Goal: Task Accomplishment & Management: Manage account settings

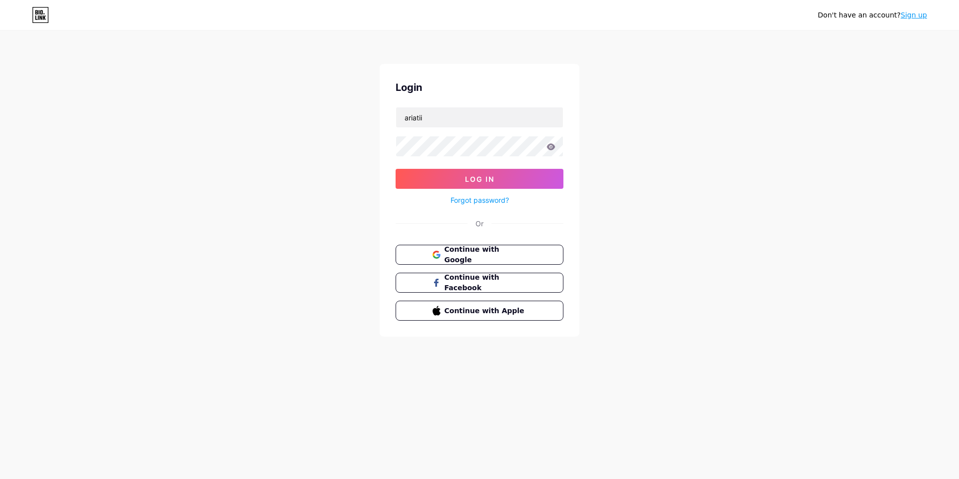
type input "ariatii"
click at [466, 181] on span "Log In" at bounding box center [479, 179] width 29 height 8
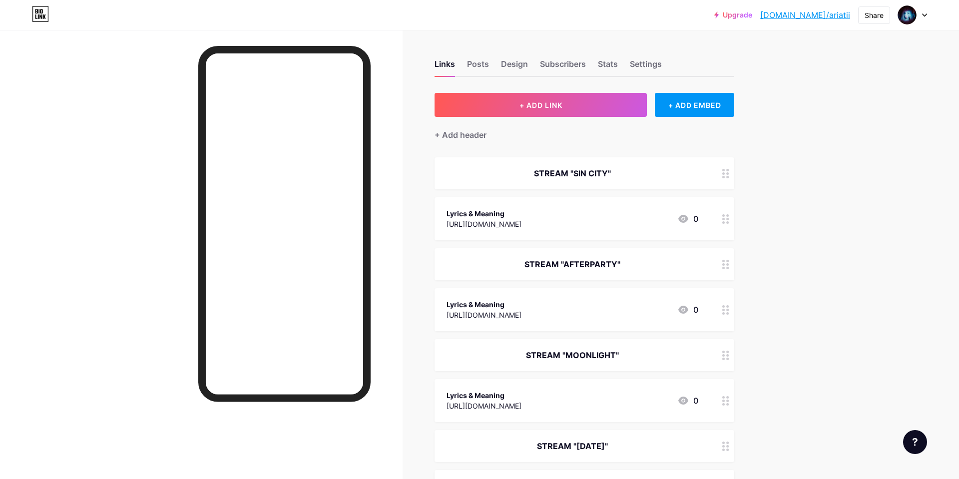
click at [685, 178] on div "STREAM "SIN CITY"" at bounding box center [573, 173] width 252 height 12
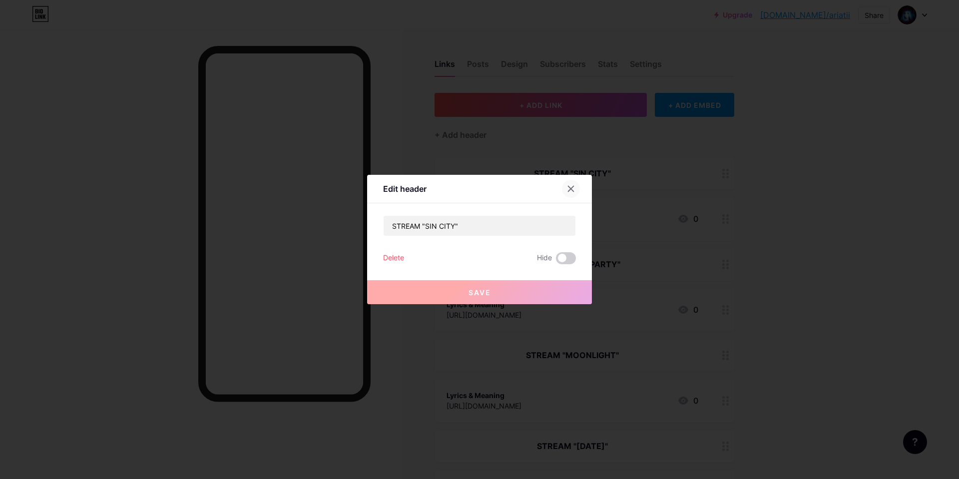
click at [572, 189] on icon at bounding box center [571, 189] width 8 height 8
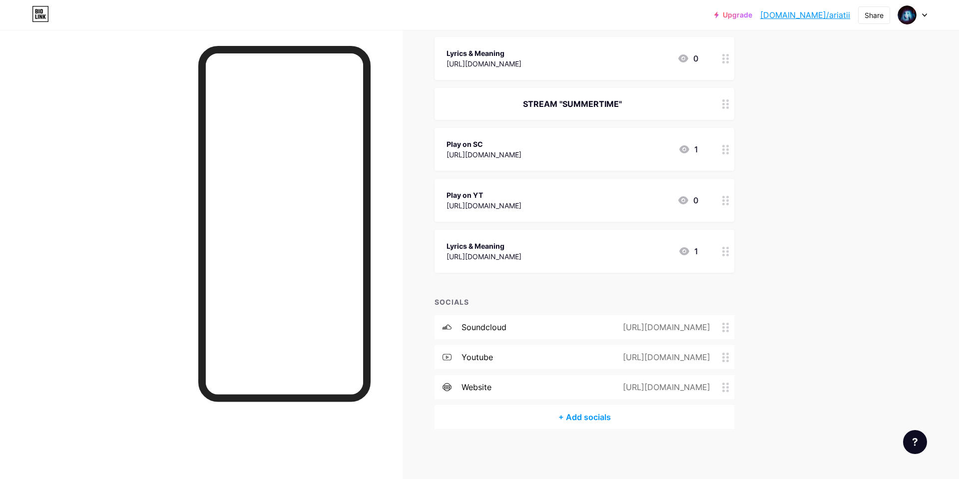
scroll to position [1306, 0]
click at [522, 254] on div "[URL][DOMAIN_NAME]" at bounding box center [484, 257] width 75 height 10
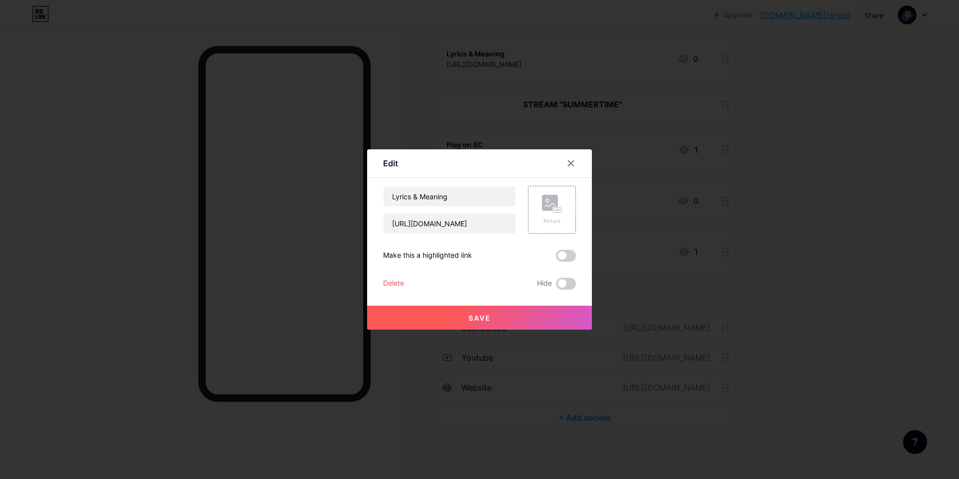
click at [395, 286] on div "Delete" at bounding box center [393, 284] width 21 height 12
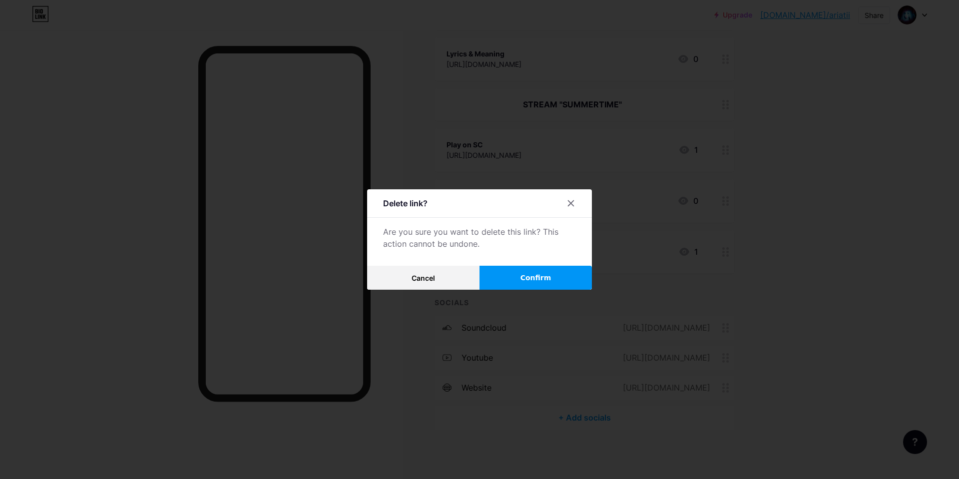
click at [558, 287] on button "Confirm" at bounding box center [536, 278] width 112 height 24
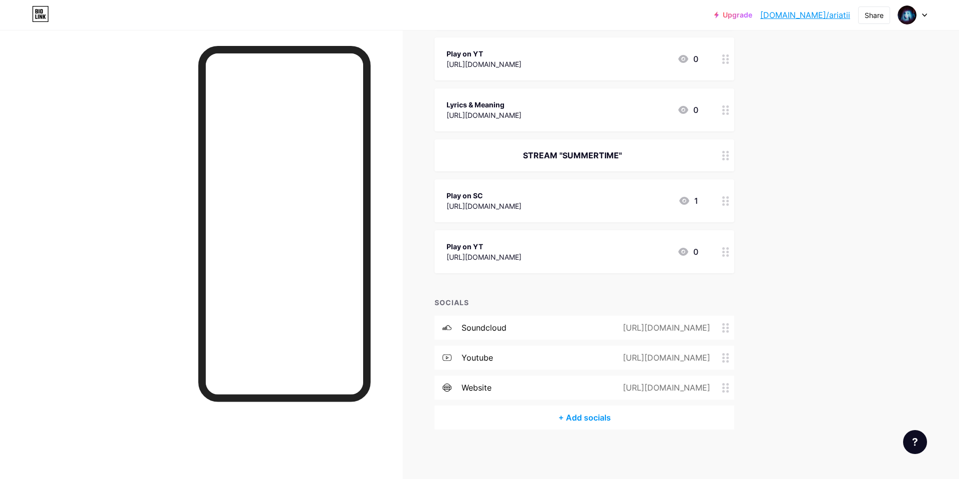
click at [522, 253] on div "[URL][DOMAIN_NAME]" at bounding box center [484, 257] width 75 height 10
click at [387, 281] on div "Delete" at bounding box center [393, 284] width 21 height 12
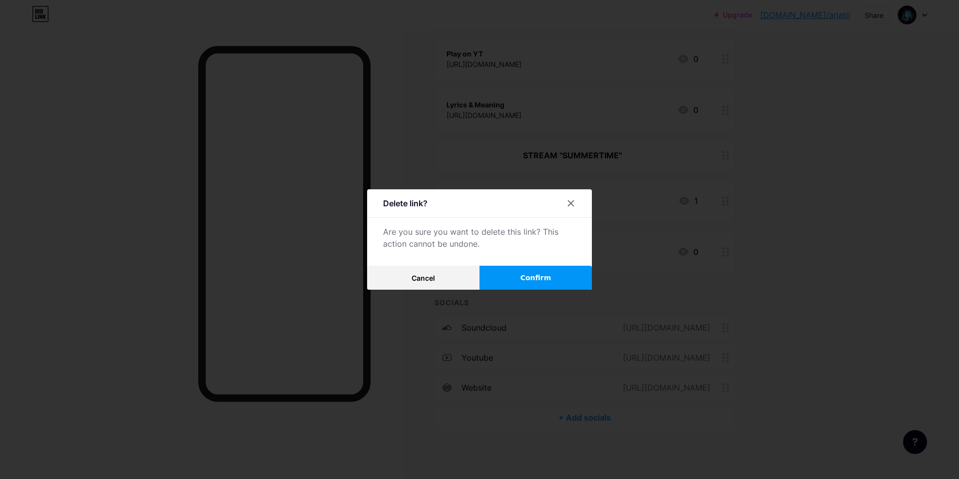
click at [544, 273] on span "Confirm" at bounding box center [536, 278] width 31 height 10
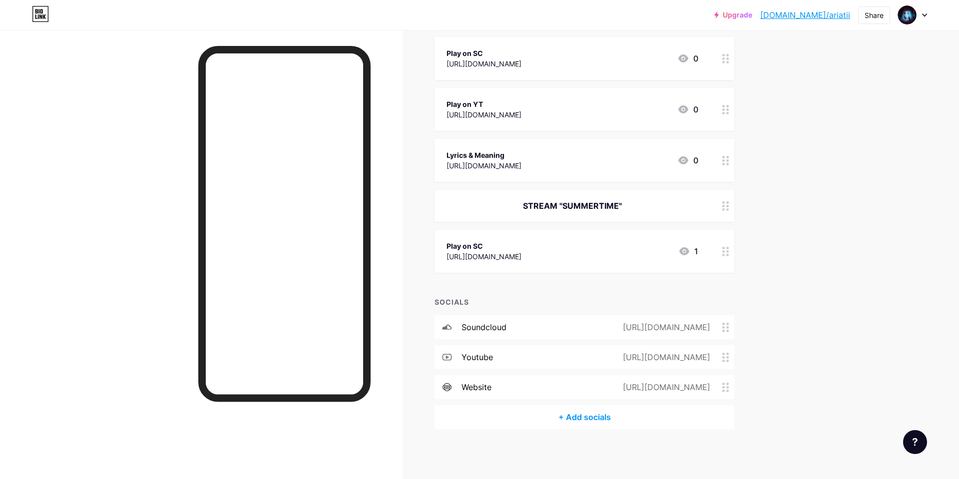
scroll to position [1204, 0]
click at [522, 260] on div "[URL][DOMAIN_NAME]" at bounding box center [484, 257] width 75 height 10
click at [388, 280] on div "Delete" at bounding box center [393, 284] width 21 height 12
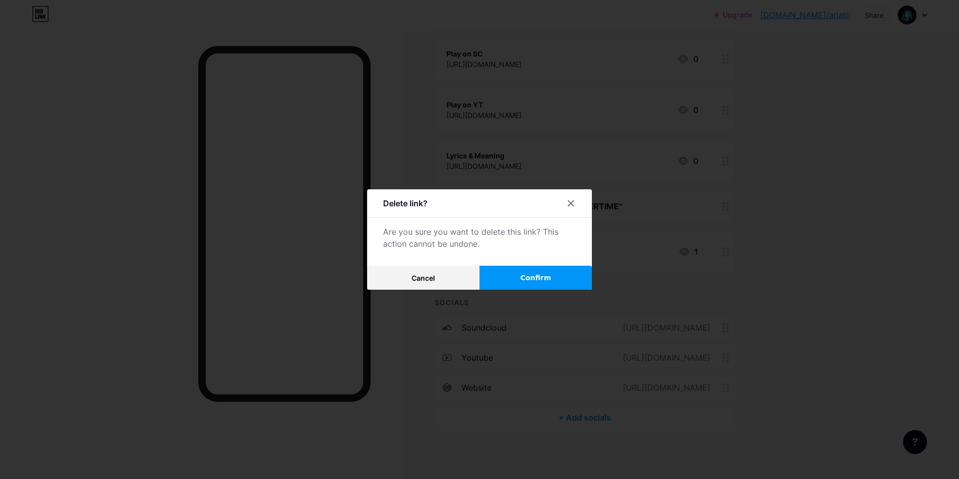
click at [526, 265] on div "Delete link? Are you sure you want to delete this link? This action cannot be u…" at bounding box center [479, 239] width 225 height 100
click at [528, 278] on span "Confirm" at bounding box center [536, 278] width 31 height 10
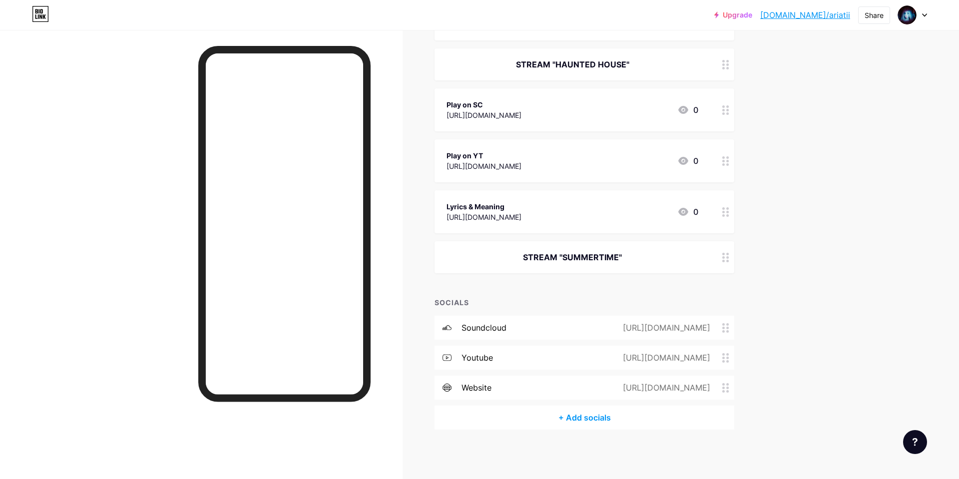
click at [564, 250] on div "STREAM "SUMMERTIME"" at bounding box center [585, 257] width 300 height 32
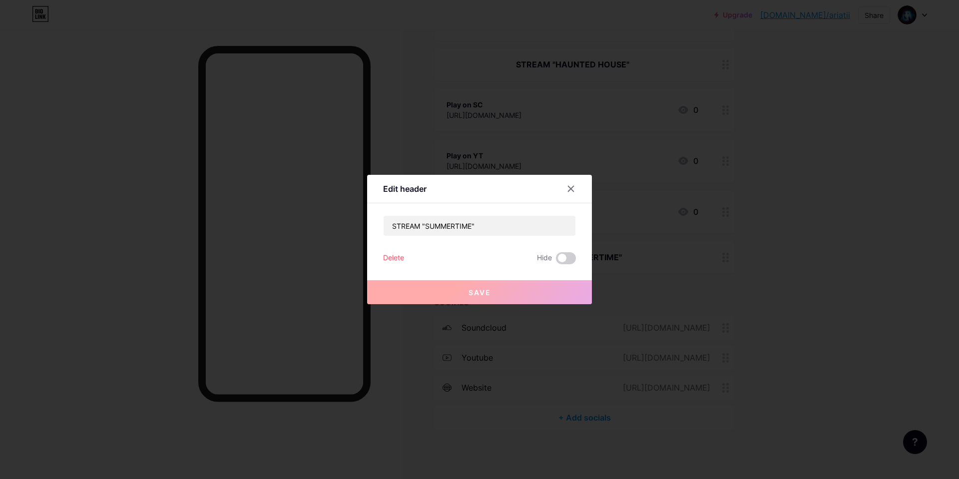
click at [401, 261] on div "Delete" at bounding box center [393, 258] width 21 height 12
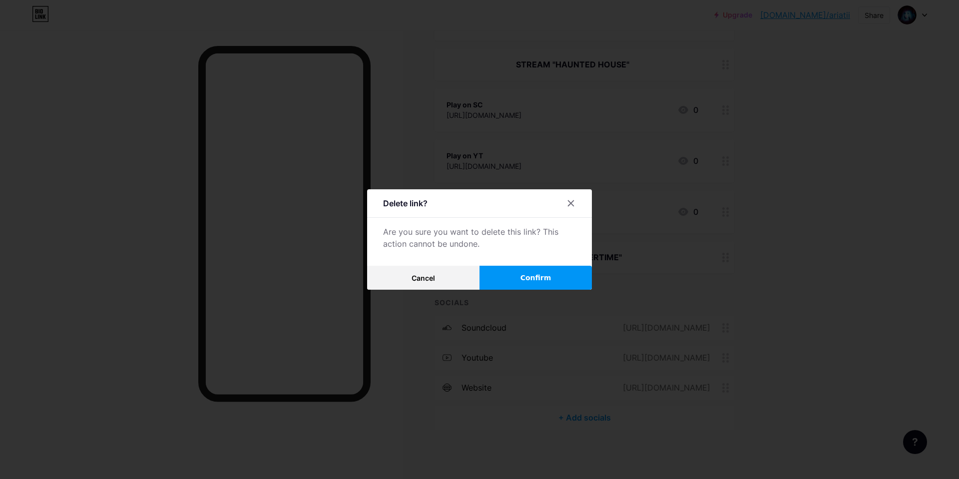
click at [517, 273] on button "Confirm" at bounding box center [536, 278] width 112 height 24
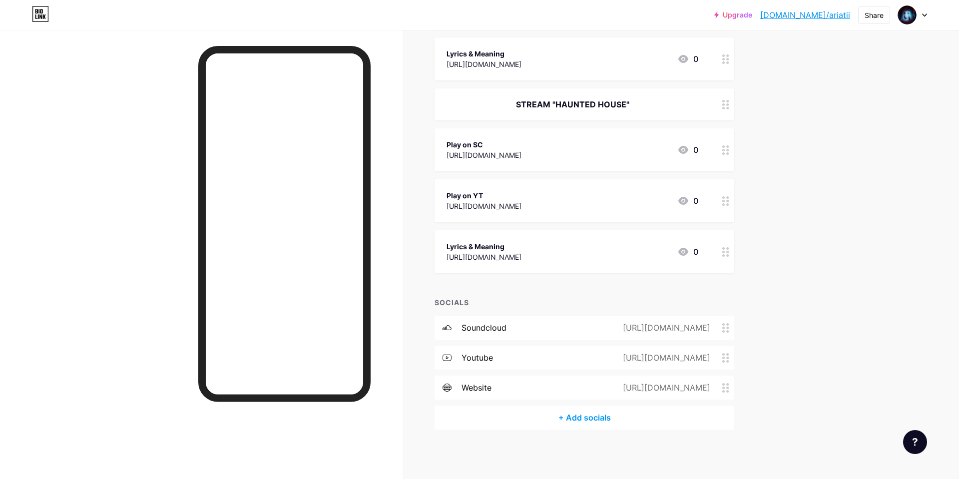
click at [522, 246] on div "Lyrics & Meaning" at bounding box center [484, 246] width 75 height 10
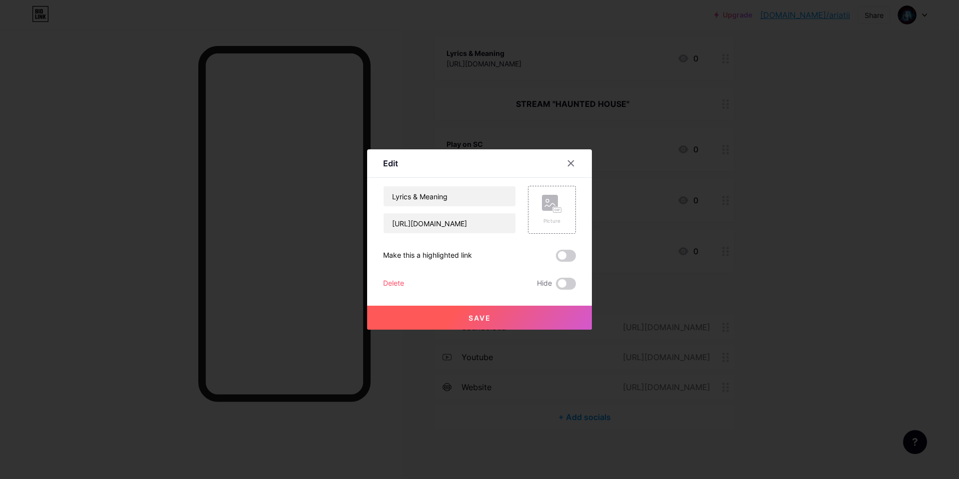
scroll to position [1113, 0]
click at [392, 283] on div "Delete" at bounding box center [393, 284] width 21 height 12
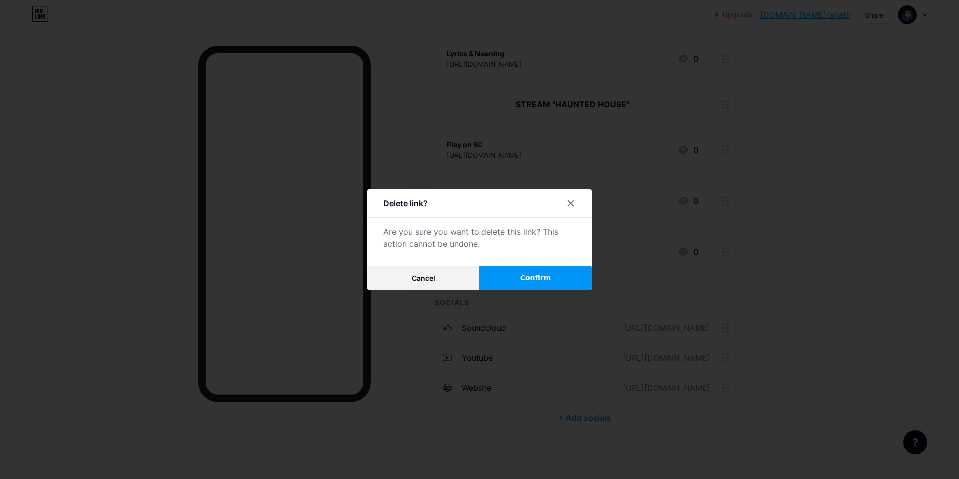
click at [538, 284] on button "Confirm" at bounding box center [536, 278] width 112 height 24
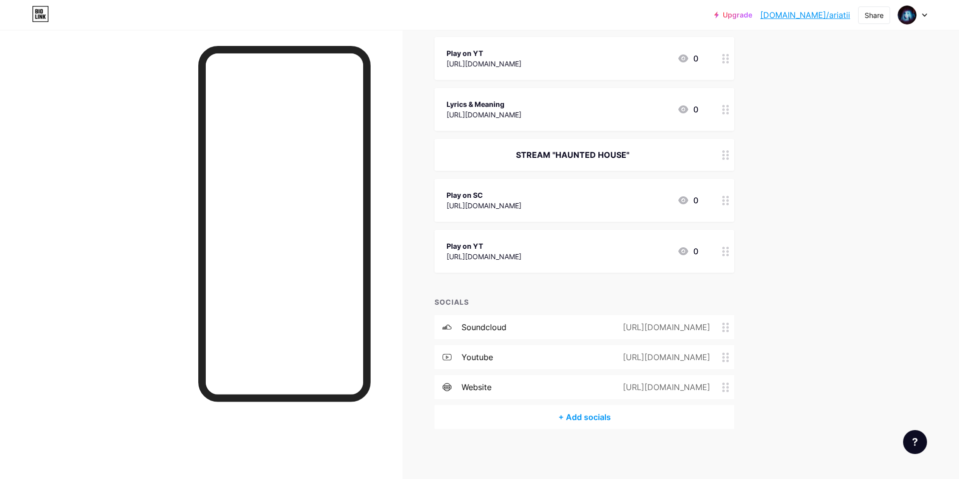
scroll to position [1062, 0]
click at [522, 245] on div "Play on YT" at bounding box center [484, 246] width 75 height 10
click at [392, 277] on div "Play on YT [URL][DOMAIN_NAME] Picture Make this a highlighted link Delete Hide …" at bounding box center [479, 238] width 193 height 104
click at [394, 283] on div "Delete" at bounding box center [393, 284] width 21 height 12
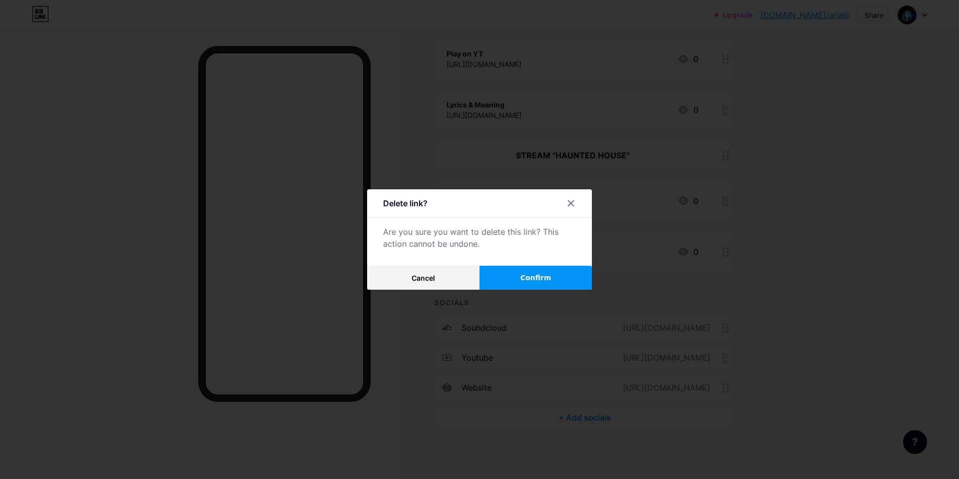
click at [512, 280] on button "Confirm" at bounding box center [536, 278] width 112 height 24
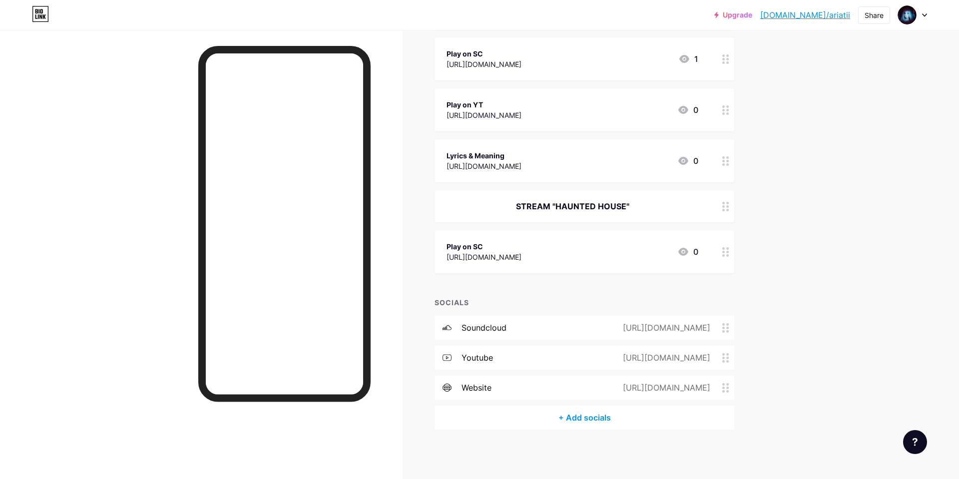
click at [522, 259] on div "[URL][DOMAIN_NAME]" at bounding box center [484, 257] width 75 height 10
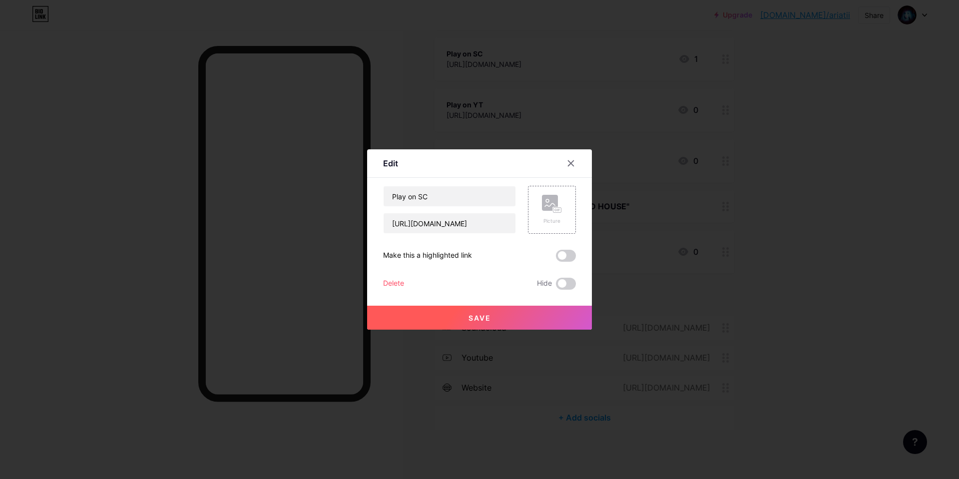
click at [396, 288] on div "Delete" at bounding box center [393, 284] width 21 height 12
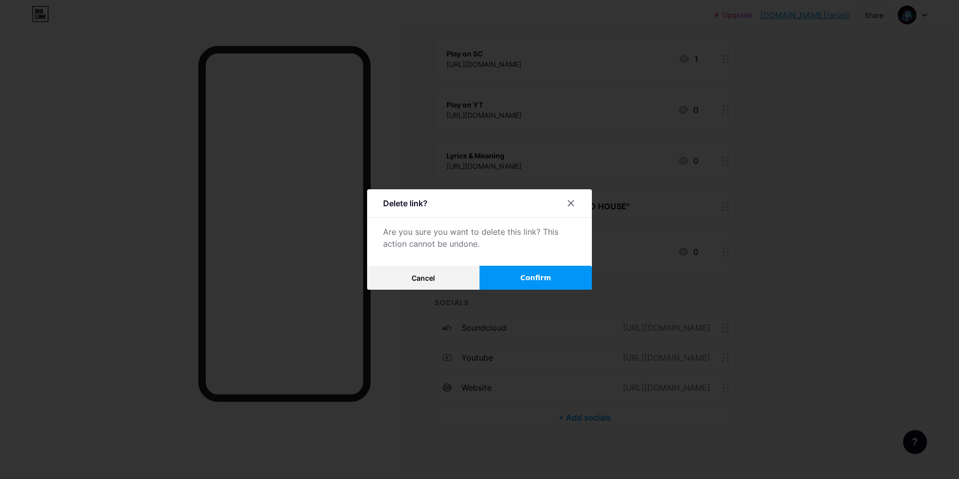
click at [532, 276] on span "Confirm" at bounding box center [536, 278] width 31 height 10
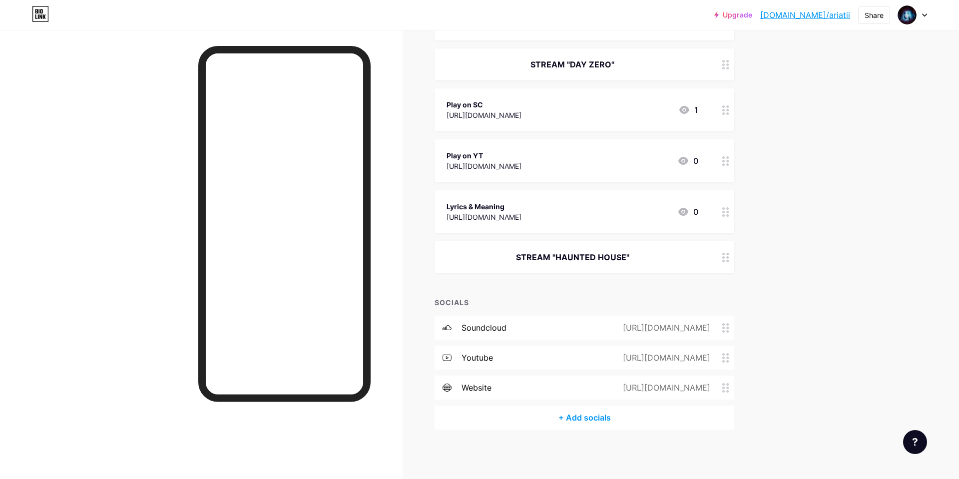
click at [567, 253] on div "STREAM "HAUNTED HOUSE"" at bounding box center [573, 257] width 252 height 12
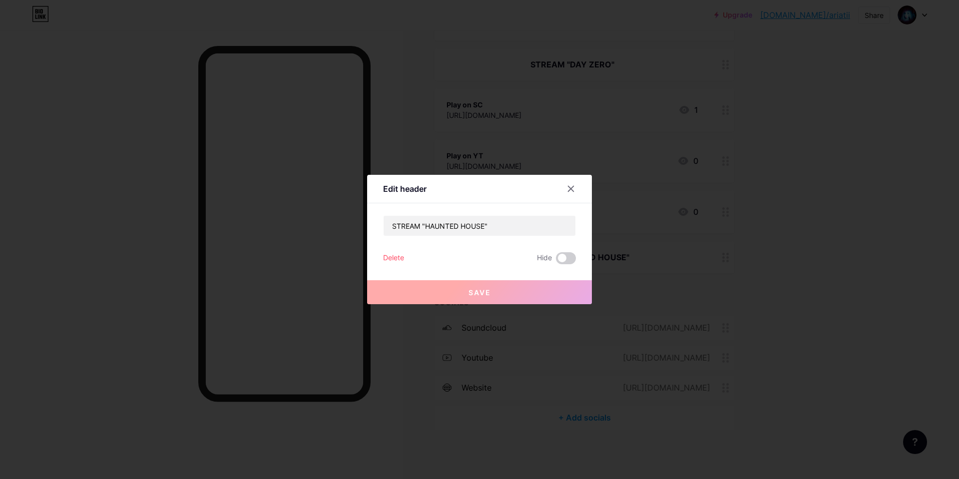
click at [406, 259] on div "Delete Hide" at bounding box center [479, 258] width 193 height 12
click at [400, 259] on div "Delete" at bounding box center [393, 258] width 21 height 12
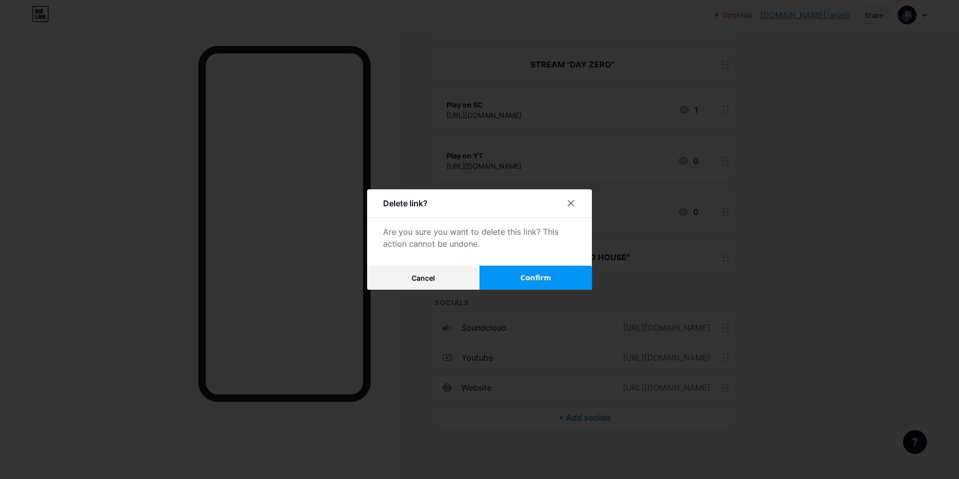
click at [489, 276] on button "Confirm" at bounding box center [536, 278] width 112 height 24
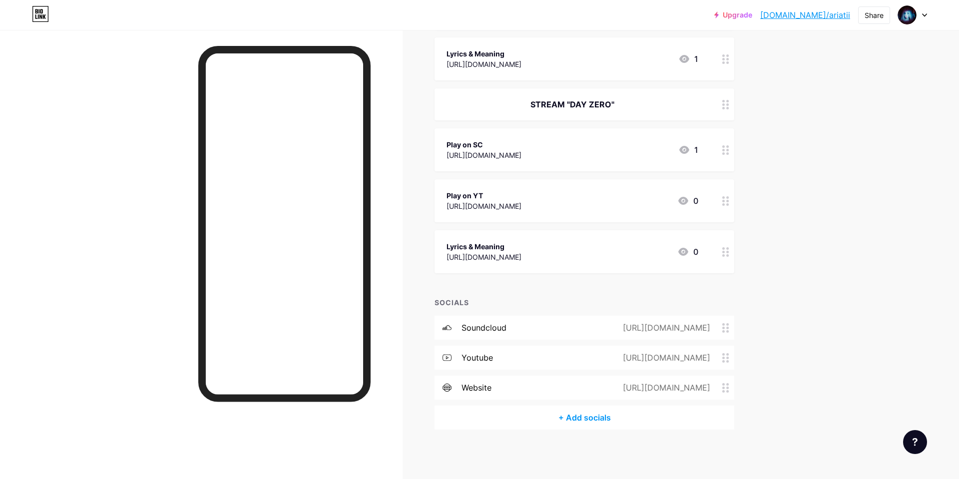
click at [522, 249] on div "Lyrics & Meaning" at bounding box center [484, 246] width 75 height 10
click at [400, 280] on div "Delete" at bounding box center [393, 284] width 21 height 12
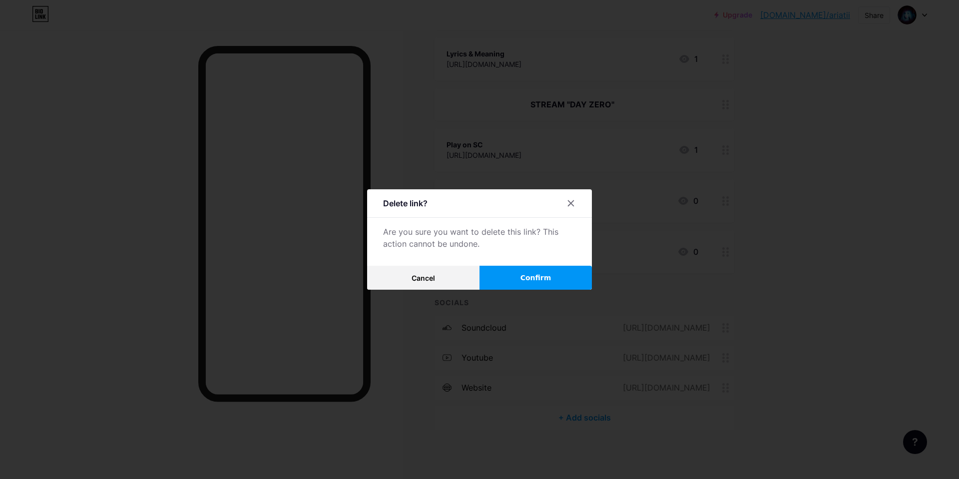
click at [505, 281] on button "Confirm" at bounding box center [536, 278] width 112 height 24
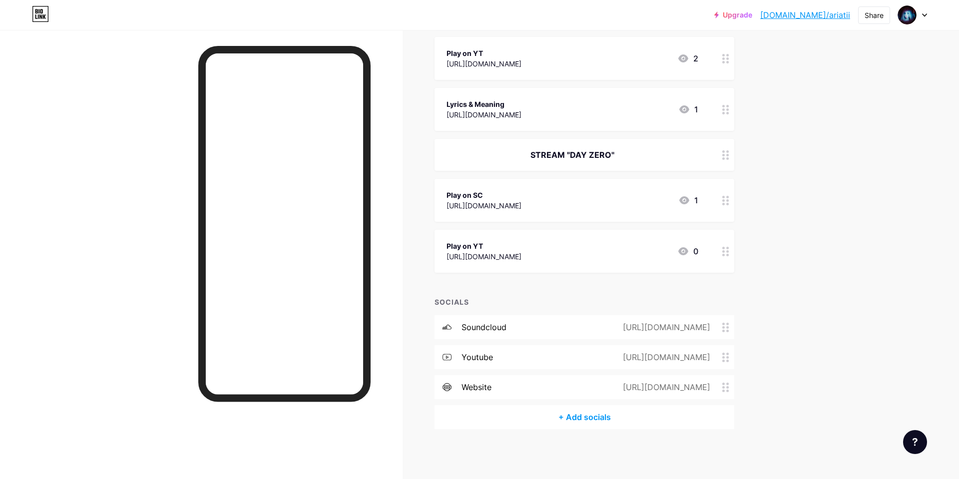
scroll to position [869, 0]
click at [544, 239] on div "Play on YT [URL][DOMAIN_NAME] 0" at bounding box center [585, 251] width 300 height 43
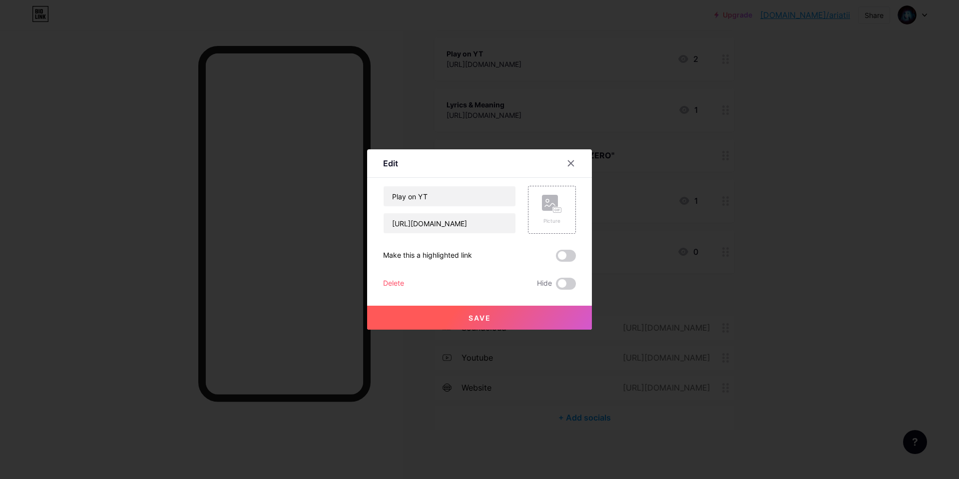
click at [392, 281] on div "Delete" at bounding box center [393, 284] width 21 height 12
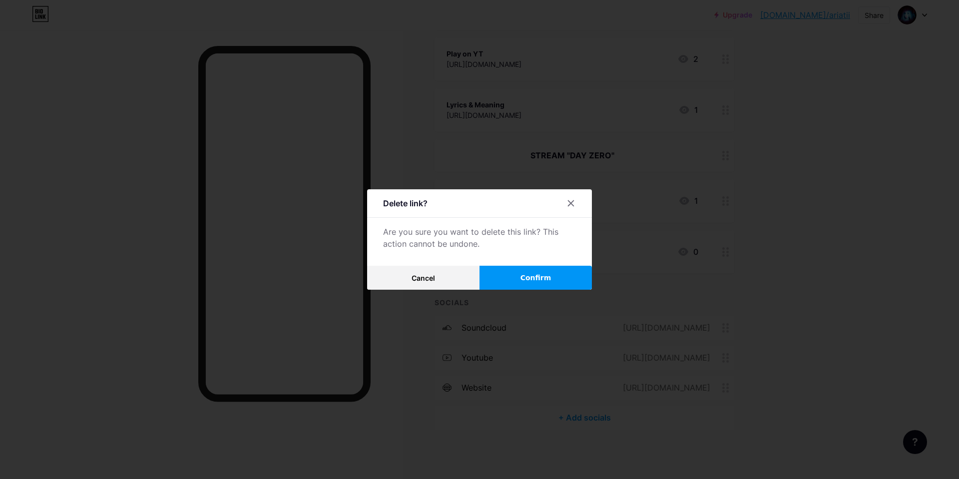
click at [501, 278] on button "Confirm" at bounding box center [536, 278] width 112 height 24
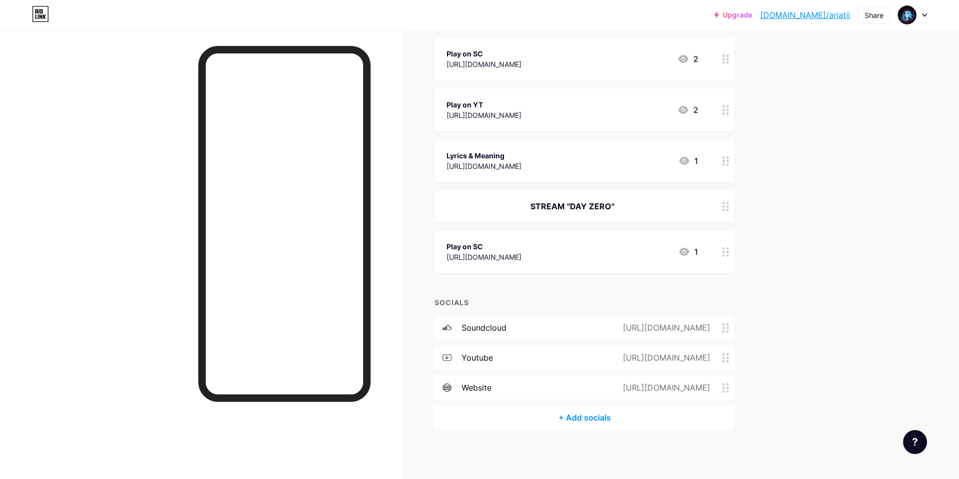
click at [522, 258] on div "[URL][DOMAIN_NAME]" at bounding box center [484, 257] width 75 height 10
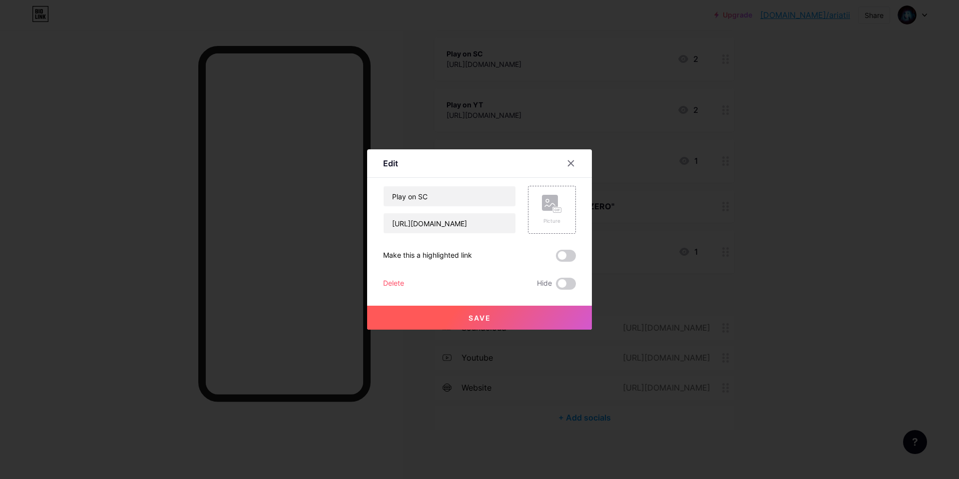
click at [388, 281] on div "Delete" at bounding box center [393, 284] width 21 height 12
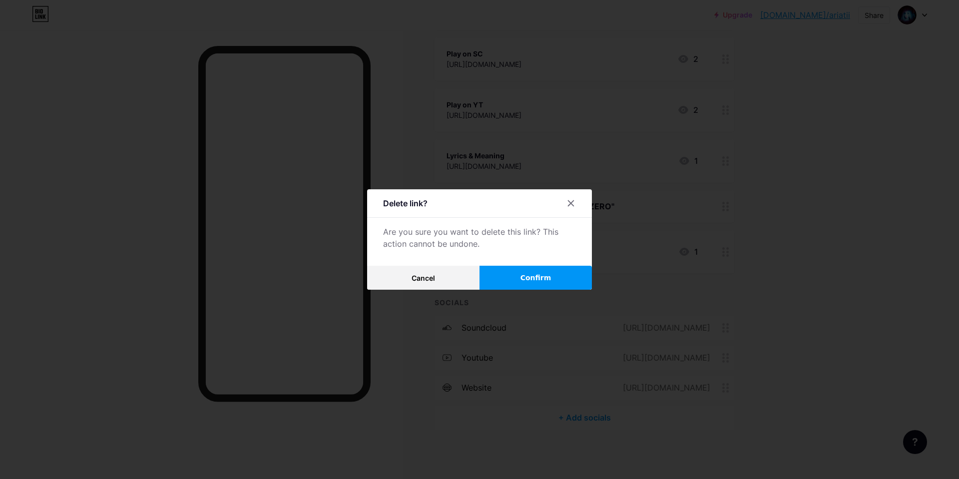
click at [502, 270] on button "Confirm" at bounding box center [536, 278] width 112 height 24
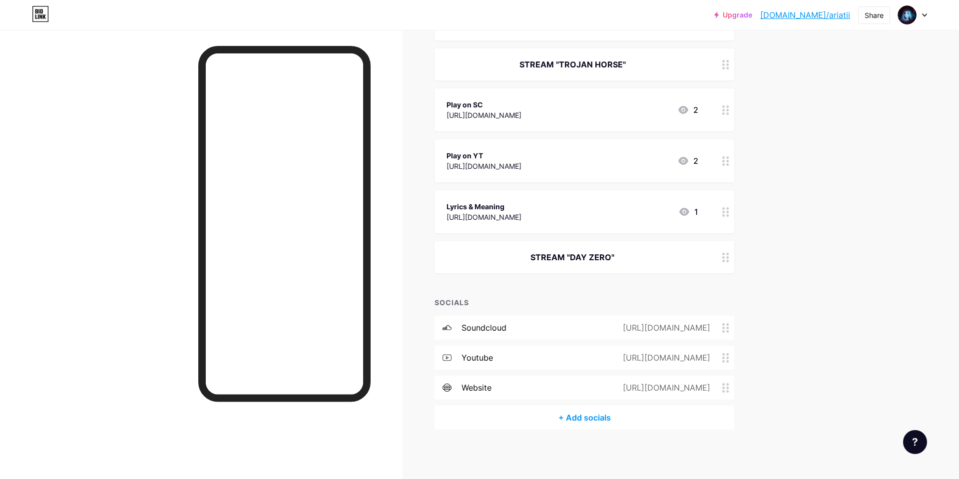
click at [567, 260] on div "STREAM "DAY ZERO"" at bounding box center [573, 257] width 252 height 12
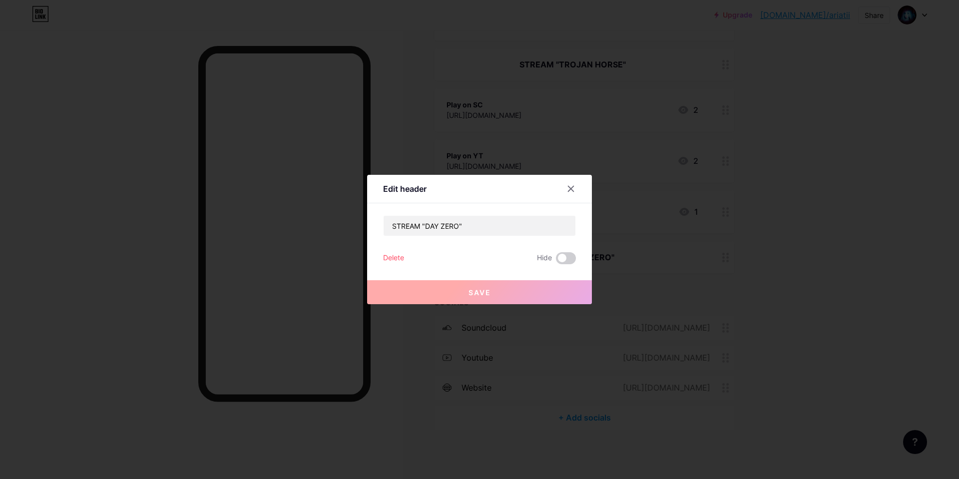
click at [400, 261] on div "Delete" at bounding box center [393, 258] width 21 height 12
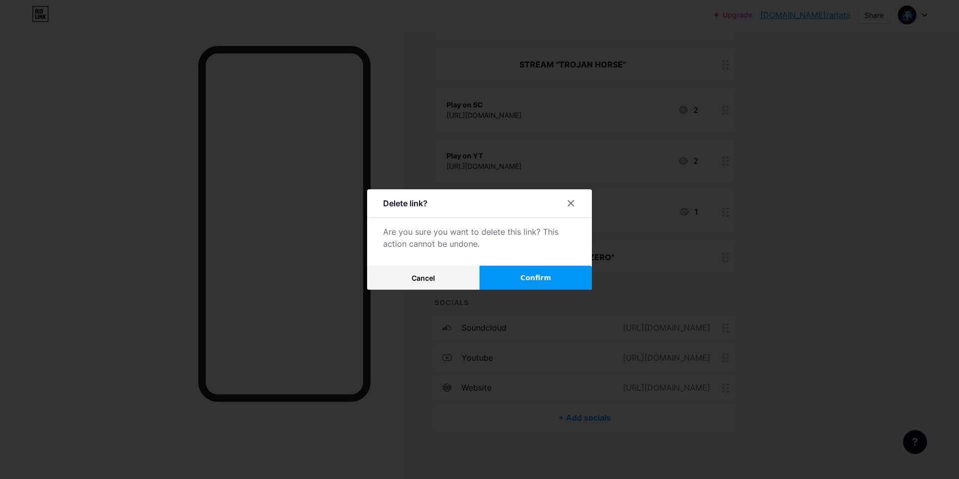
click at [492, 268] on button "Confirm" at bounding box center [536, 278] width 112 height 24
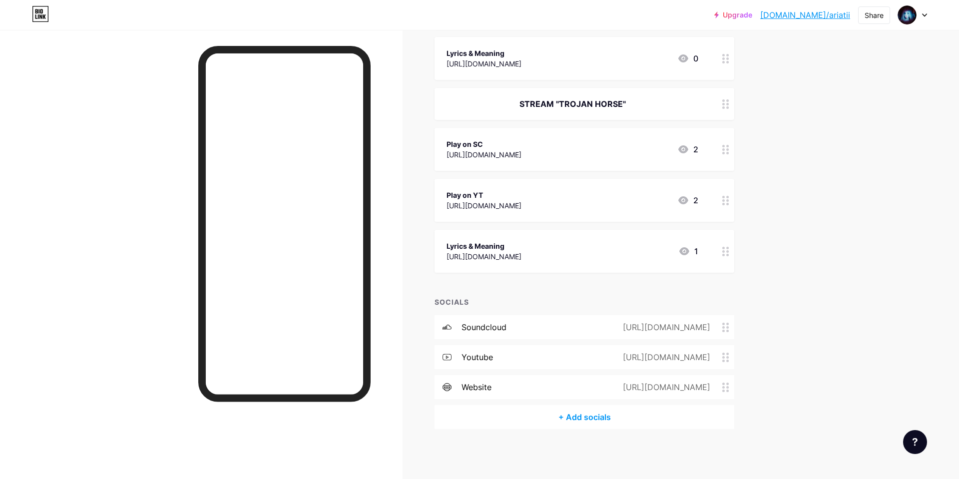
scroll to position [728, 0]
click at [522, 256] on div "[URL][DOMAIN_NAME]" at bounding box center [484, 257] width 75 height 10
click at [384, 286] on div "Delete" at bounding box center [393, 284] width 21 height 12
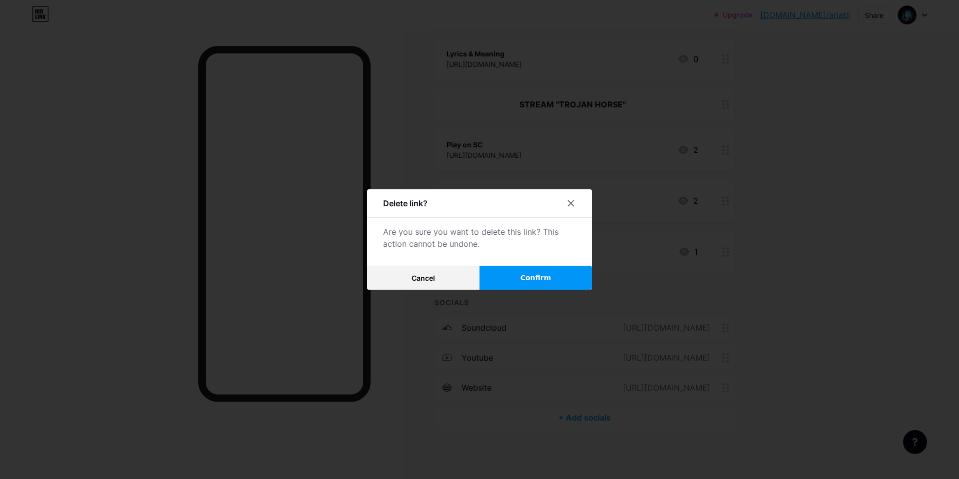
click at [493, 273] on button "Confirm" at bounding box center [536, 278] width 112 height 24
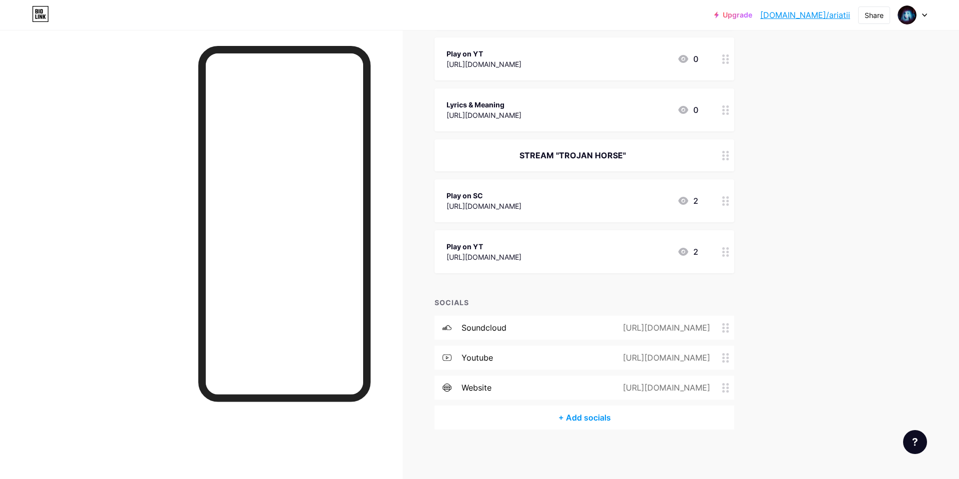
click at [512, 264] on div "Play on YT [URL][DOMAIN_NAME] 2" at bounding box center [585, 251] width 300 height 43
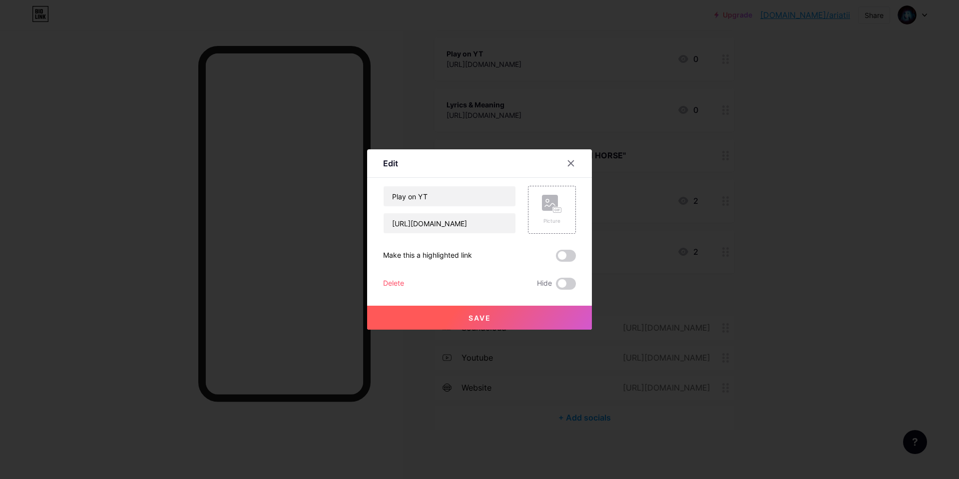
click at [394, 286] on div "Delete" at bounding box center [393, 284] width 21 height 12
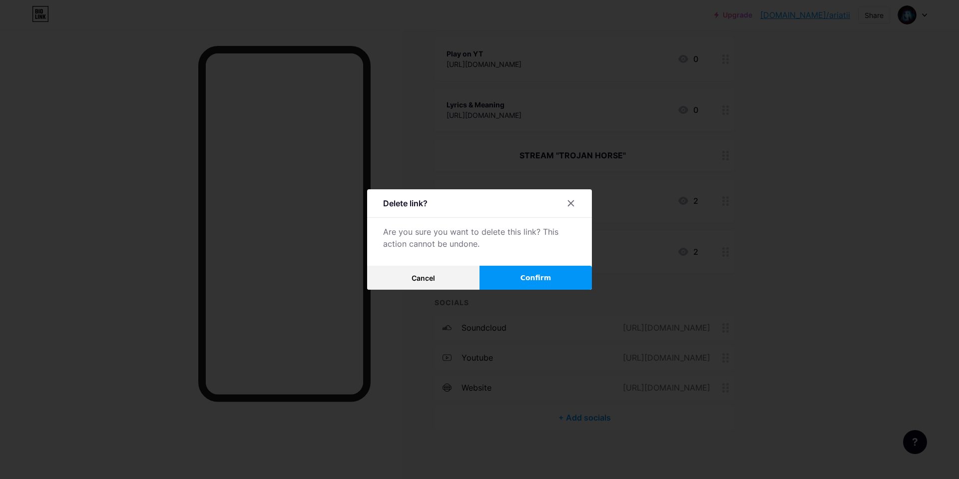
scroll to position [677, 1]
click at [528, 272] on button "Confirm" at bounding box center [536, 278] width 112 height 24
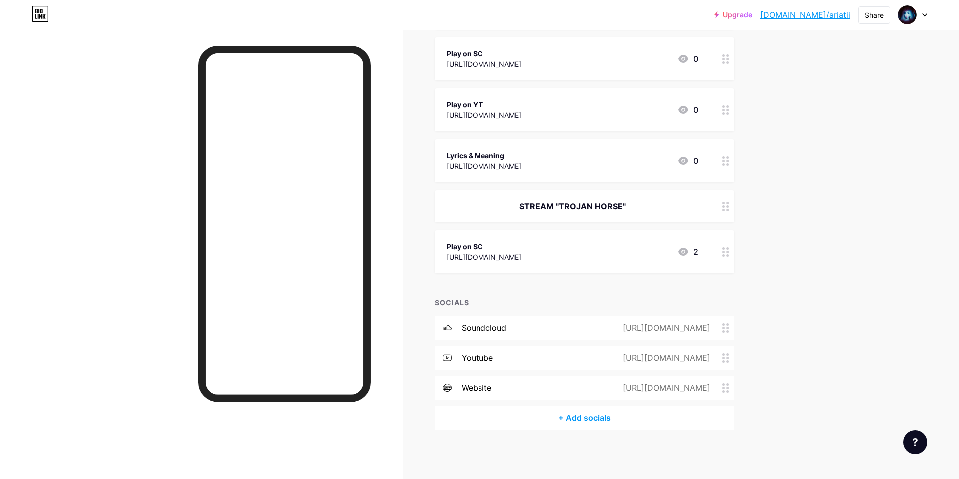
click at [522, 250] on div "Play on SC" at bounding box center [484, 246] width 75 height 10
click at [400, 283] on div "Delete" at bounding box center [393, 284] width 21 height 12
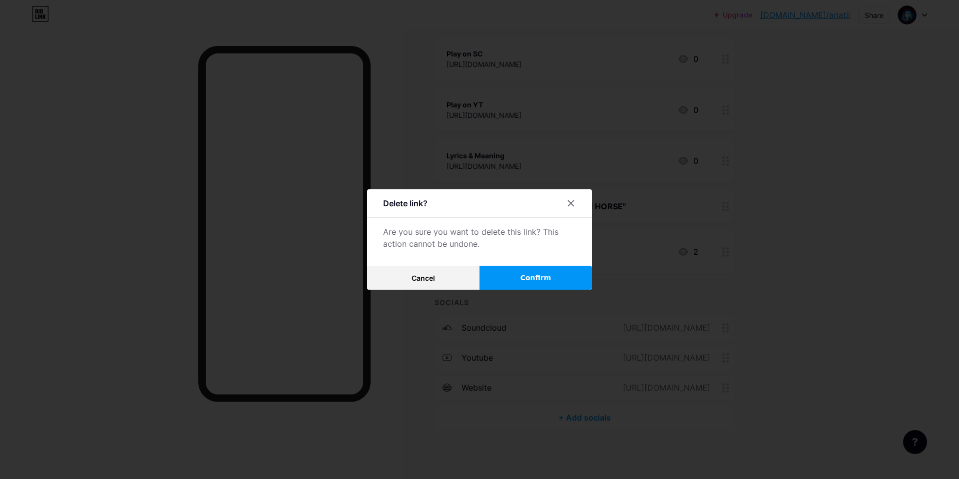
click at [552, 273] on button "Confirm" at bounding box center [536, 278] width 112 height 24
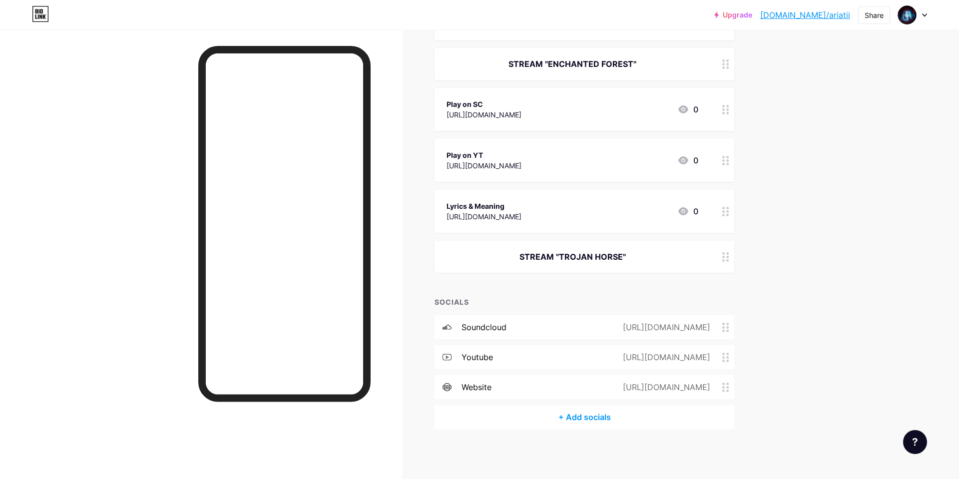
scroll to position [575, 0]
click at [579, 249] on div "STREAM "TROJAN HORSE"" at bounding box center [585, 257] width 300 height 32
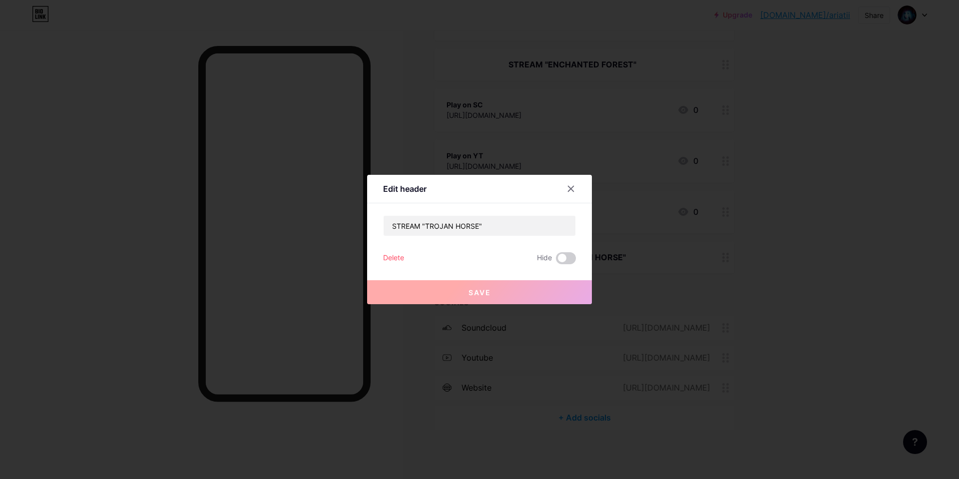
click at [392, 261] on div "Delete" at bounding box center [393, 258] width 21 height 12
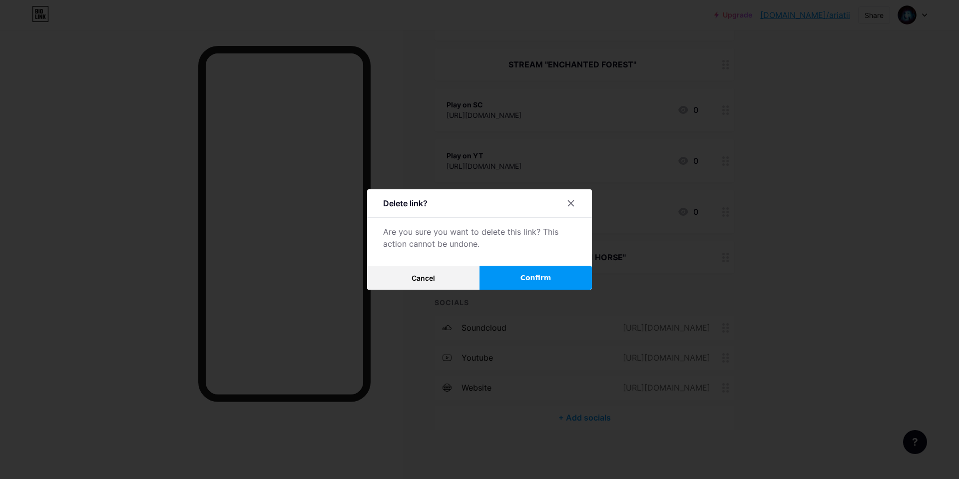
click at [517, 279] on button "Confirm" at bounding box center [536, 278] width 112 height 24
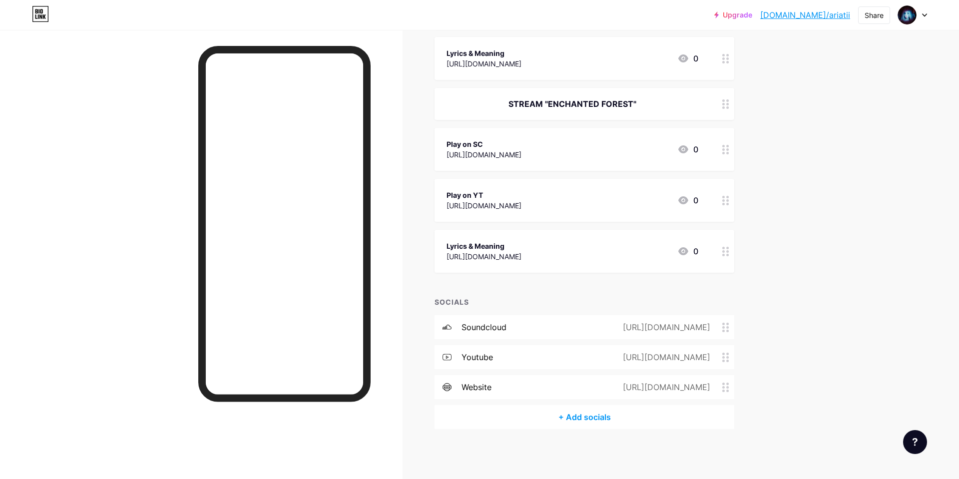
scroll to position [535, 0]
click at [530, 264] on div "Lyrics & Meaning [URL][DOMAIN_NAME] 0" at bounding box center [585, 251] width 300 height 43
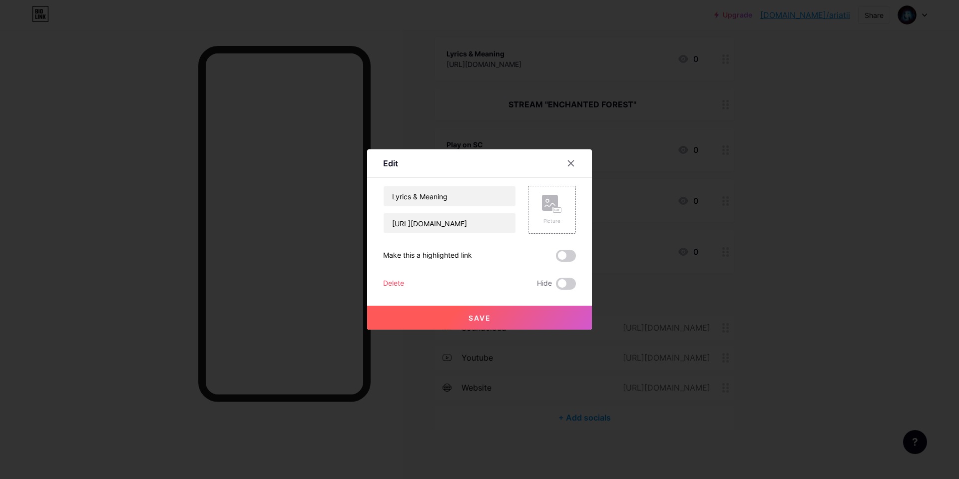
click at [396, 293] on div "Save" at bounding box center [479, 310] width 225 height 40
click at [396, 289] on div "Delete" at bounding box center [393, 284] width 21 height 12
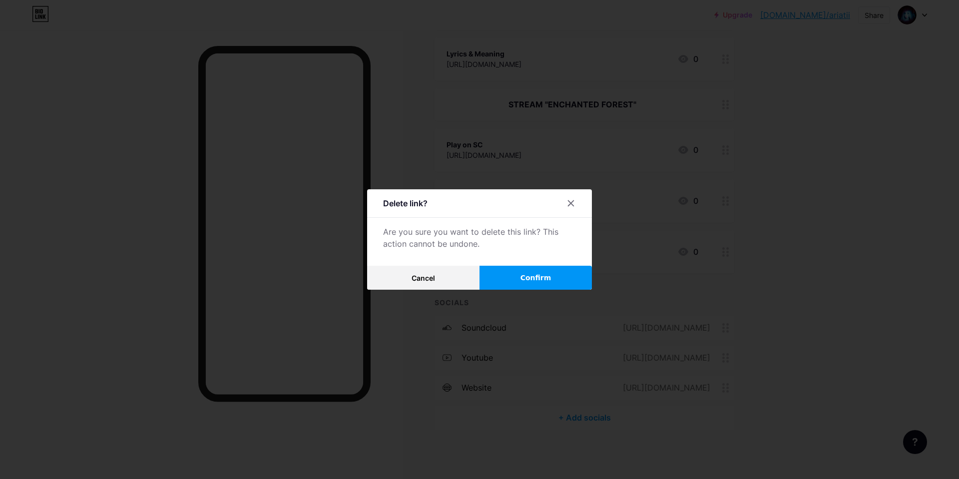
click at [511, 277] on button "Confirm" at bounding box center [536, 278] width 112 height 24
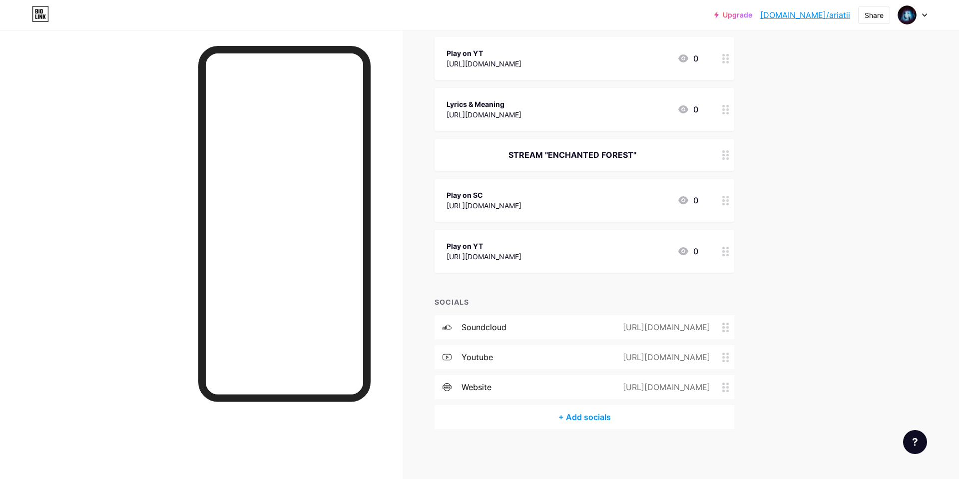
scroll to position [484, 0]
click at [515, 270] on div "Play on YT [URL][DOMAIN_NAME] 0" at bounding box center [585, 251] width 300 height 43
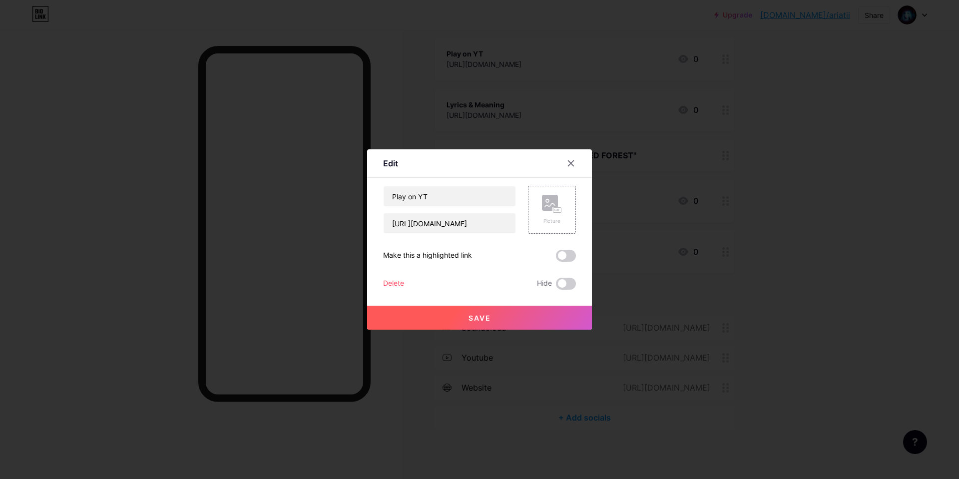
click at [394, 292] on div "Save" at bounding box center [479, 310] width 225 height 40
click at [394, 287] on div "Delete" at bounding box center [393, 284] width 21 height 12
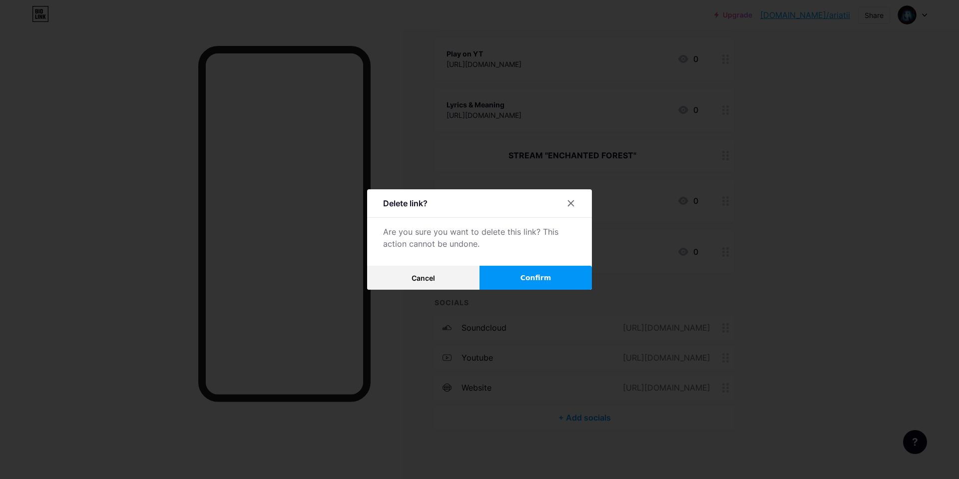
click at [506, 267] on button "Confirm" at bounding box center [536, 278] width 112 height 24
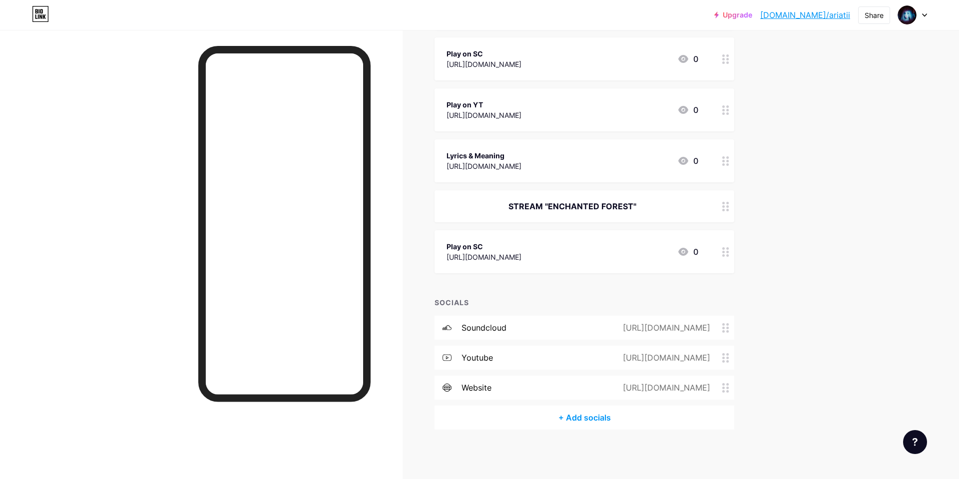
click at [608, 257] on div "Play on SC [URL][DOMAIN_NAME] 0" at bounding box center [573, 251] width 252 height 23
click at [390, 282] on div "Delete" at bounding box center [393, 284] width 21 height 12
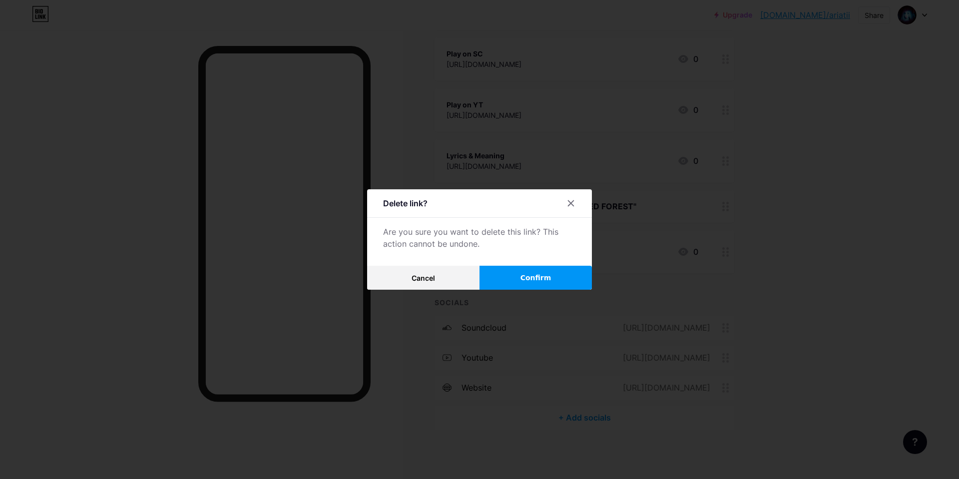
click at [556, 280] on button "Confirm" at bounding box center [536, 278] width 112 height 24
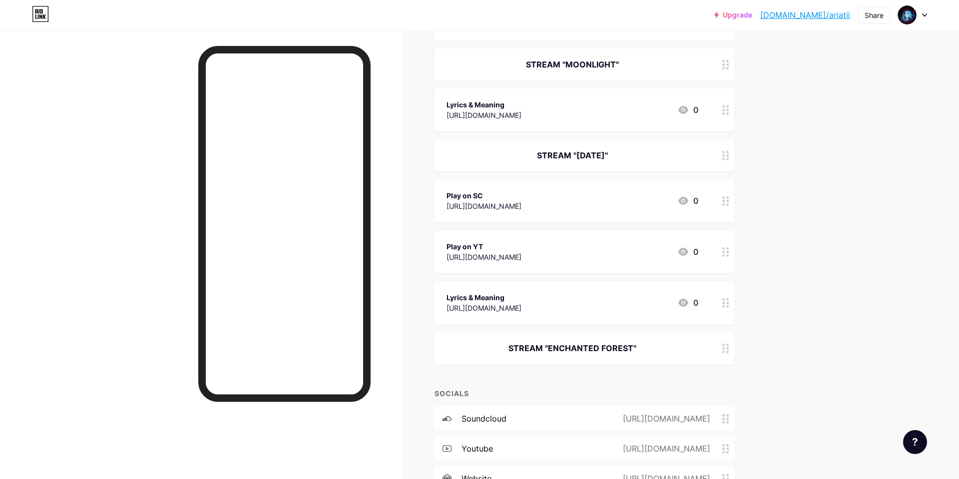
scroll to position [293, 0]
click at [543, 345] on div "STREAM "ENCHANTED FOREST"" at bounding box center [573, 346] width 252 height 12
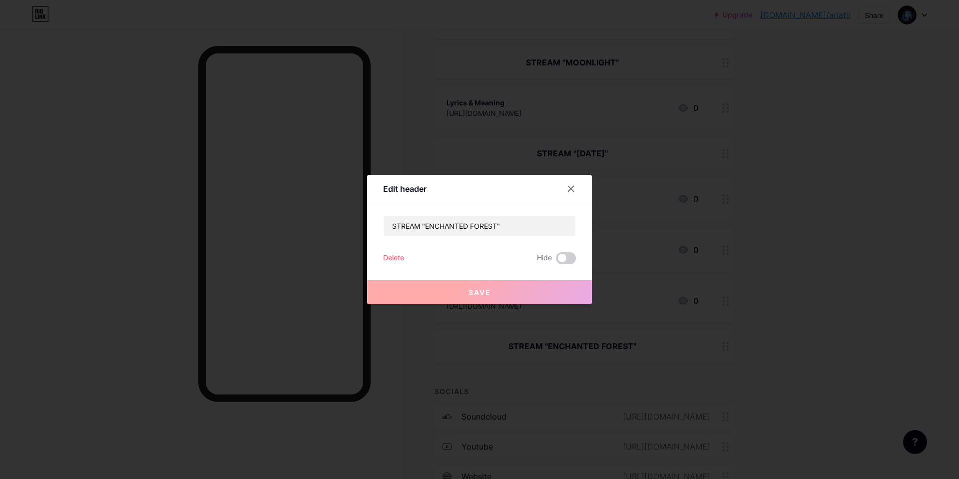
click at [395, 256] on div "Delete" at bounding box center [393, 258] width 21 height 12
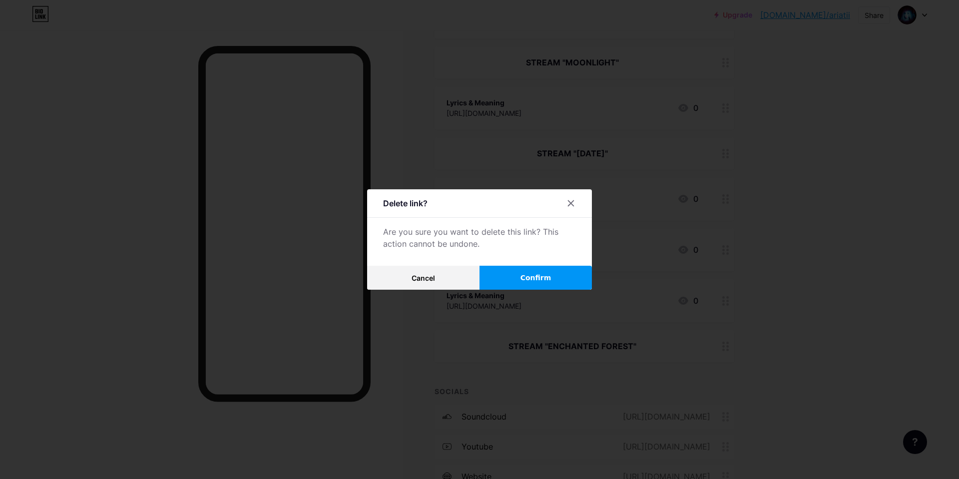
click at [505, 270] on button "Confirm" at bounding box center [536, 278] width 112 height 24
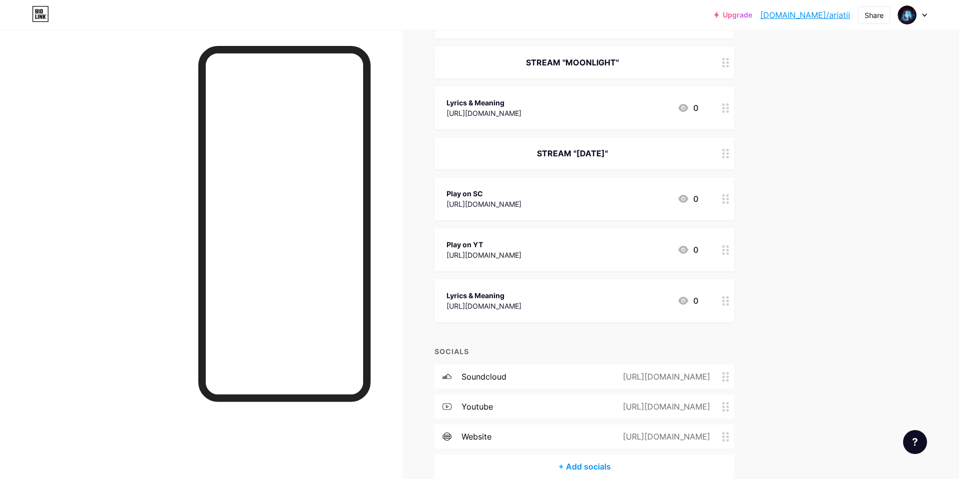
click at [522, 305] on div "[URL][DOMAIN_NAME]" at bounding box center [484, 306] width 75 height 10
click at [405, 287] on div "Delete Hide" at bounding box center [479, 284] width 193 height 12
click at [402, 285] on div "Delete" at bounding box center [393, 284] width 21 height 12
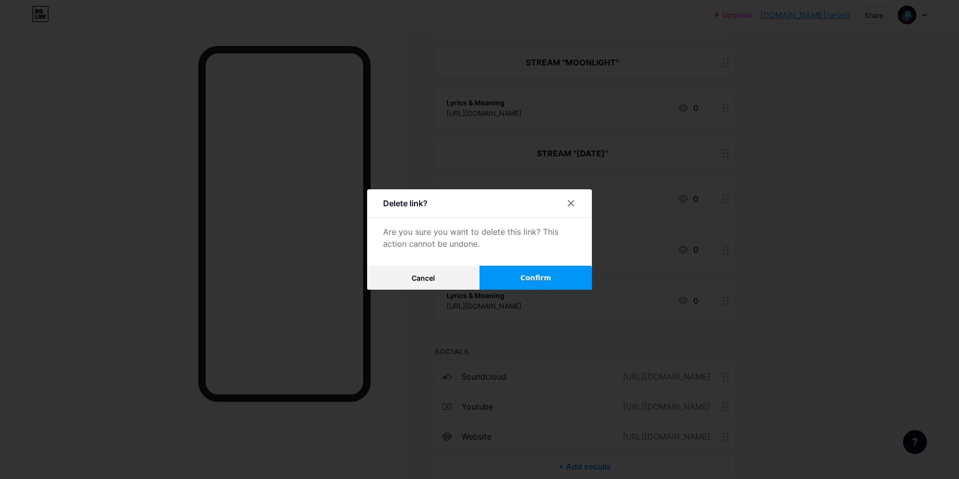
click at [514, 282] on button "Confirm" at bounding box center [536, 278] width 112 height 24
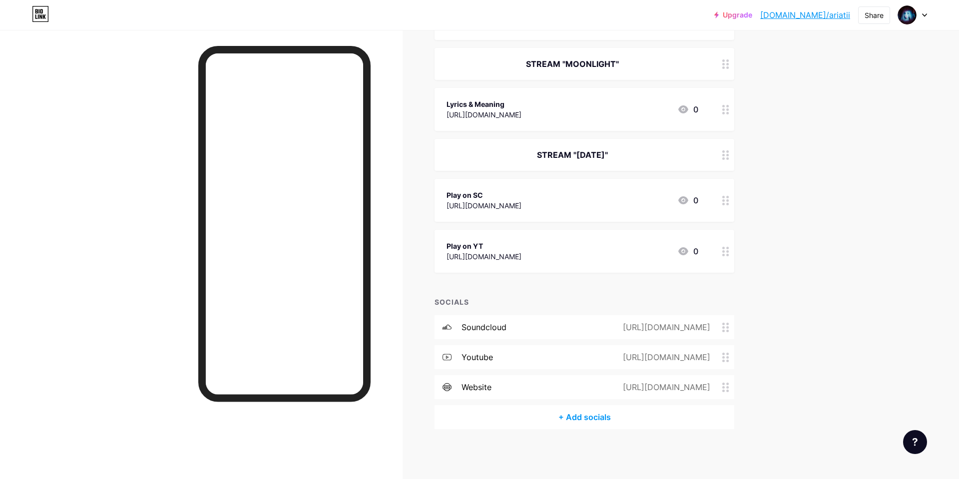
scroll to position [291, 0]
click at [518, 268] on div "Play on YT [URL][DOMAIN_NAME] 0" at bounding box center [585, 251] width 300 height 43
click at [396, 283] on div "Delete" at bounding box center [393, 284] width 21 height 12
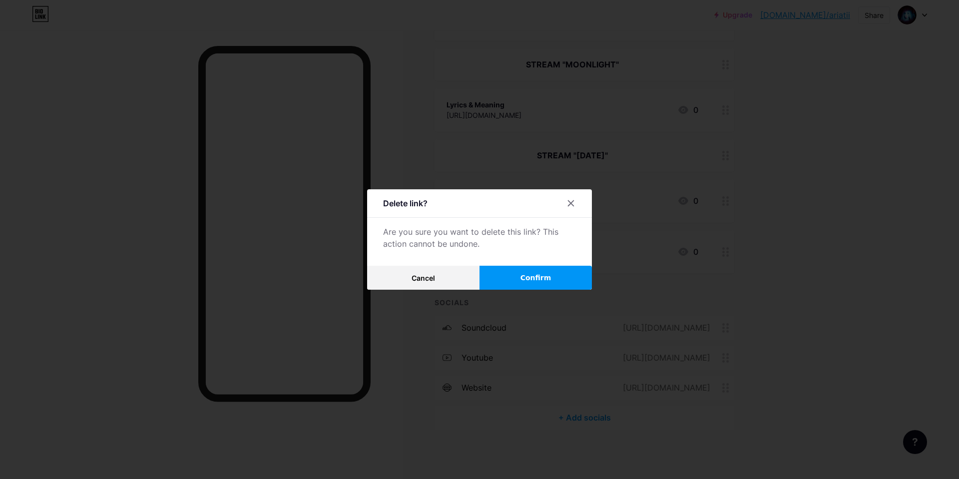
click at [563, 278] on button "Confirm" at bounding box center [536, 278] width 112 height 24
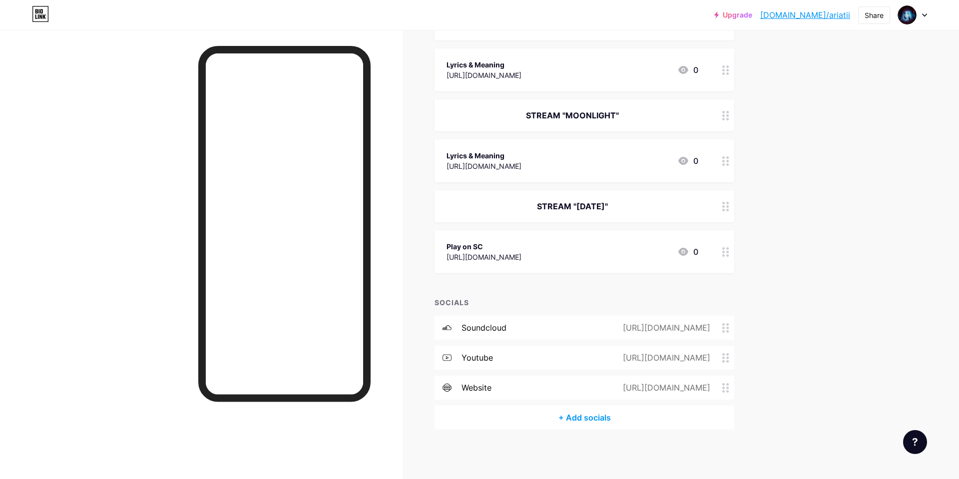
click at [522, 254] on div "[URL][DOMAIN_NAME]" at bounding box center [484, 257] width 75 height 10
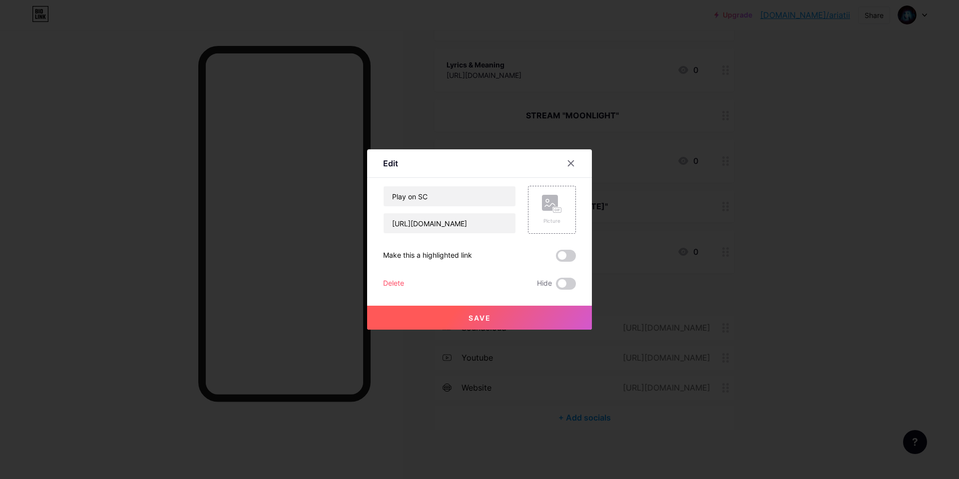
click at [402, 284] on div "Delete" at bounding box center [393, 284] width 21 height 12
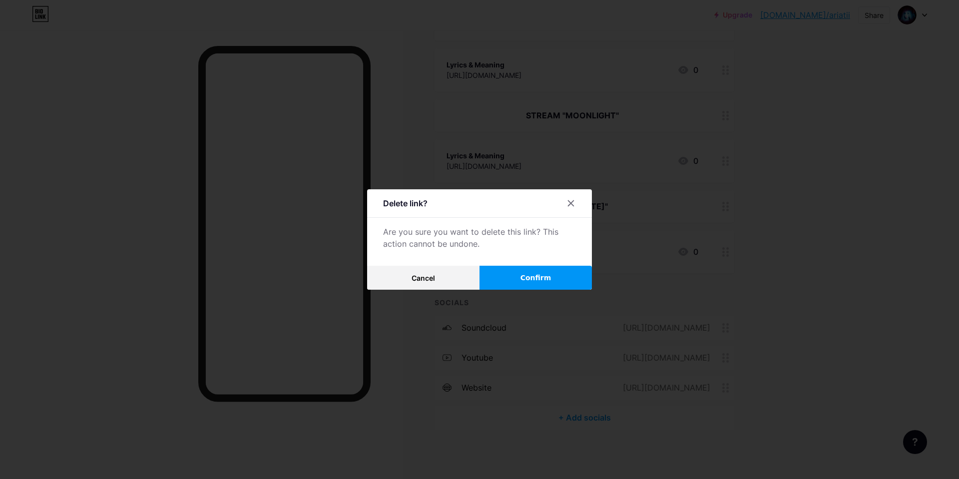
click at [531, 270] on button "Confirm" at bounding box center [536, 278] width 112 height 24
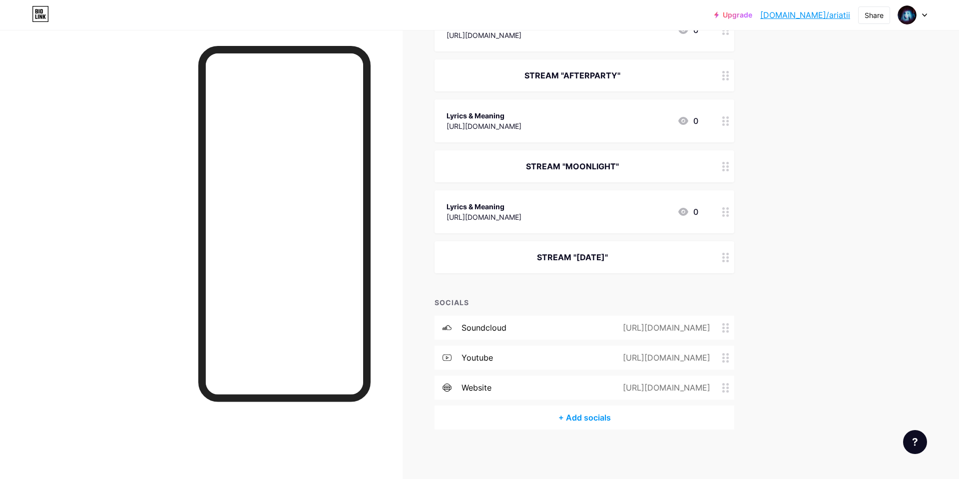
click at [572, 256] on div "STREAM "[DATE]"" at bounding box center [573, 257] width 252 height 12
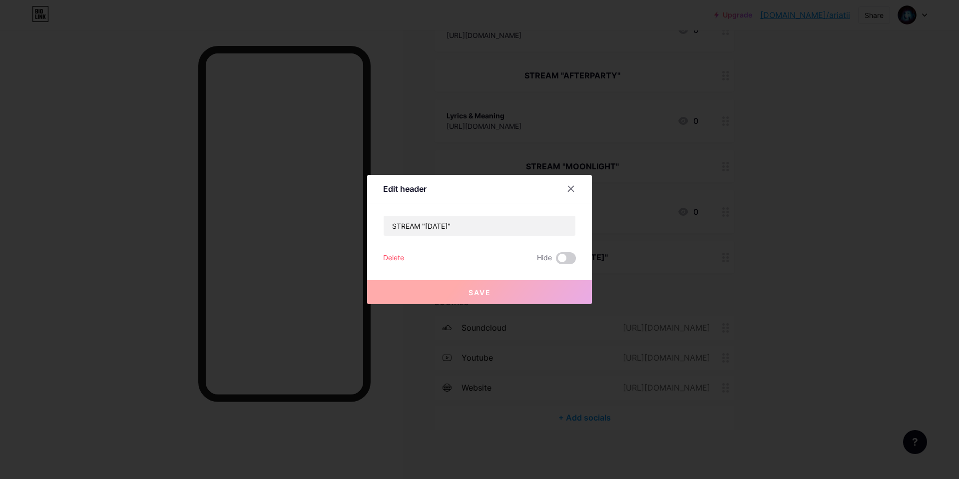
click at [398, 258] on div "Delete" at bounding box center [393, 258] width 21 height 12
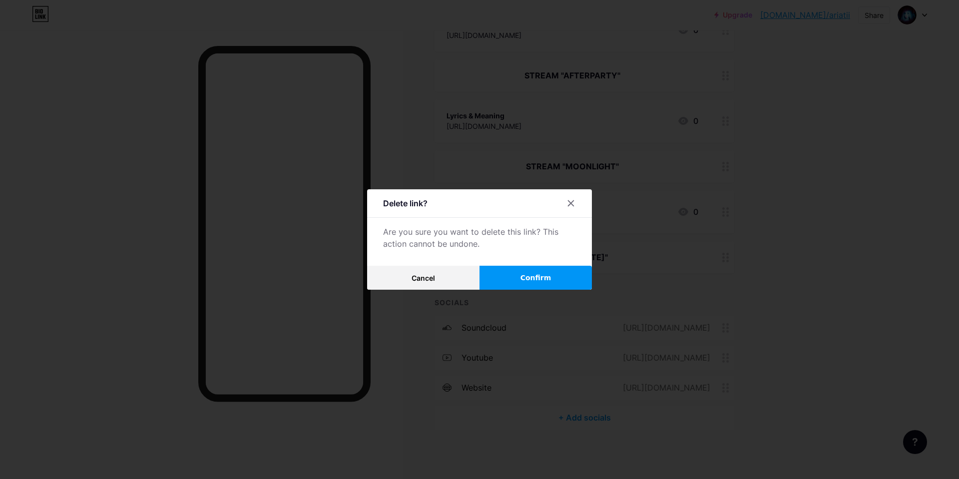
click at [529, 280] on span "Confirm" at bounding box center [536, 278] width 31 height 10
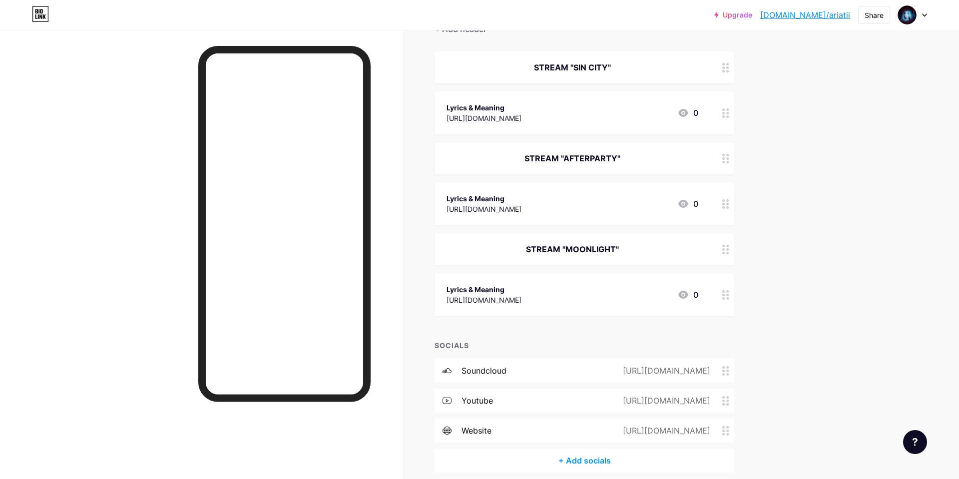
scroll to position [101, 0]
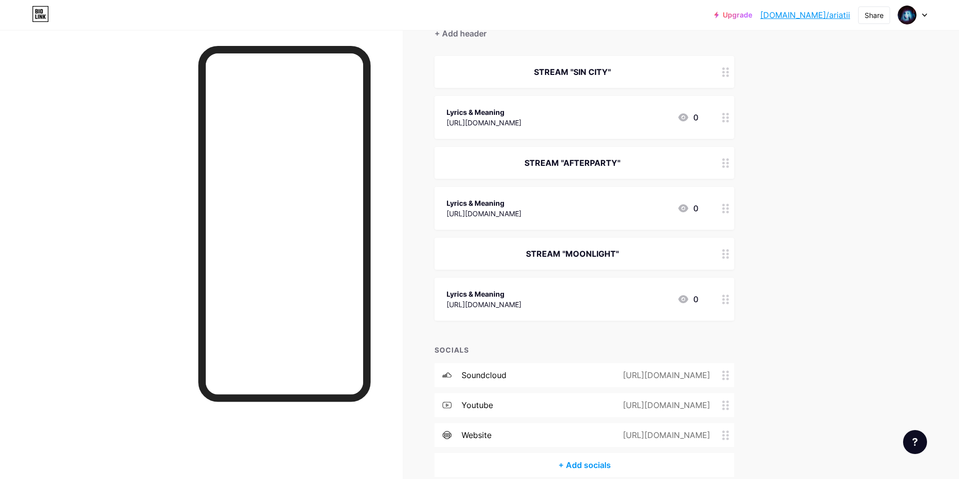
click at [553, 312] on div "Lyrics & Meaning [URL][DOMAIN_NAME] 0" at bounding box center [585, 299] width 300 height 43
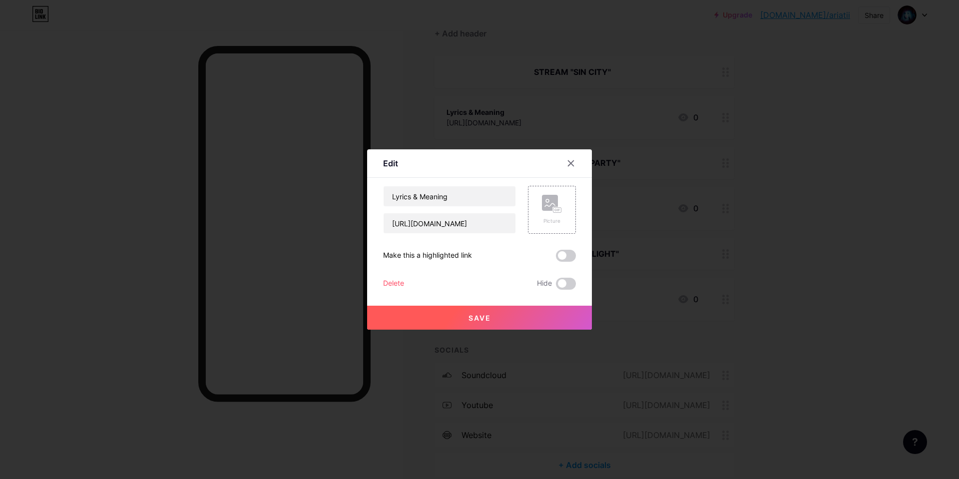
click at [401, 285] on div "Delete" at bounding box center [393, 284] width 21 height 12
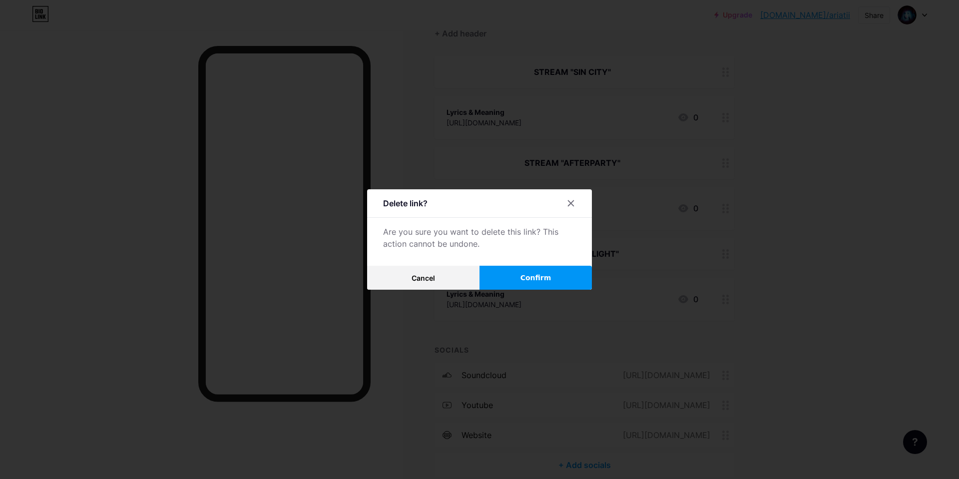
click at [527, 273] on span "Confirm" at bounding box center [536, 278] width 31 height 10
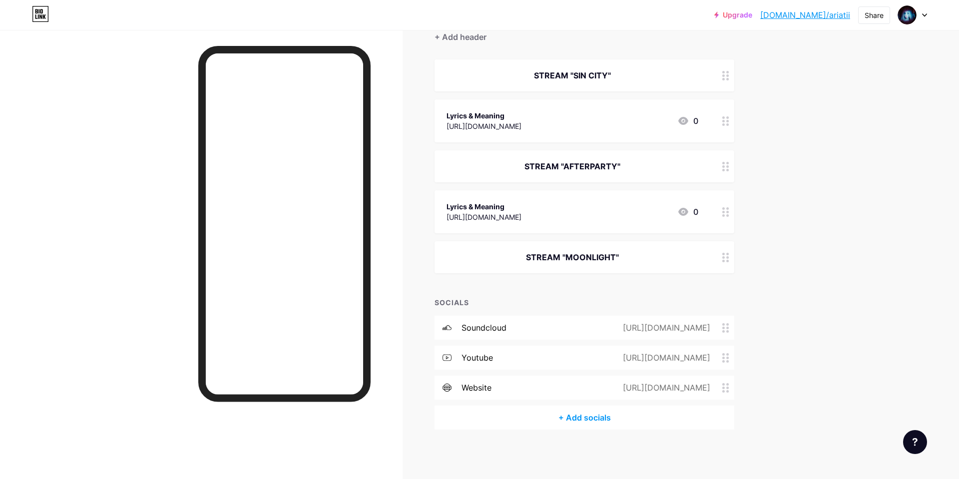
click at [621, 262] on div "STREAM "MOONLIGHT"" at bounding box center [573, 257] width 252 height 12
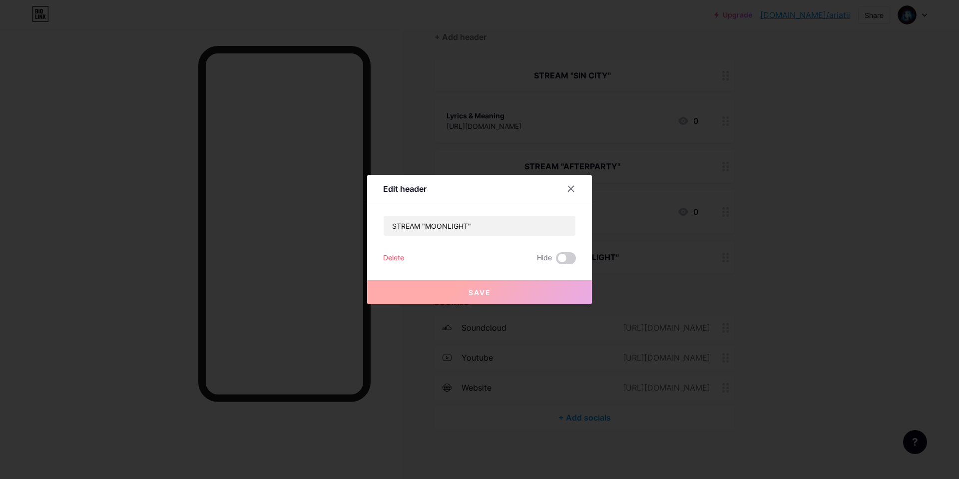
click at [390, 265] on div "Save" at bounding box center [479, 284] width 225 height 40
click at [391, 263] on div "Delete" at bounding box center [393, 258] width 21 height 12
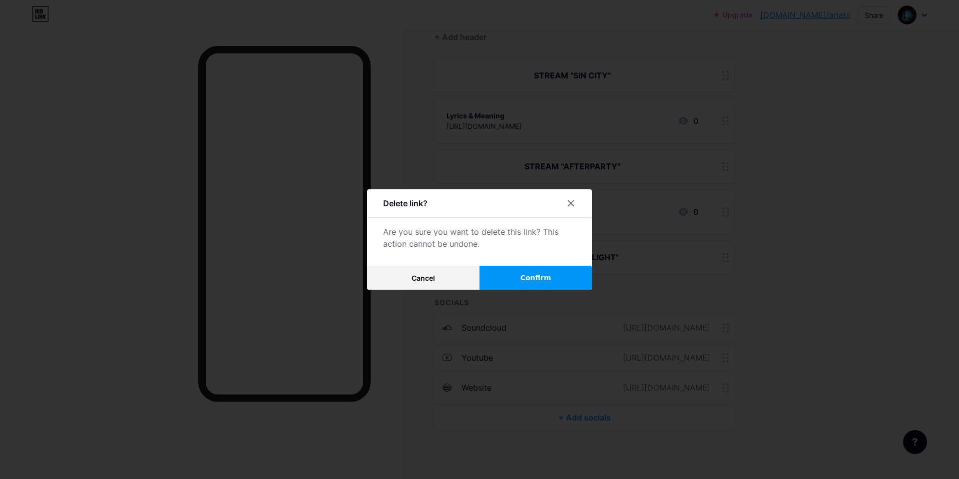
click at [548, 278] on span "Confirm" at bounding box center [536, 278] width 31 height 10
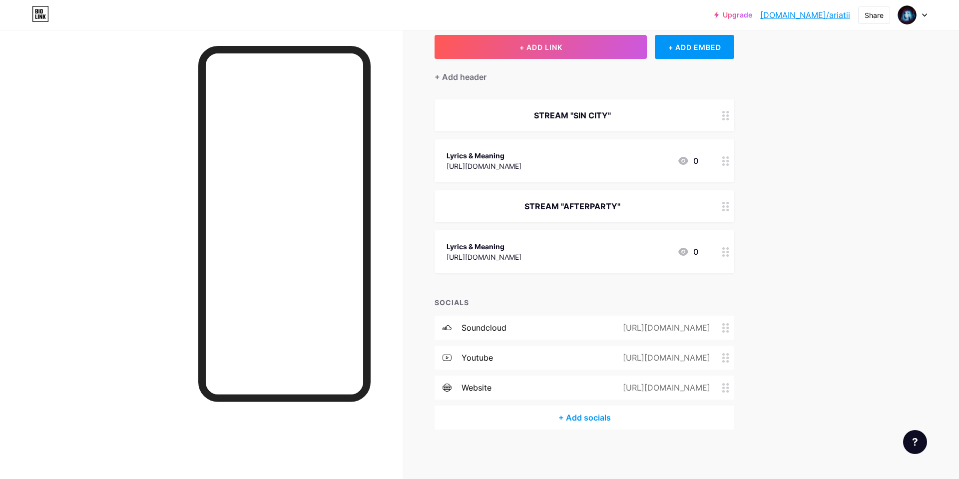
click at [522, 262] on div "Lyrics & Meaning [URL][DOMAIN_NAME]" at bounding box center [484, 251] width 75 height 23
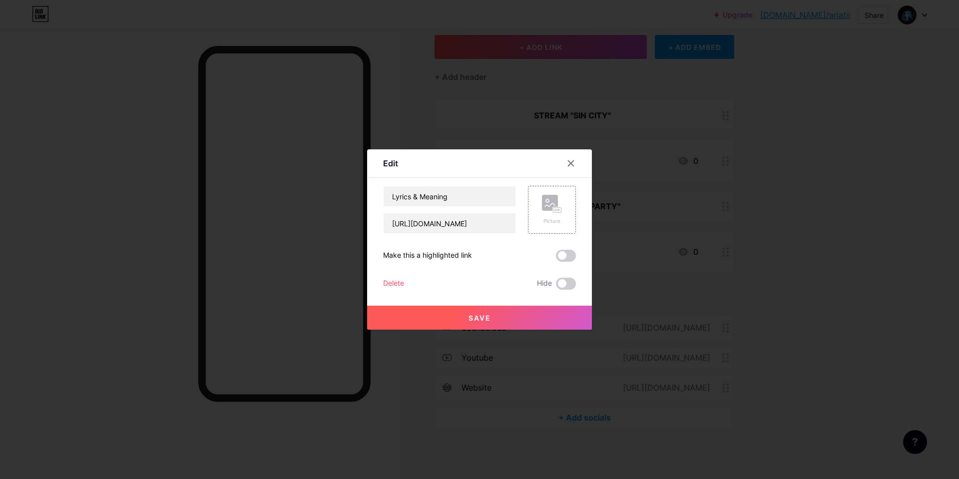
click at [387, 283] on div "Delete" at bounding box center [393, 284] width 21 height 12
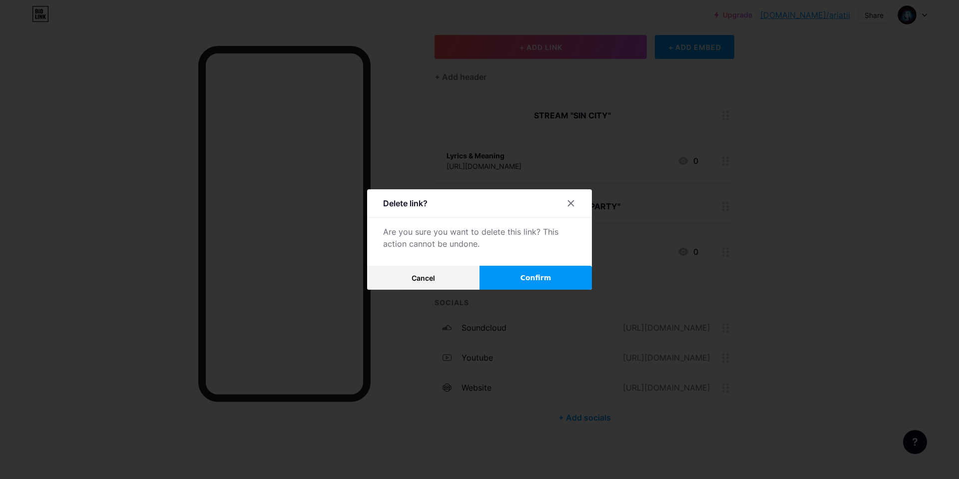
drag, startPoint x: 509, startPoint y: 261, endPoint x: 507, endPoint y: 268, distance: 6.7
click at [509, 262] on div "Delete link? Are you sure you want to delete this link? This action cannot be u…" at bounding box center [479, 239] width 225 height 100
click at [506, 272] on button "Confirm" at bounding box center [536, 278] width 112 height 24
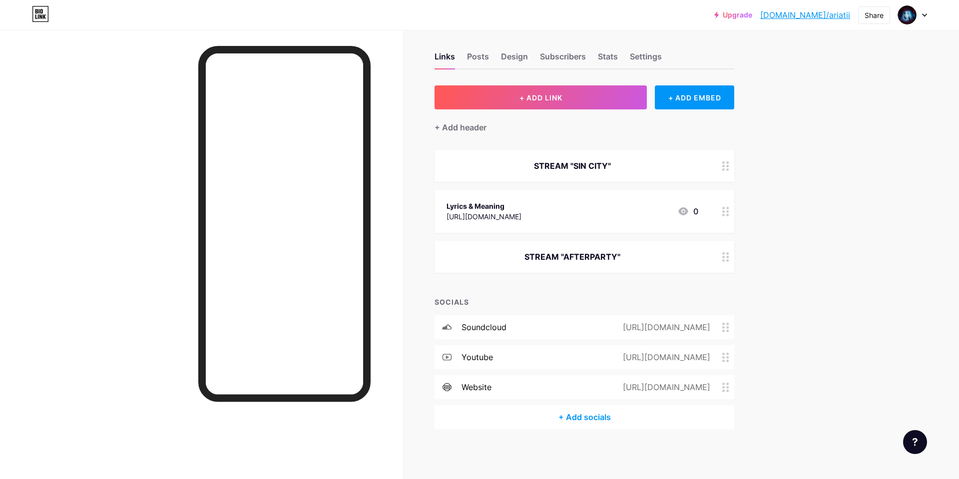
scroll to position [7, 0]
click at [529, 248] on div "STREAM "AFTERPARTY"" at bounding box center [585, 257] width 300 height 32
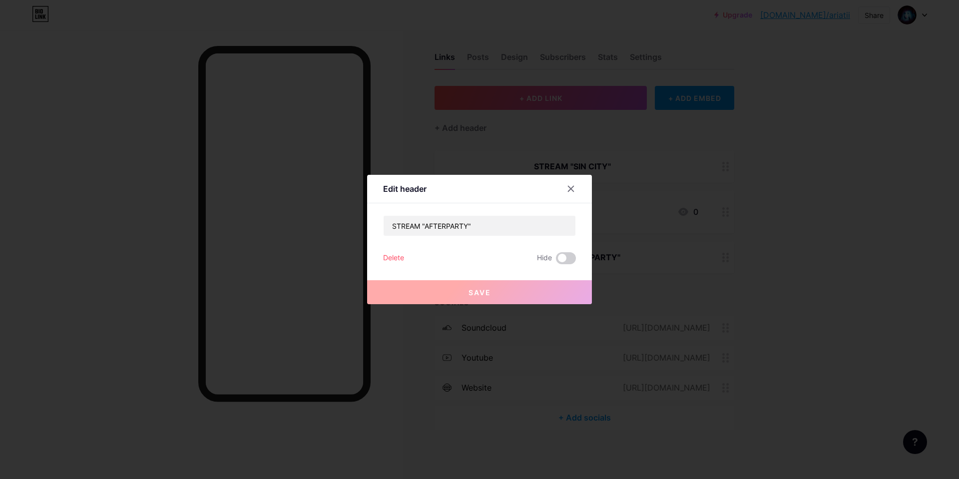
click at [391, 255] on div "Delete" at bounding box center [393, 258] width 21 height 12
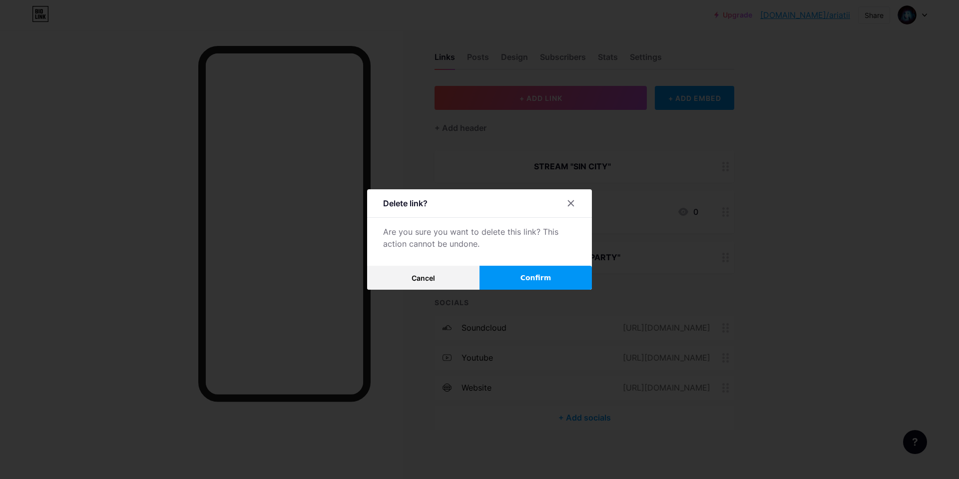
click at [517, 272] on button "Confirm" at bounding box center [536, 278] width 112 height 24
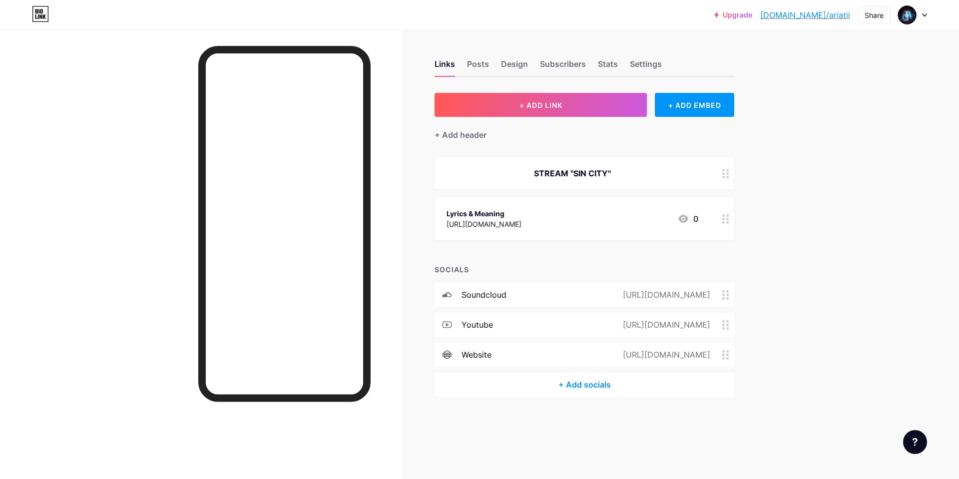
click at [522, 210] on div "Lyrics & Meaning" at bounding box center [484, 213] width 75 height 10
click at [382, 287] on div "Edit Content YouTube Play YouTube video without leaving your page. ADD Vimeo Pl…" at bounding box center [479, 239] width 225 height 180
click at [390, 285] on div "Delete" at bounding box center [393, 284] width 21 height 12
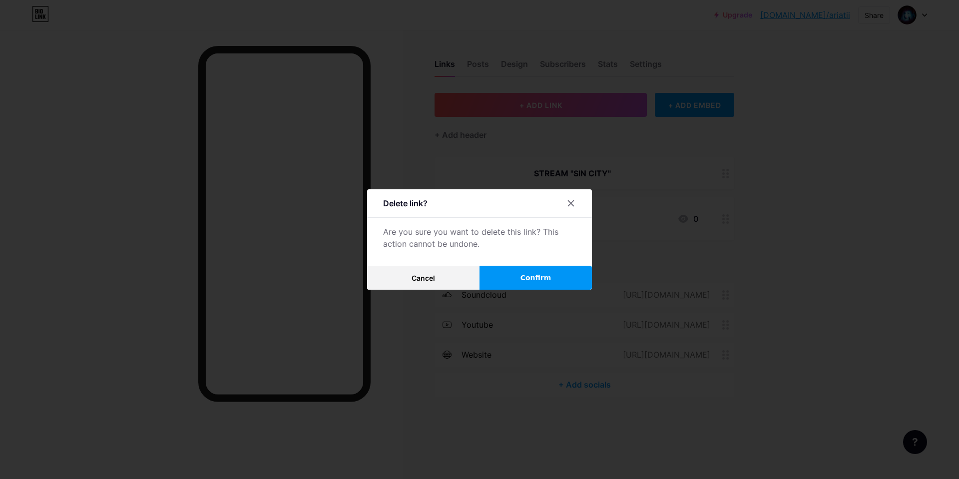
click at [497, 280] on button "Confirm" at bounding box center [536, 278] width 112 height 24
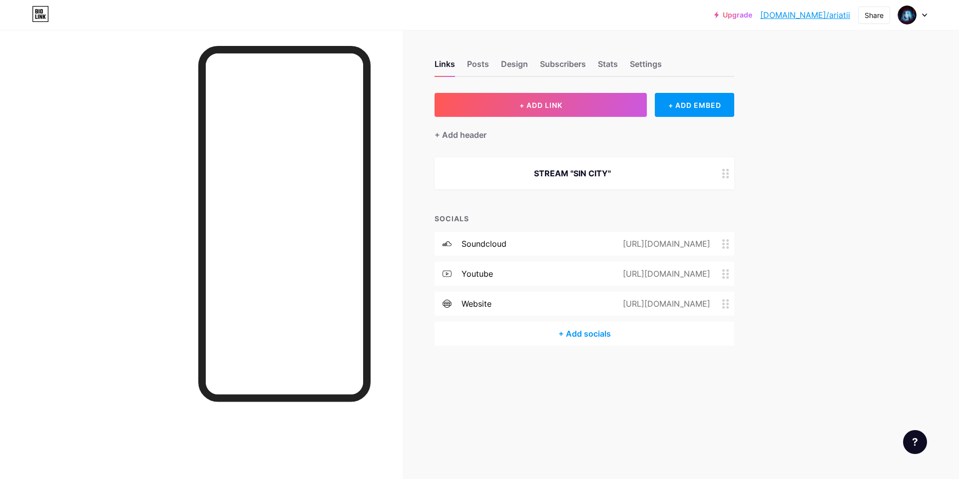
click at [529, 171] on div "STREAM "SIN CITY"" at bounding box center [573, 173] width 252 height 12
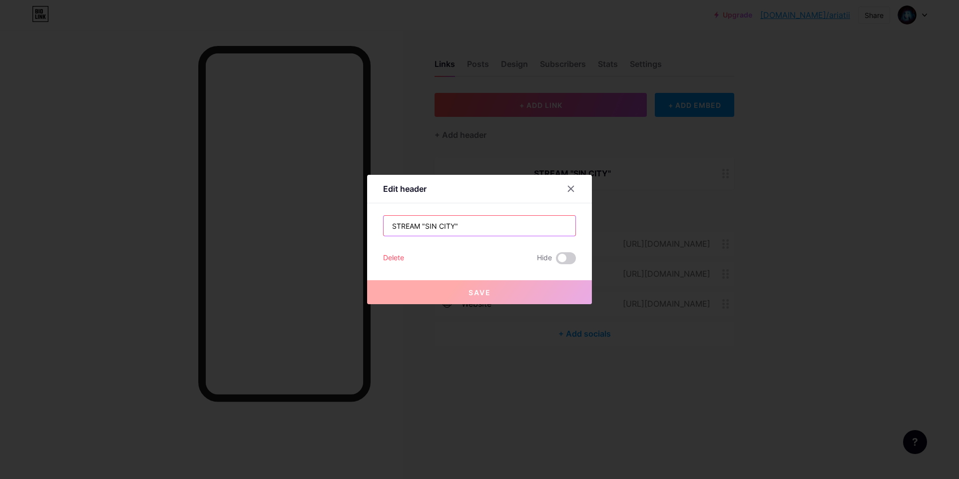
drag, startPoint x: 475, startPoint y: 233, endPoint x: 375, endPoint y: 219, distance: 100.8
click at [371, 220] on div "Edit header STREAM "SIN CITY" Delete Hide Save" at bounding box center [479, 239] width 225 height 129
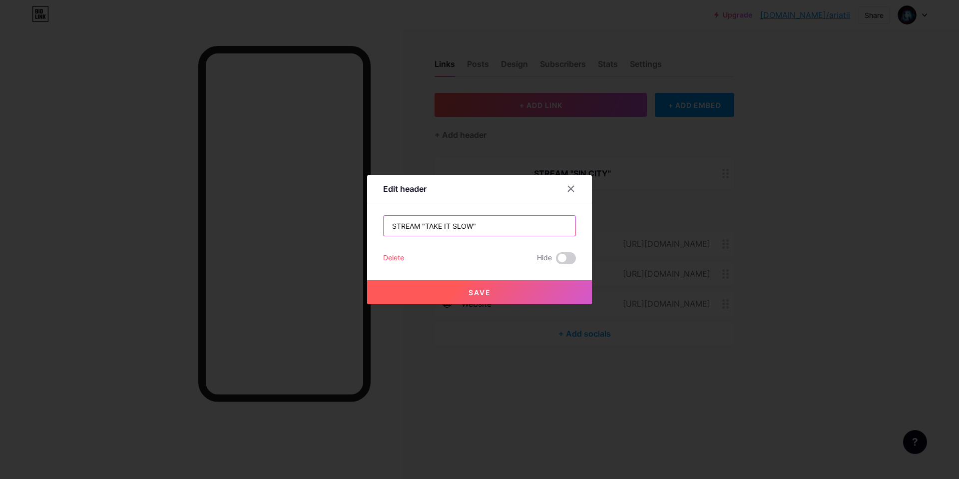
type input "STREAM "TAKE IT SLOW""
click at [479, 295] on span "Save" at bounding box center [480, 292] width 22 height 8
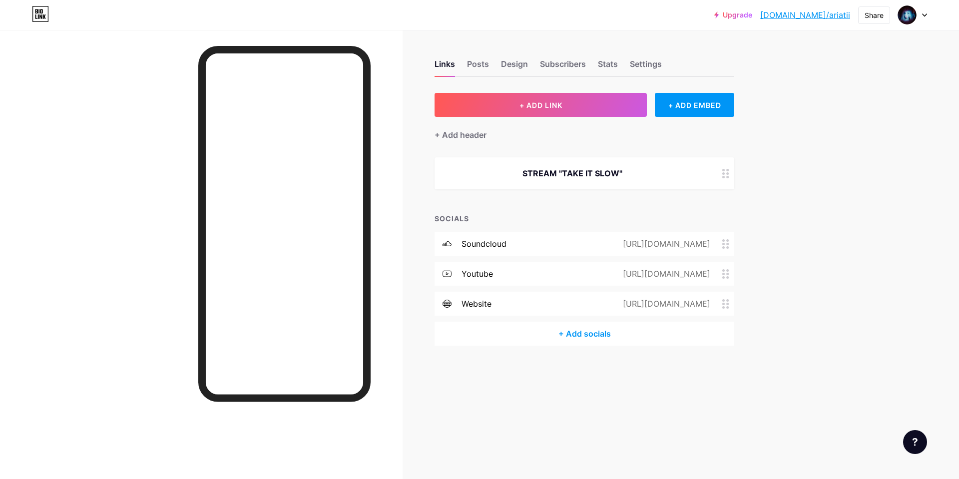
click at [581, 177] on div "STREAM "TAKE IT SLOW"" at bounding box center [573, 173] width 252 height 12
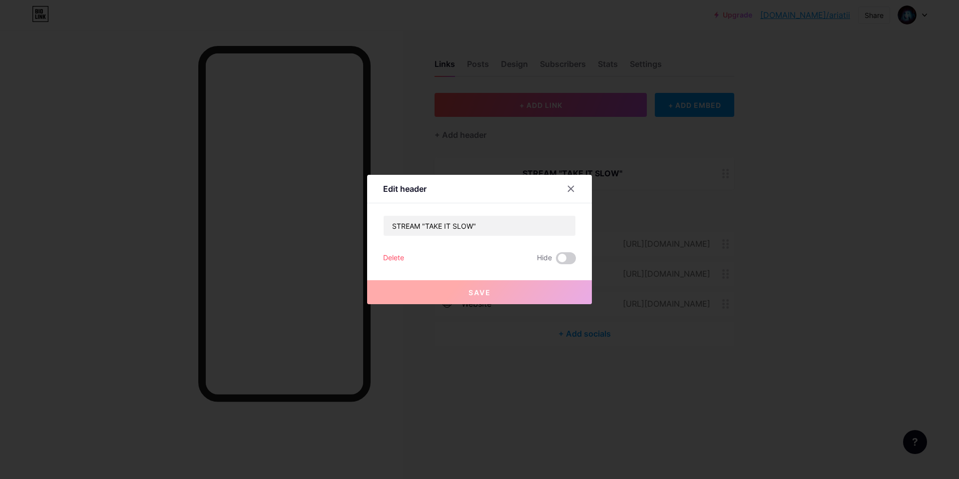
click at [553, 139] on div at bounding box center [479, 239] width 959 height 479
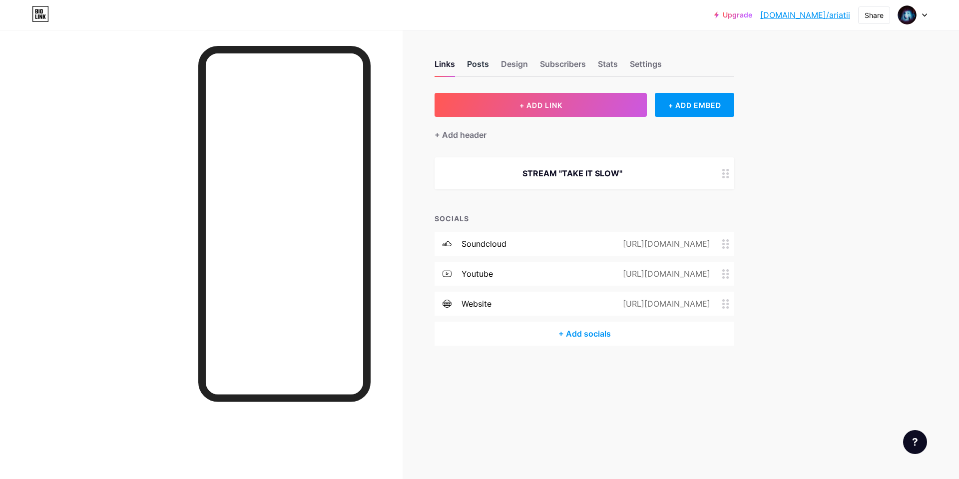
click at [477, 66] on div "Posts" at bounding box center [478, 67] width 22 height 18
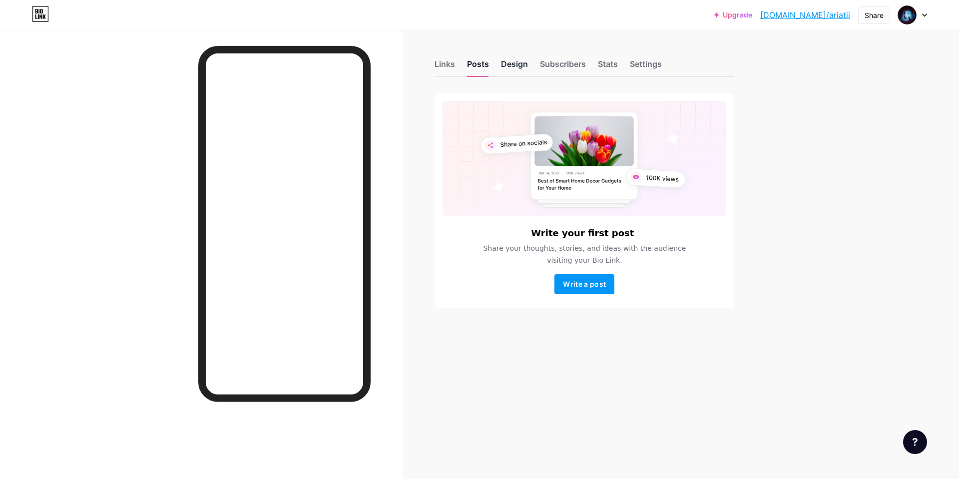
click at [521, 71] on div "Design" at bounding box center [514, 67] width 27 height 18
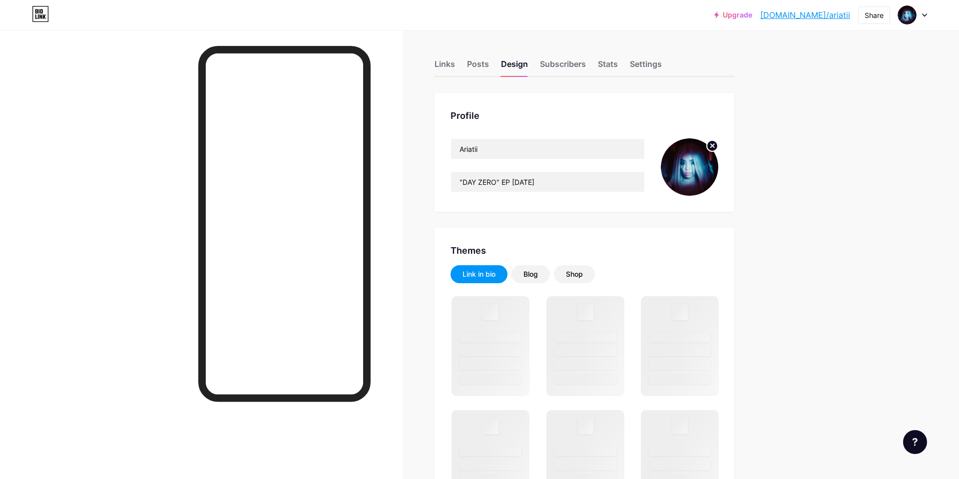
click at [712, 146] on icon at bounding box center [712, 145] width 3 height 3
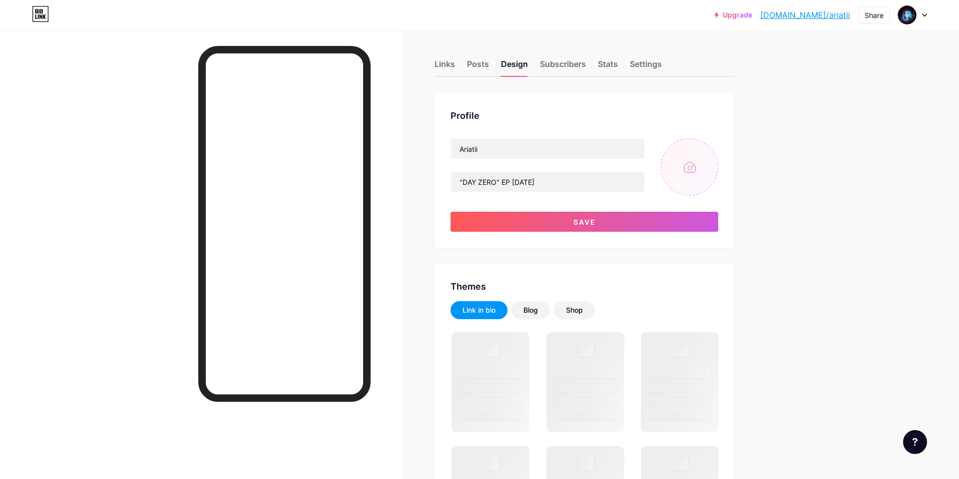
click at [692, 175] on input "file" at bounding box center [689, 166] width 57 height 57
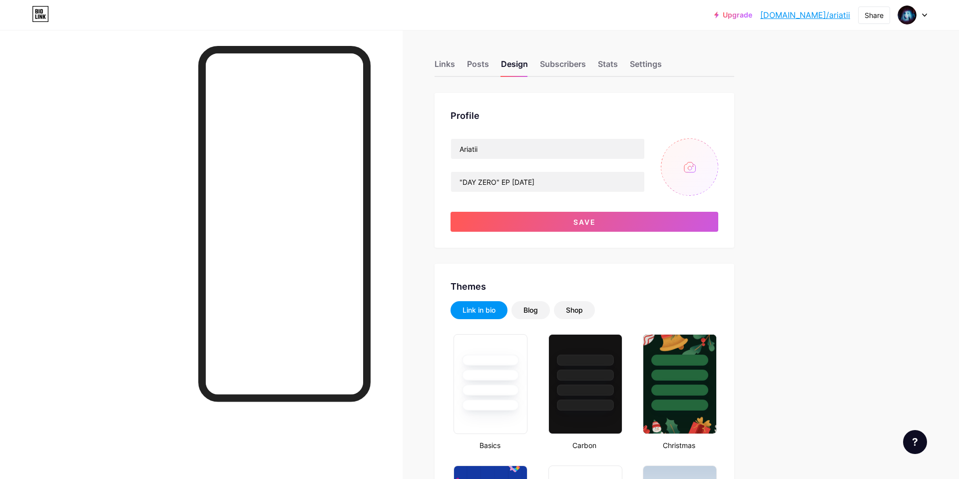
type input "#ffffff"
type input "C:\fakepath\16c0e2bebf9c893cae9a8d84292034d4.jpg"
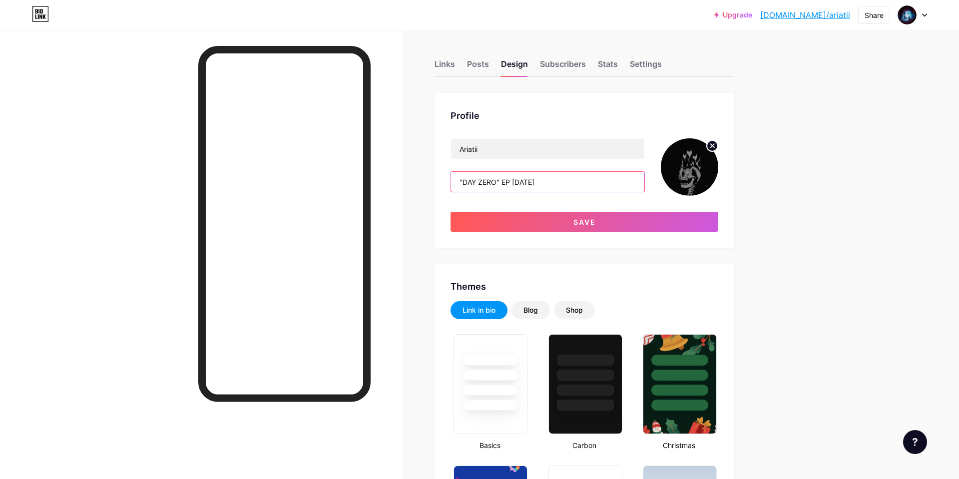
drag, startPoint x: 552, startPoint y: 185, endPoint x: 454, endPoint y: 181, distance: 97.5
click at [454, 181] on input ""DAY ZERO" EP [DATE]" at bounding box center [547, 182] width 193 height 20
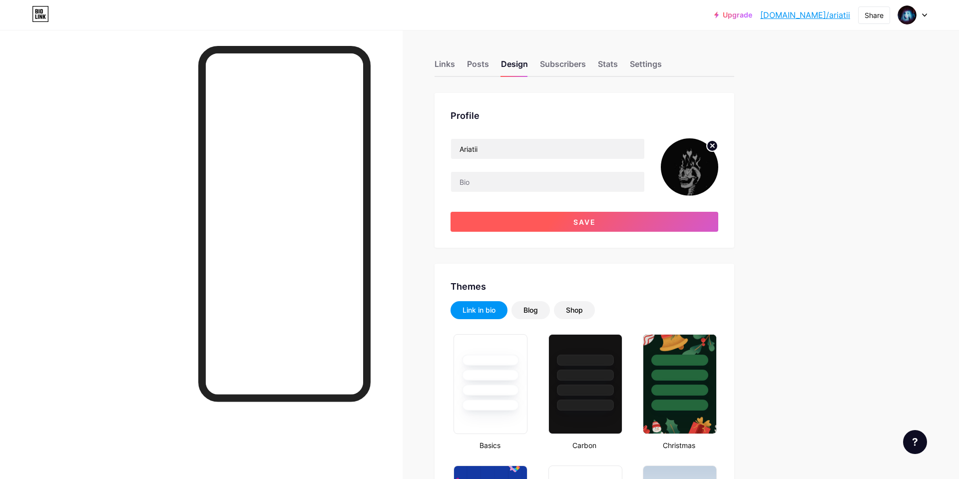
click at [539, 226] on button "Save" at bounding box center [585, 222] width 268 height 20
type input "#ffffff"
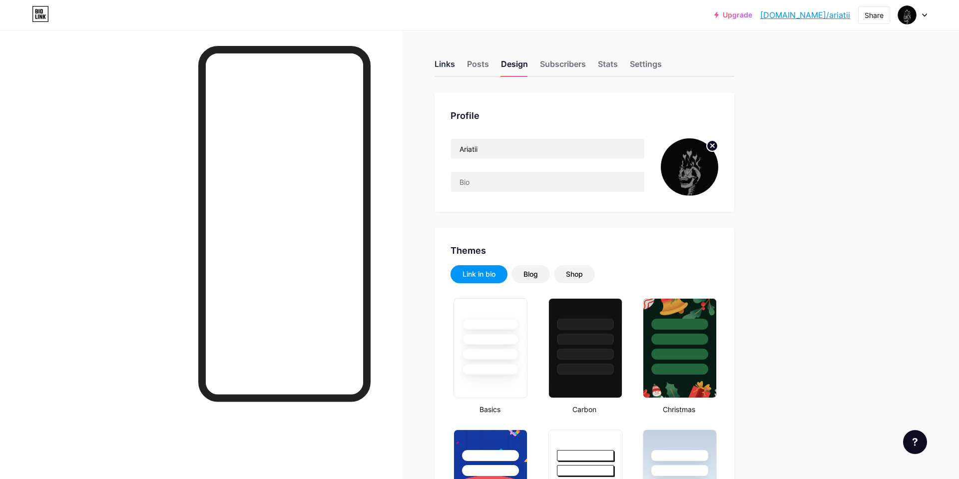
click at [436, 66] on div "Links" at bounding box center [445, 67] width 20 height 18
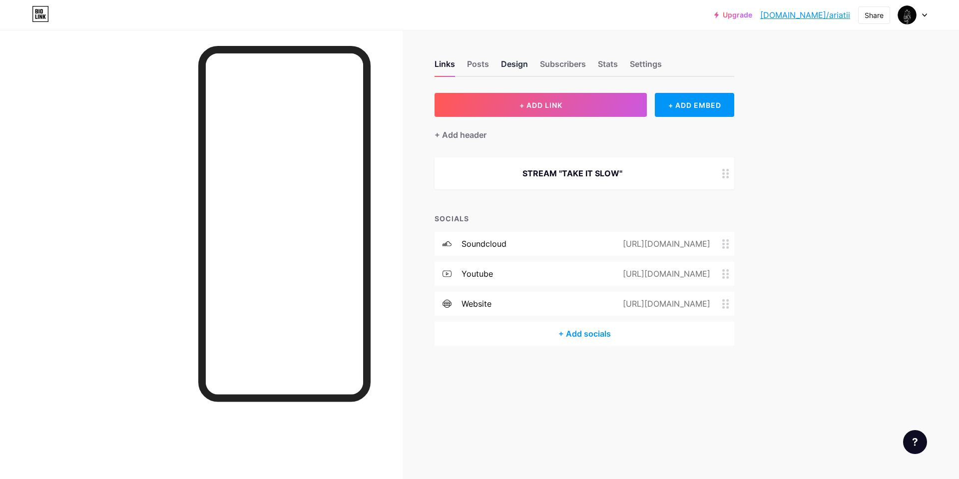
click at [516, 73] on div "Design" at bounding box center [514, 67] width 27 height 18
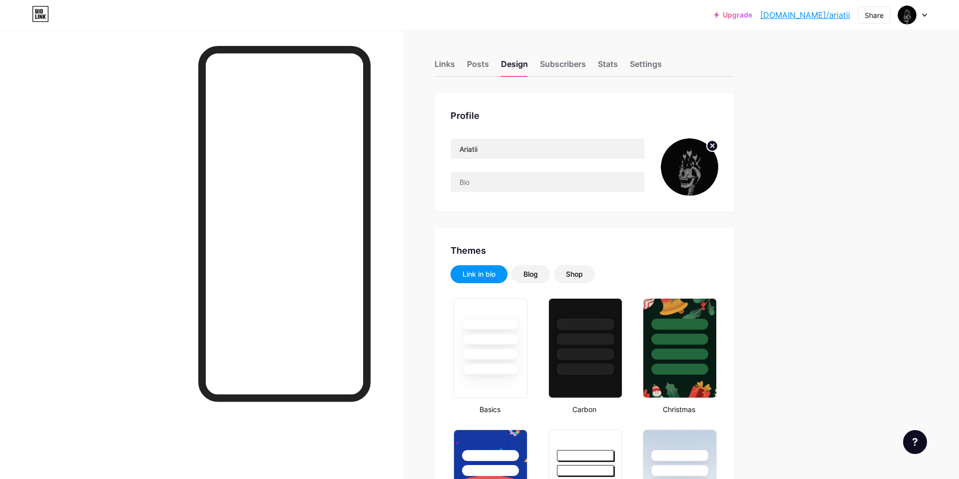
type input "#ffffff"
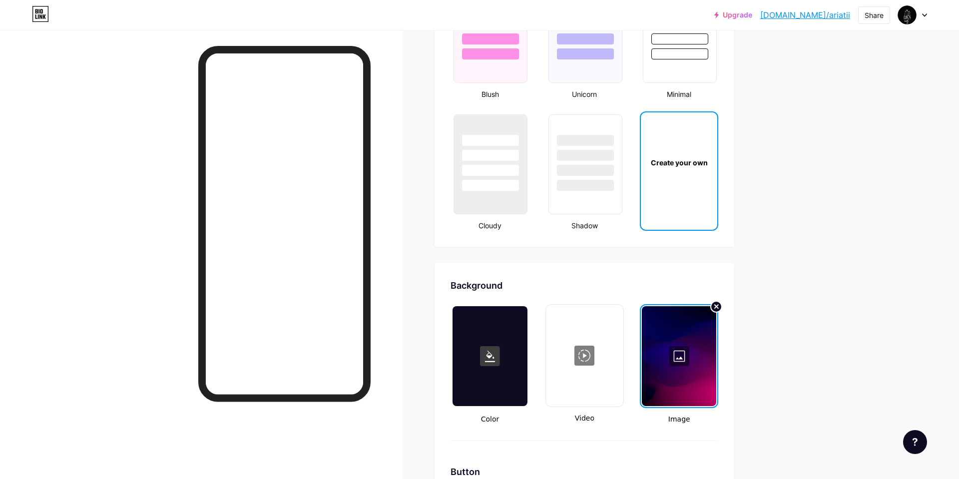
scroll to position [1123, 0]
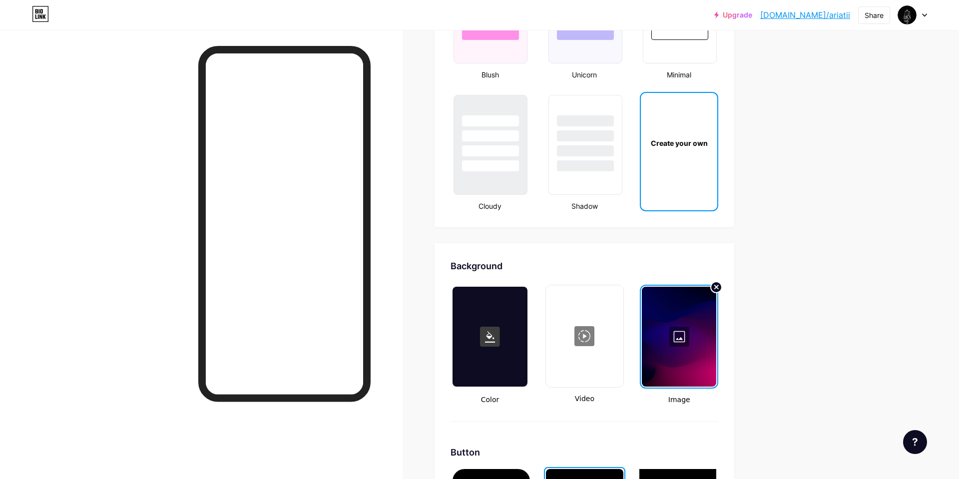
click at [491, 370] on div at bounding box center [490, 337] width 74 height 100
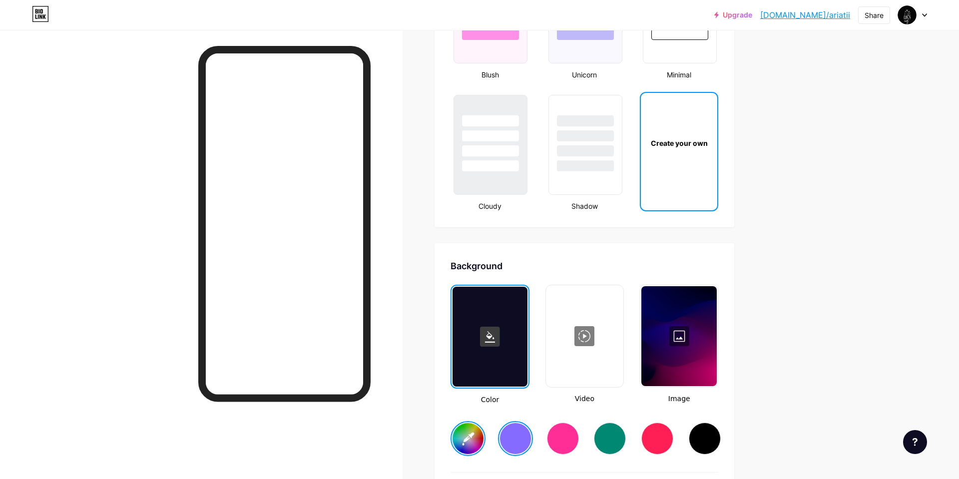
type input "#ffffff"
type input "#856bff"
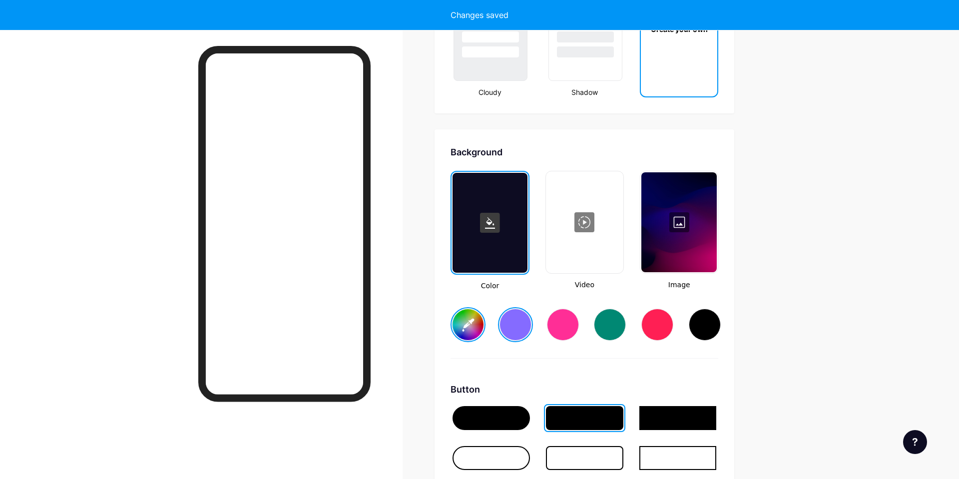
type input "#ffffff"
type input "#856bff"
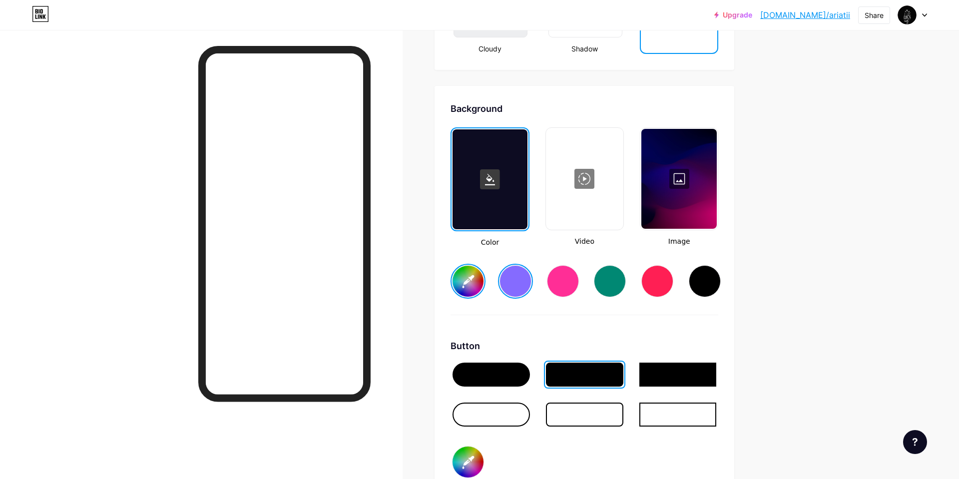
scroll to position [1281, 0]
click at [707, 286] on div at bounding box center [705, 281] width 32 height 32
type input "#ffffff"
type input "#000000"
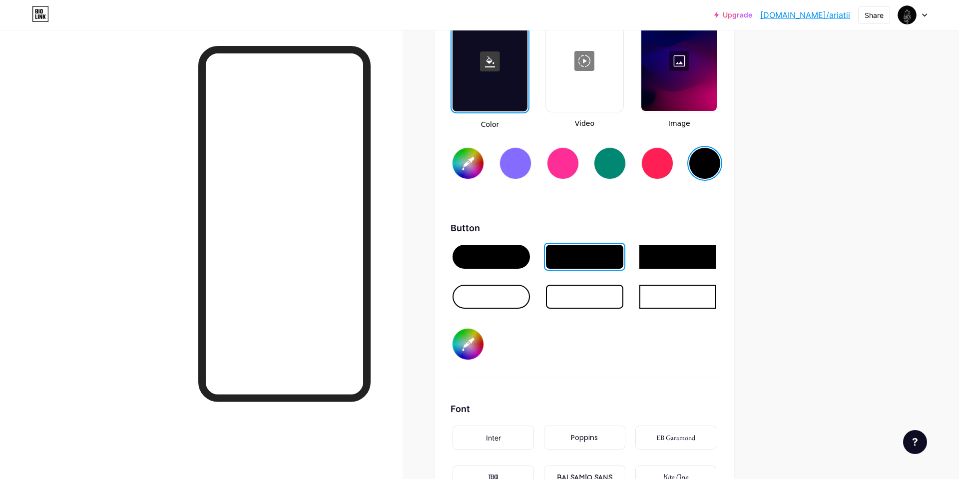
scroll to position [1408, 0]
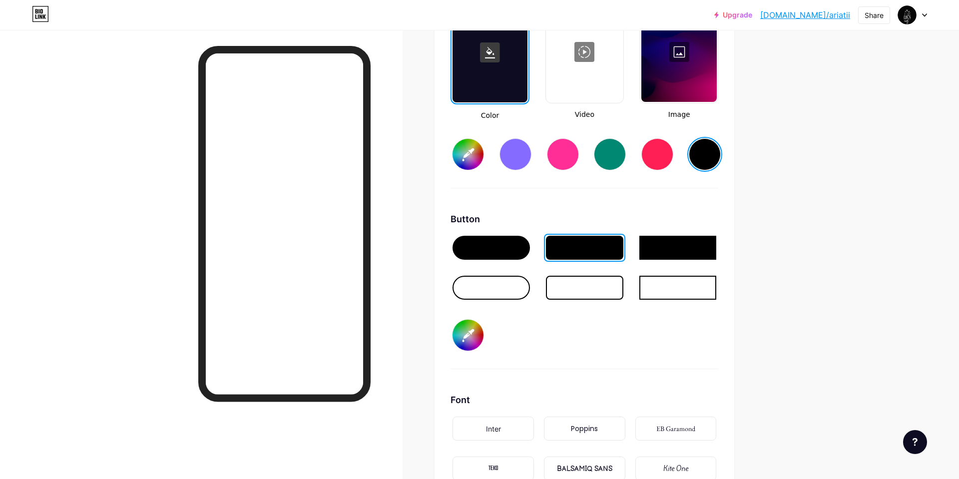
click at [503, 244] on div at bounding box center [491, 248] width 77 height 24
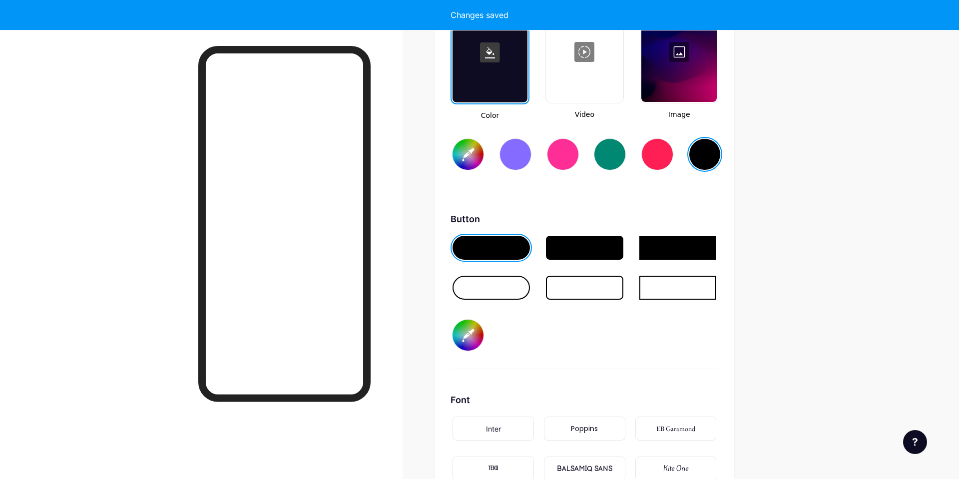
click at [487, 275] on div at bounding box center [491, 288] width 81 height 28
type input "#ffffff"
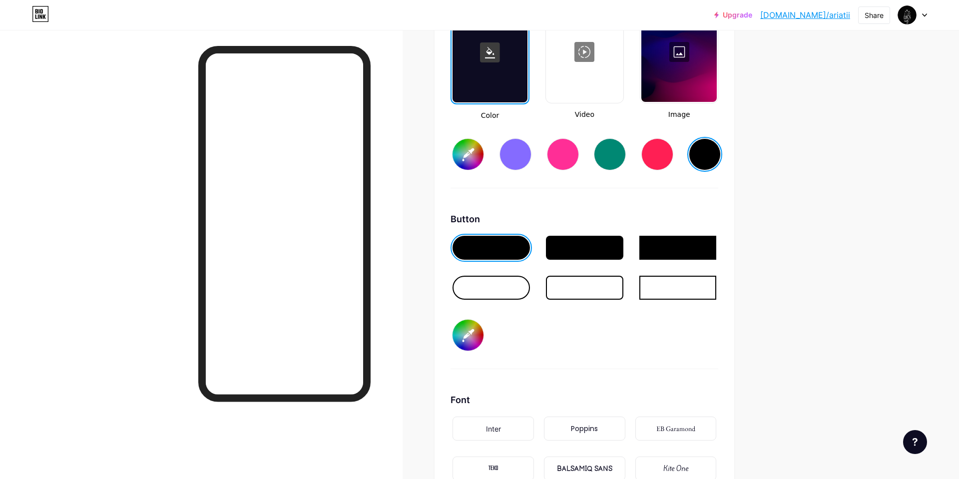
click at [475, 345] on input "#ffffff" at bounding box center [468, 335] width 31 height 31
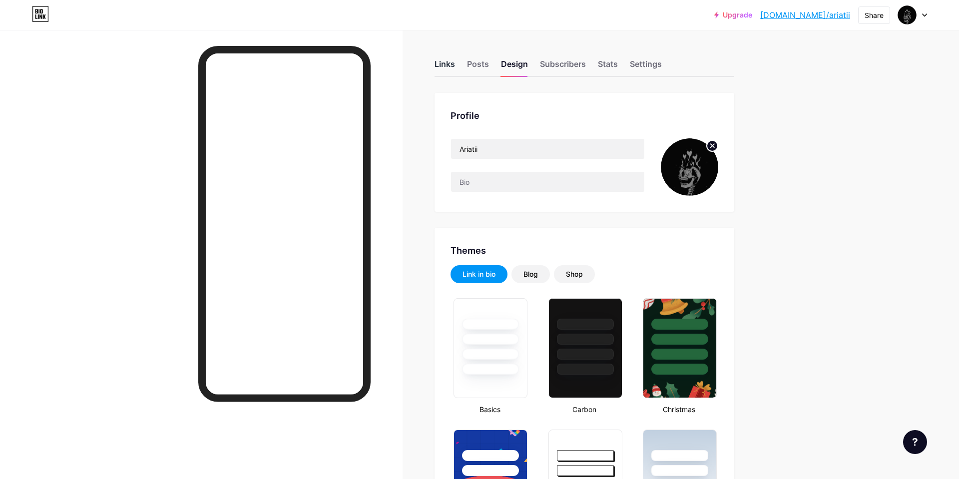
scroll to position [0, 0]
click at [449, 72] on div "Links" at bounding box center [445, 67] width 20 height 18
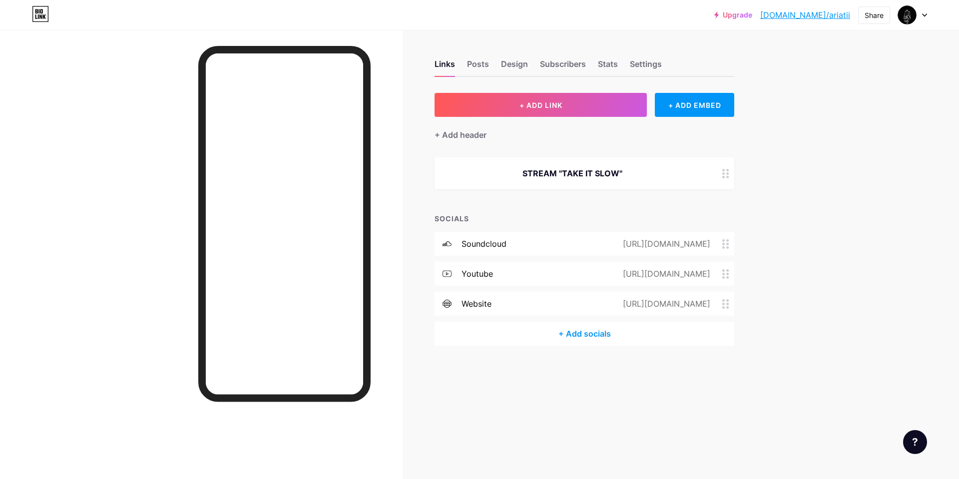
click at [562, 177] on div "STREAM "TAKE IT SLOW"" at bounding box center [573, 173] width 252 height 12
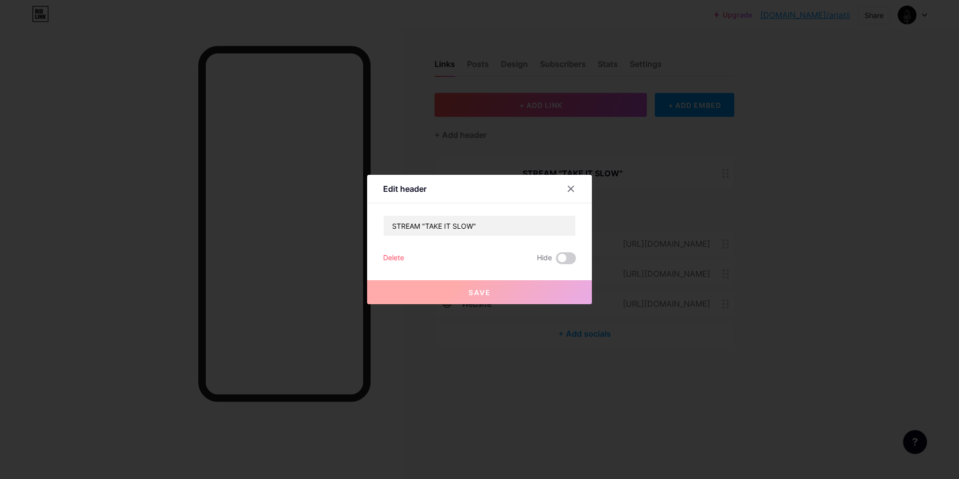
click at [652, 168] on div at bounding box center [479, 239] width 959 height 479
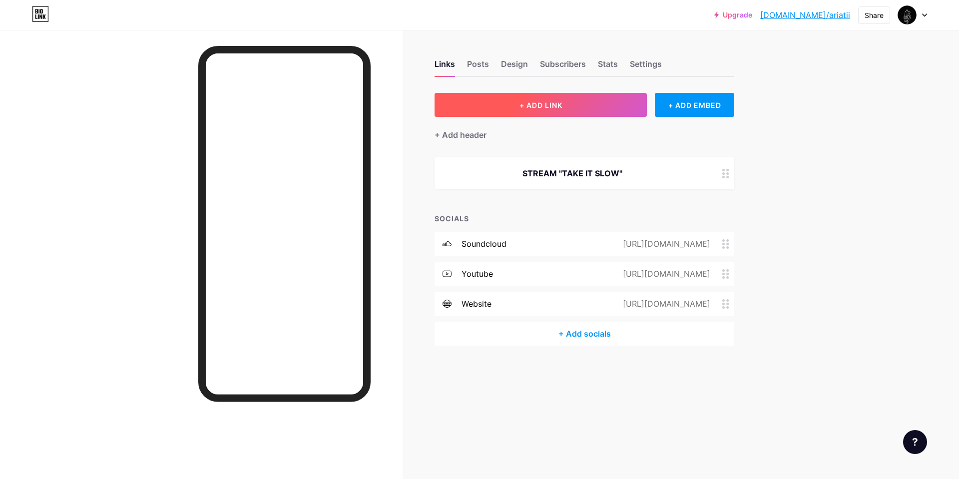
click at [550, 115] on button "+ ADD LINK" at bounding box center [541, 105] width 212 height 24
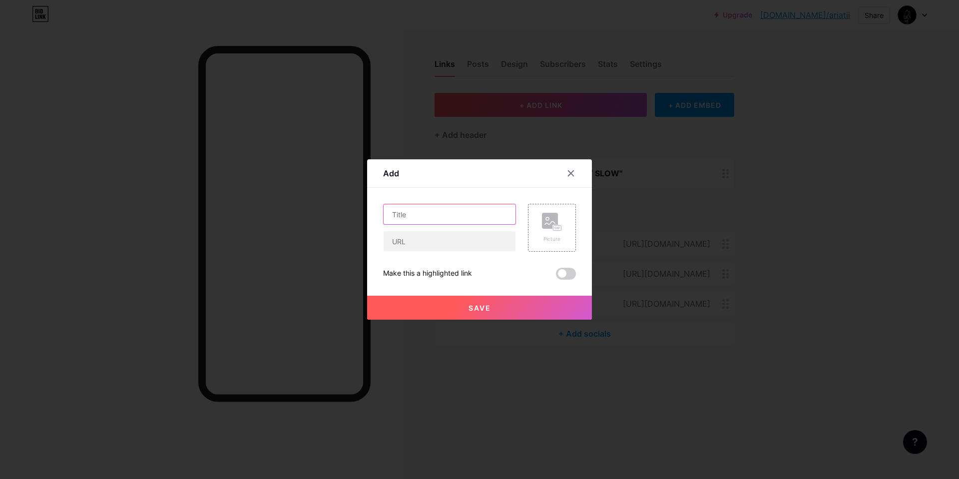
click at [436, 209] on input "text" at bounding box center [450, 214] width 132 height 20
type input "SoundCloud"
click at [419, 241] on input "text" at bounding box center [450, 241] width 132 height 20
paste input "[URL][DOMAIN_NAME]"
type input "[URL][DOMAIN_NAME]"
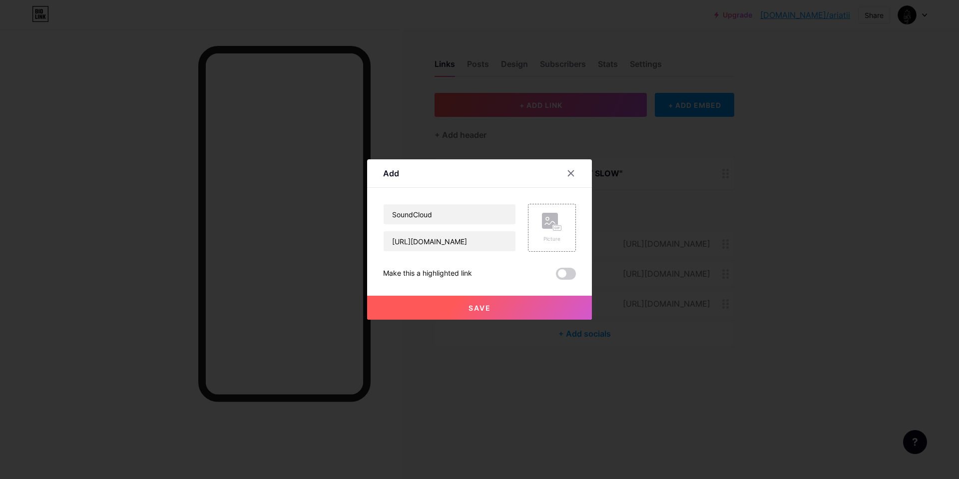
click at [464, 311] on button "Save" at bounding box center [479, 308] width 225 height 24
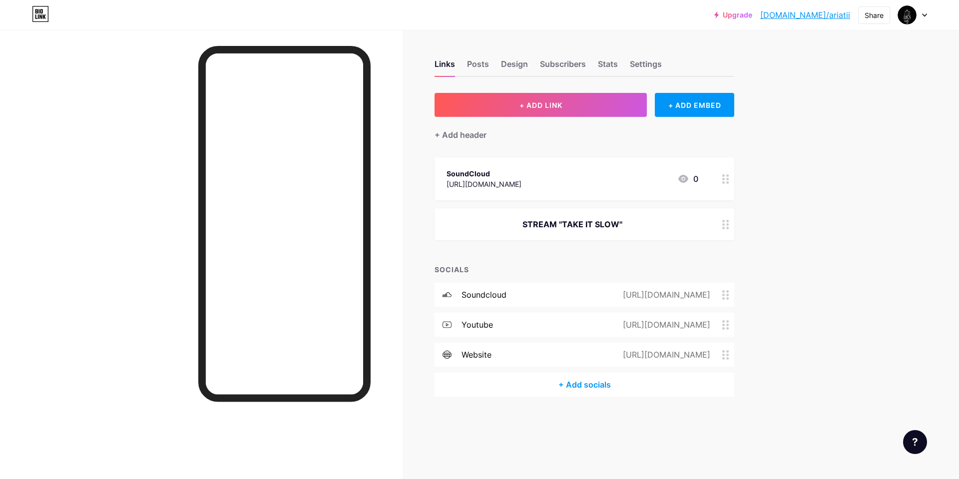
drag, startPoint x: 623, startPoint y: 177, endPoint x: 639, endPoint y: 215, distance: 41.7
click at [621, 231] on span "SoundCloud [URL][DOMAIN_NAME] 0 STREAM "TAKE IT SLOW"" at bounding box center [585, 198] width 300 height 83
click at [732, 177] on div at bounding box center [726, 178] width 17 height 43
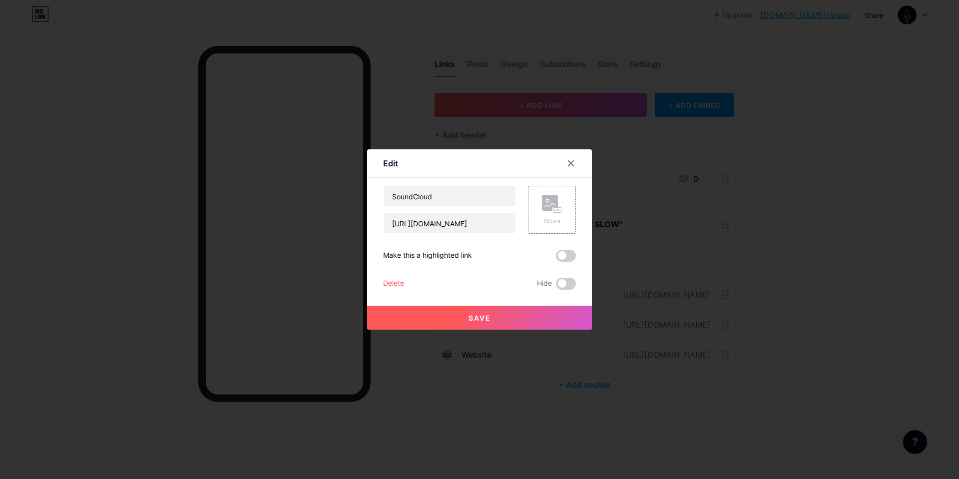
click at [727, 178] on div at bounding box center [479, 239] width 959 height 479
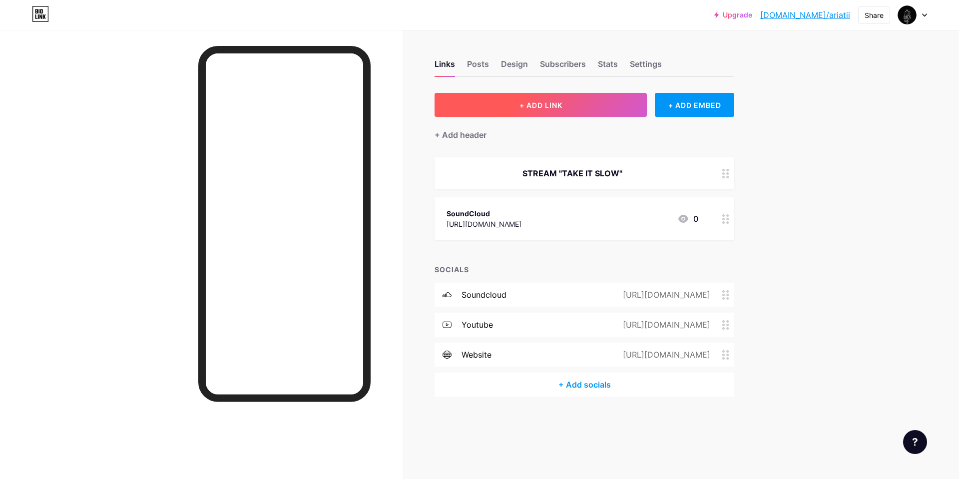
click at [532, 107] on span "+ ADD LINK" at bounding box center [541, 105] width 43 height 8
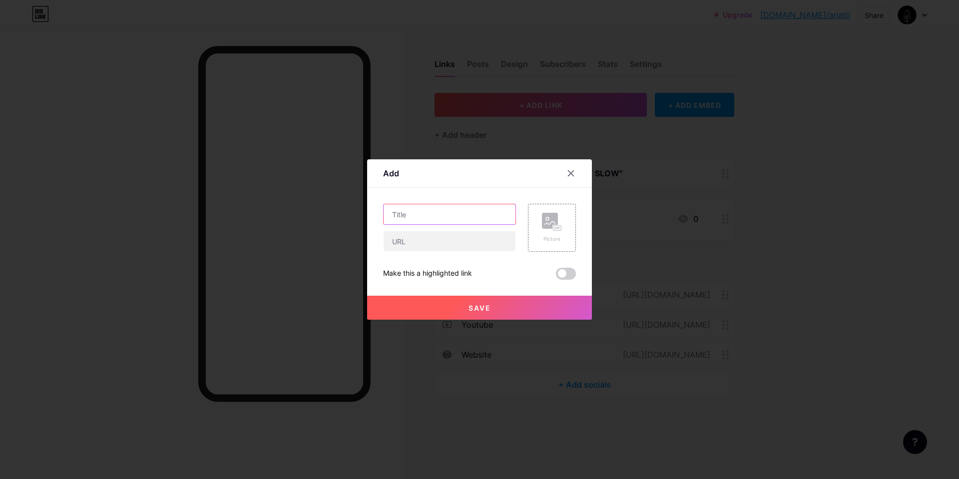
click at [457, 217] on input "text" at bounding box center [450, 214] width 132 height 20
type input "YouTube"
click at [419, 245] on input "text" at bounding box center [450, 241] width 132 height 20
paste input "[URL][DOMAIN_NAME]"
type input "[URL][DOMAIN_NAME]"
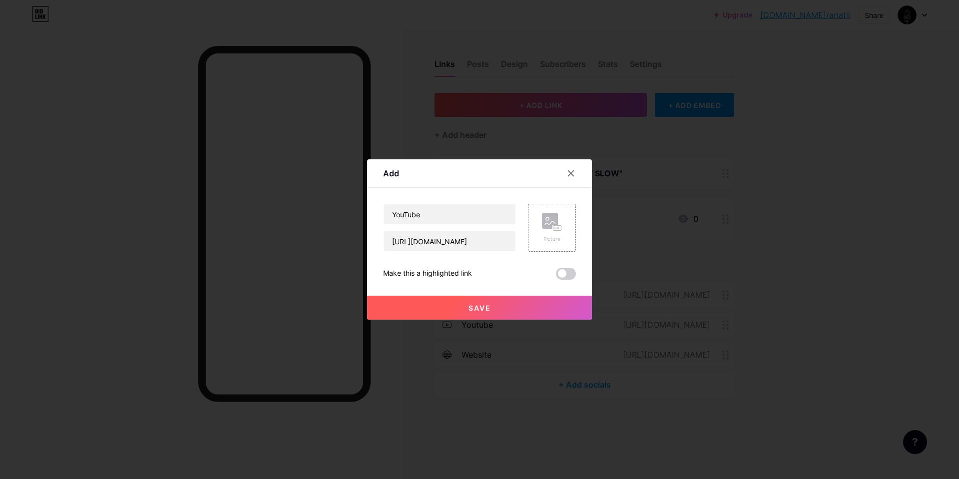
click at [460, 307] on button "Save" at bounding box center [479, 308] width 225 height 24
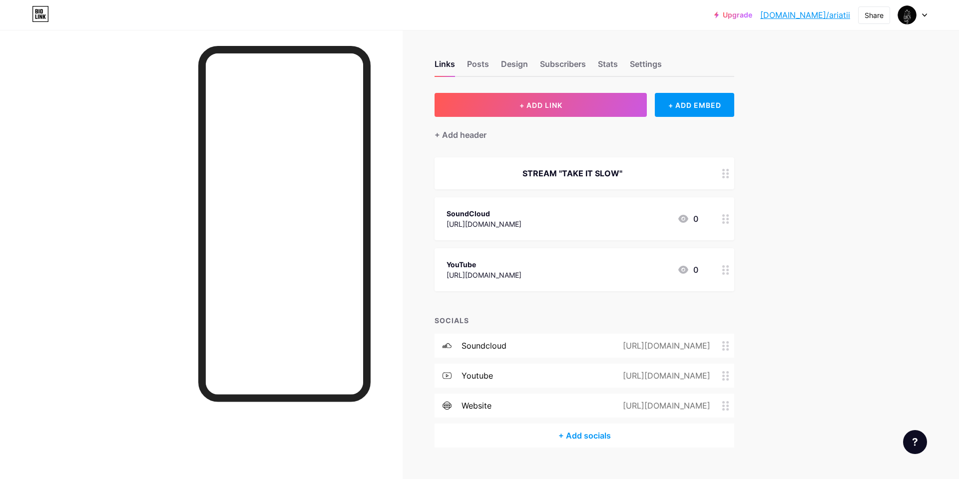
click at [555, 177] on div "STREAM "TAKE IT SLOW"" at bounding box center [573, 173] width 252 height 12
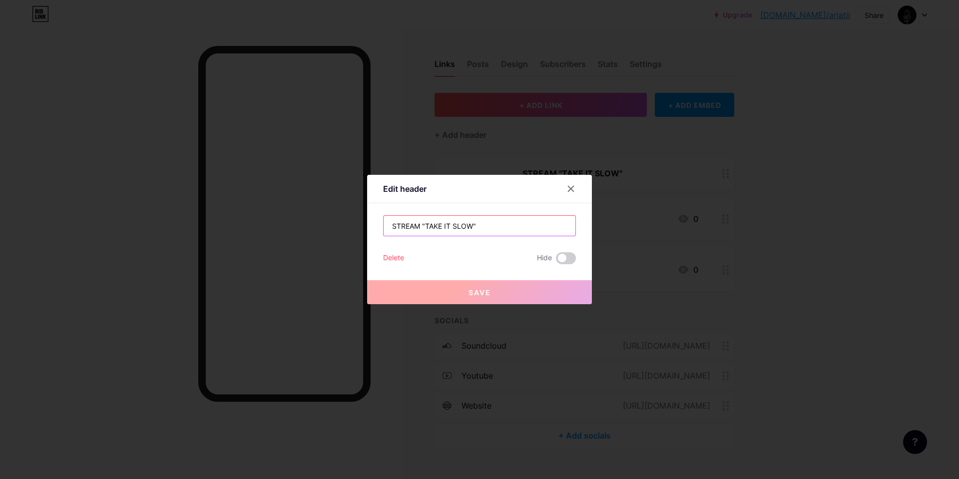
drag, startPoint x: 497, startPoint y: 224, endPoint x: 318, endPoint y: 210, distance: 179.9
click at [318, 210] on div "Edit header STREAM "TAKE IT SLOW" Delete Hide Save" at bounding box center [479, 239] width 959 height 479
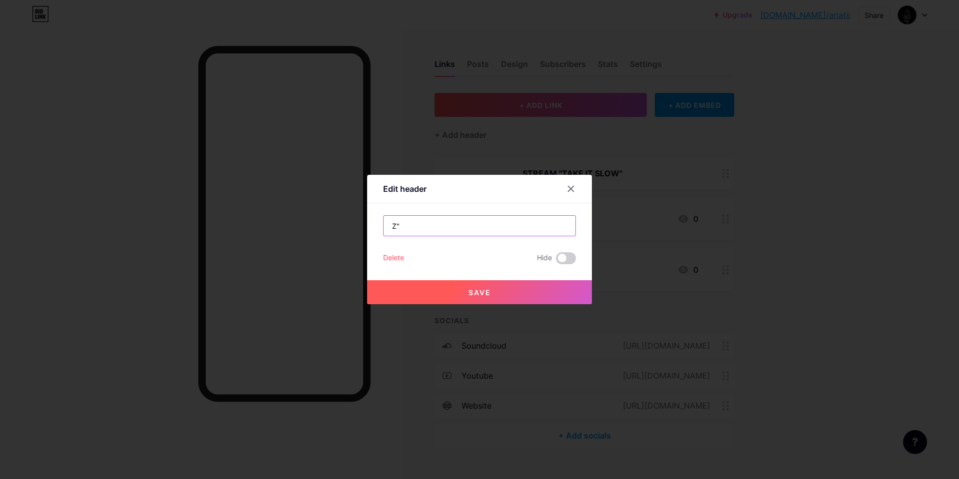
type input "Z"
type input ""TAKE IT SLOW" OUT NOWWW"
click at [435, 290] on button "Save" at bounding box center [479, 292] width 225 height 24
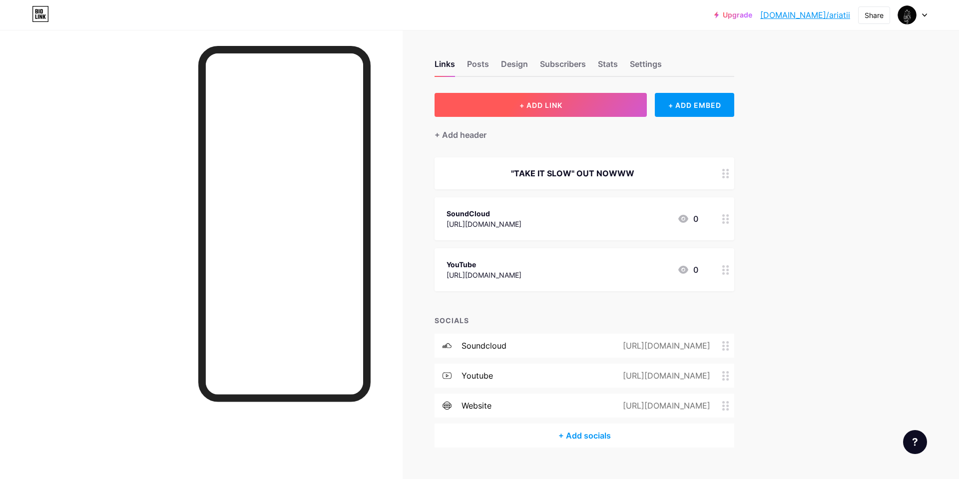
click at [545, 109] on button "+ ADD LINK" at bounding box center [541, 105] width 212 height 24
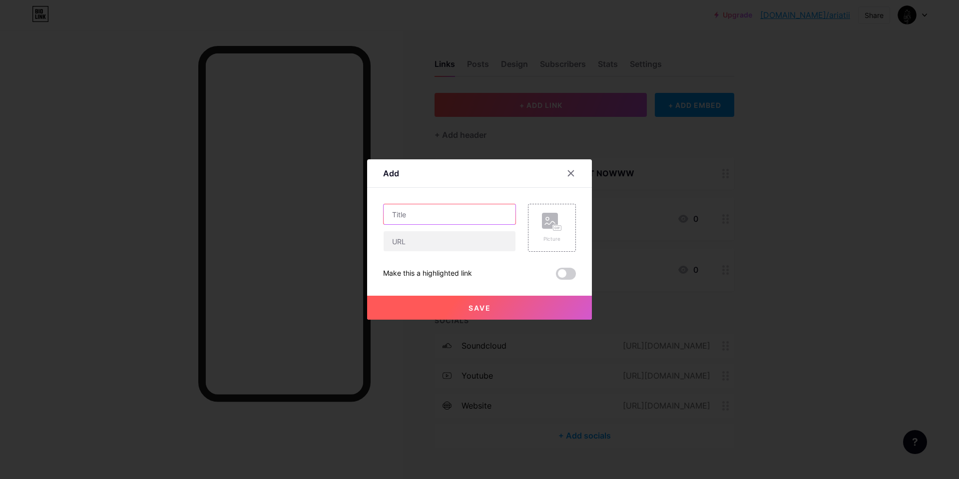
click at [448, 223] on input "text" at bounding box center [450, 214] width 132 height 20
type input "w"
type input "Lyrics"
click at [422, 235] on input "text" at bounding box center [450, 241] width 132 height 20
paste input "[URL][DOMAIN_NAME]"
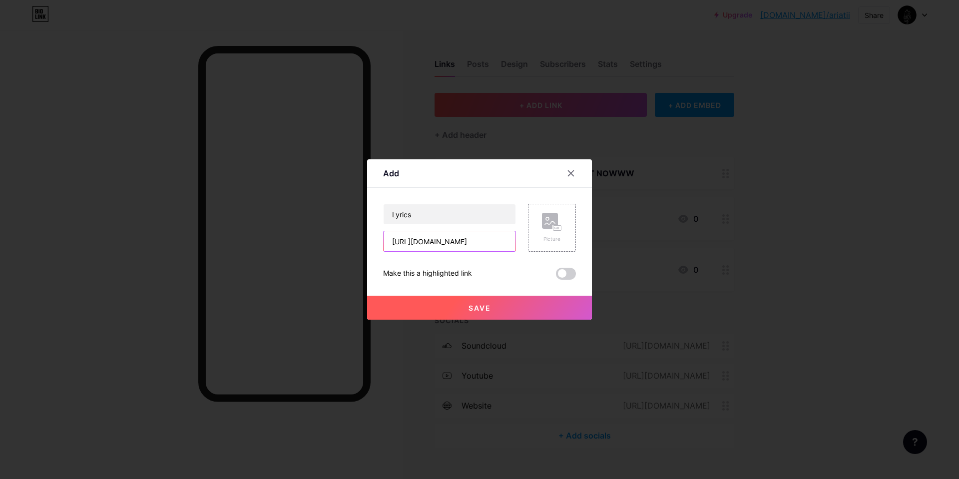
type input "[URL][DOMAIN_NAME]"
click at [474, 305] on span "Save" at bounding box center [480, 308] width 22 height 8
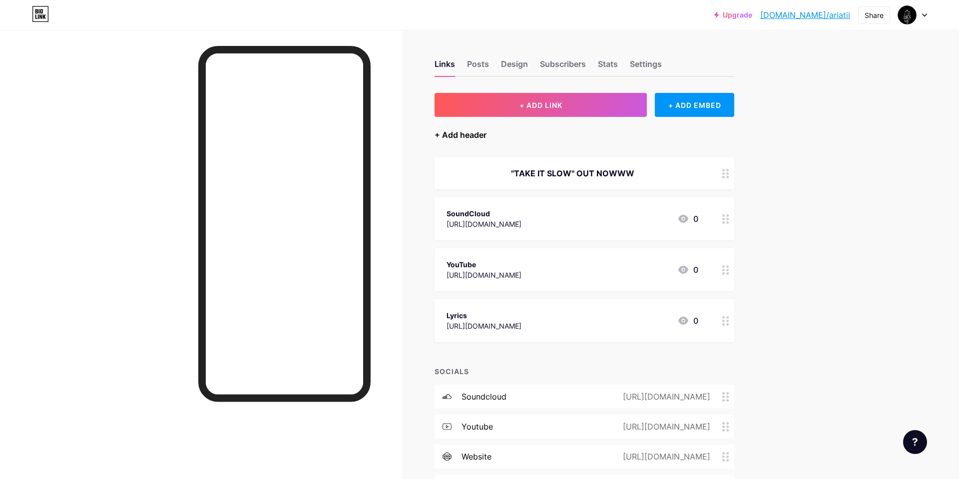
click at [442, 136] on div "+ Add header" at bounding box center [461, 135] width 52 height 12
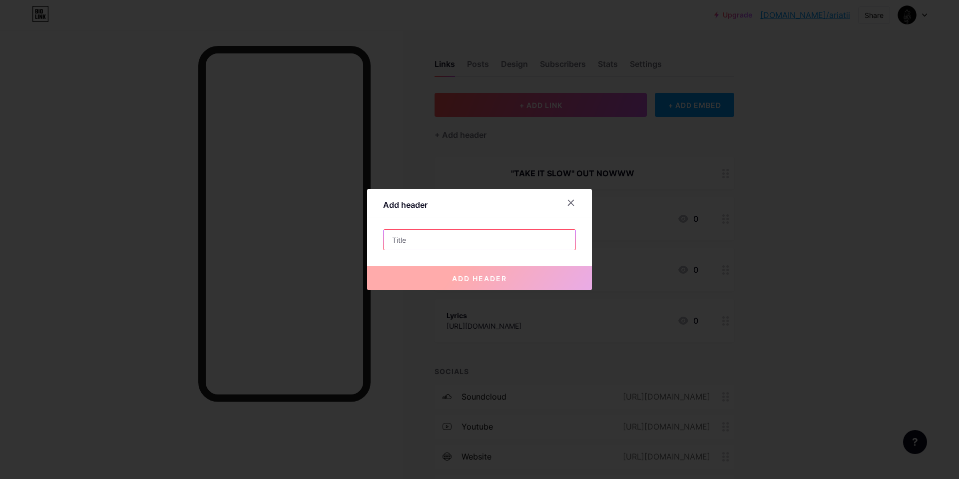
click at [467, 238] on input "text" at bounding box center [480, 240] width 192 height 20
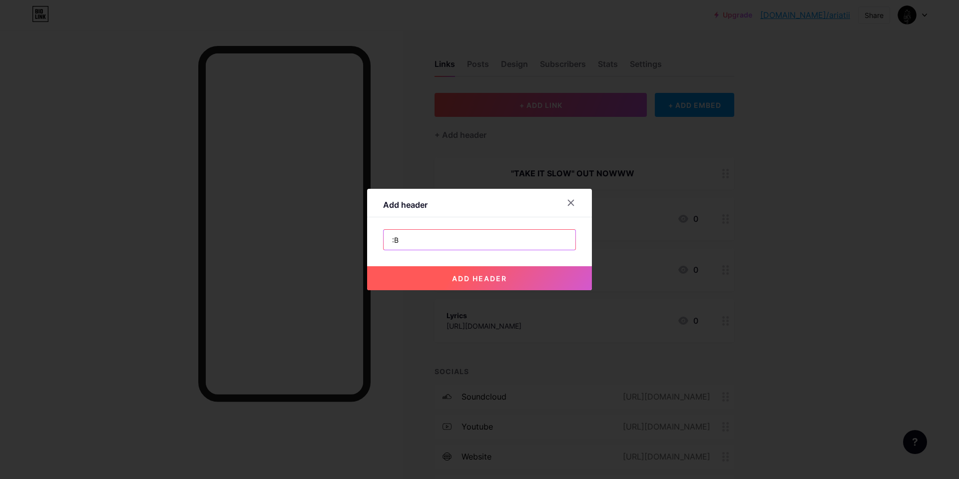
type input ":"
type input ""BAD BITCHES""
click at [455, 276] on span "add header" at bounding box center [479, 278] width 55 height 8
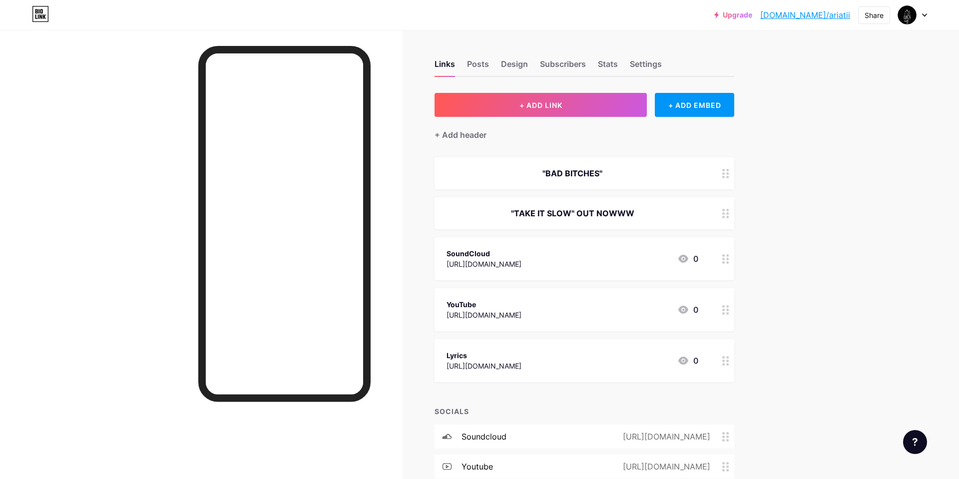
drag, startPoint x: 704, startPoint y: 176, endPoint x: 750, endPoint y: 185, distance: 46.8
click at [749, 175] on div "Links Posts Design Subscribers Stats Settings + ADD LINK + ADD EMBED + Add head…" at bounding box center [388, 309] width 776 height 559
drag, startPoint x: 766, startPoint y: 215, endPoint x: 734, endPoint y: 202, distance: 35.0
click at [766, 215] on div "Links Posts Design Subscribers Stats Settings + ADD LINK + ADD EMBED + Add head…" at bounding box center [388, 309] width 776 height 559
drag, startPoint x: 714, startPoint y: 176, endPoint x: 691, endPoint y: 184, distance: 24.3
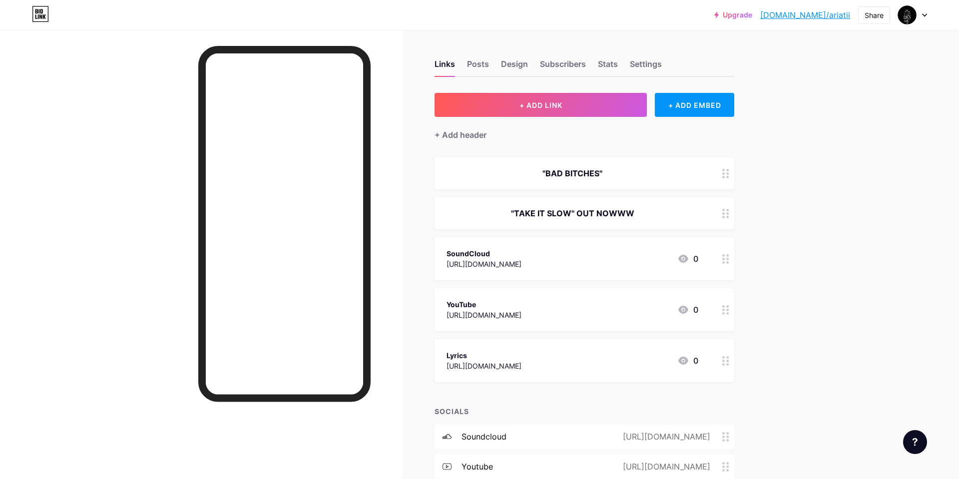
click at [691, 184] on div ""BAD BITCHES"" at bounding box center [585, 173] width 300 height 32
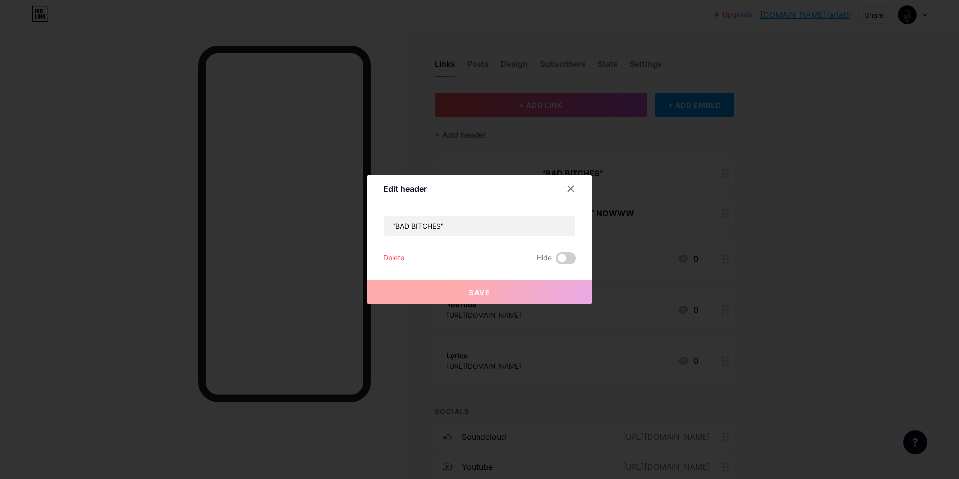
click at [676, 174] on div at bounding box center [479, 239] width 959 height 479
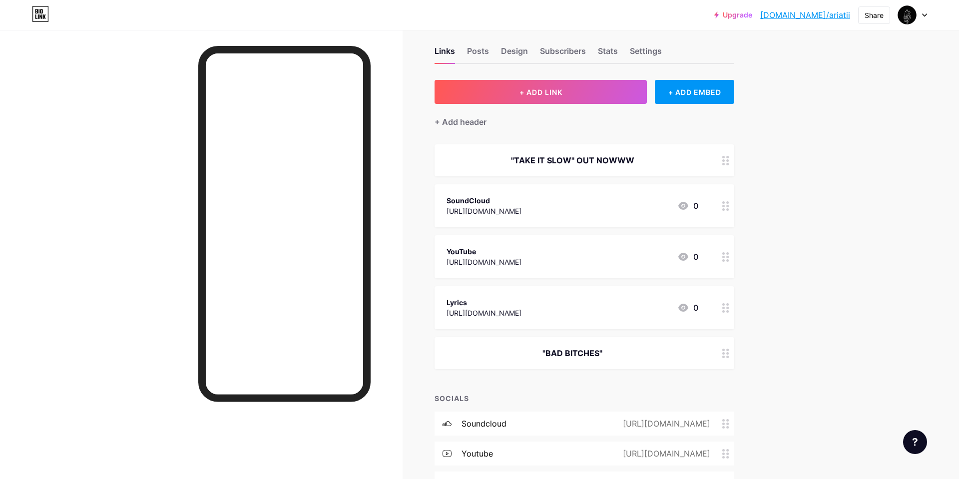
scroll to position [18, 0]
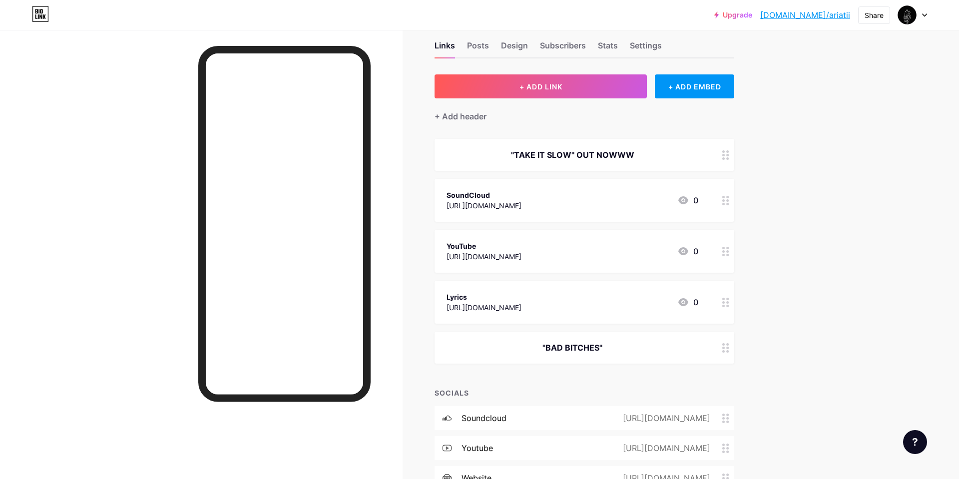
click at [575, 366] on div "+ ADD LINK + ADD EMBED + Add header "TAKE IT SLOW" OUT NOWWW SoundCloud [URL][D…" at bounding box center [585, 297] width 300 height 446
click at [577, 358] on div ""BAD BITCHES"" at bounding box center [585, 348] width 300 height 32
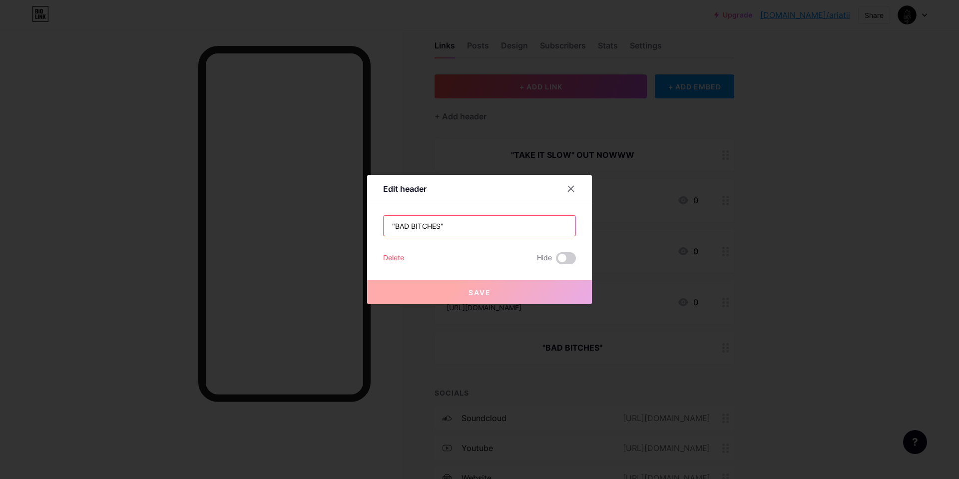
click at [464, 231] on input ""BAD BITCHES"" at bounding box center [480, 226] width 192 height 20
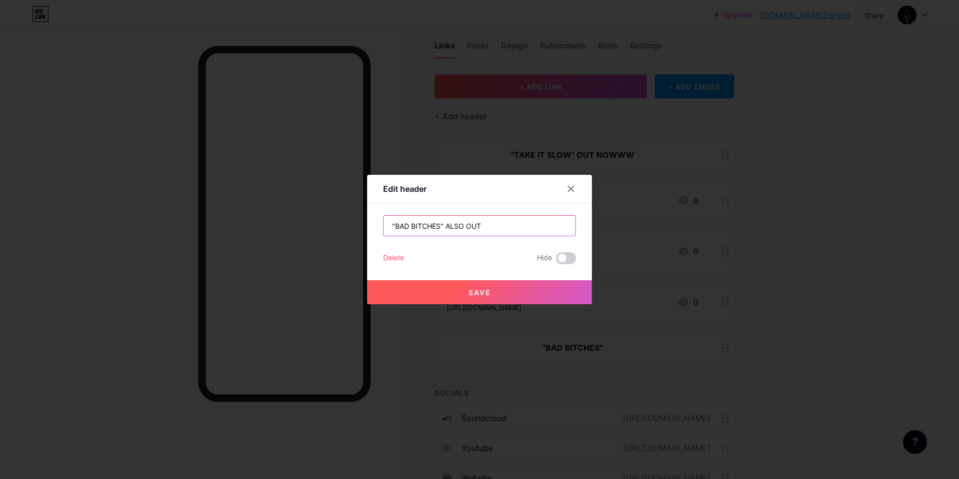
type input ""BAD BITCHES" ALSO OUT"
click at [448, 311] on div at bounding box center [479, 239] width 959 height 479
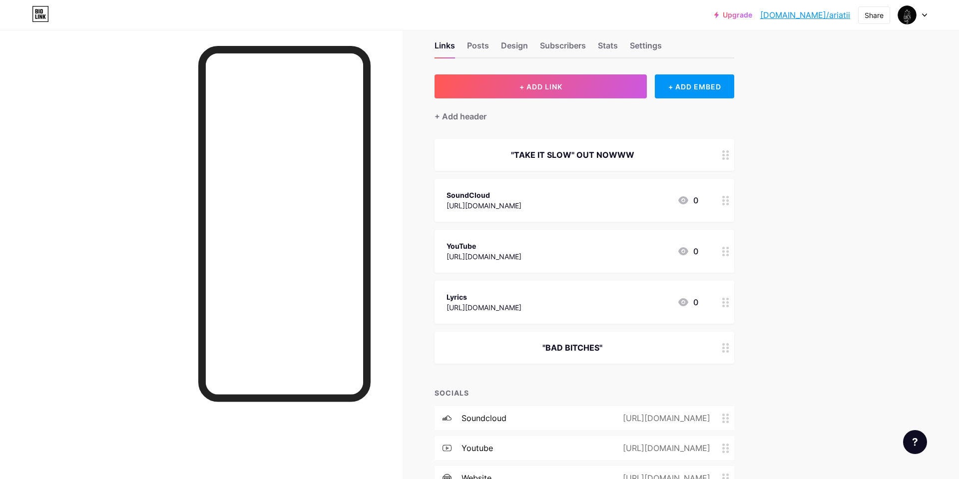
click at [557, 345] on div ""BAD BITCHES"" at bounding box center [573, 348] width 252 height 12
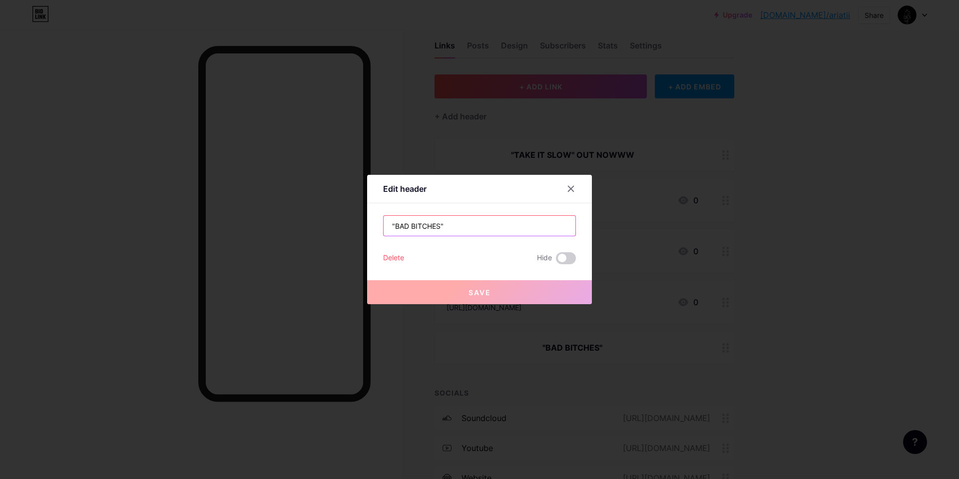
click at [473, 230] on input ""BAD BITCHES"" at bounding box center [480, 226] width 192 height 20
click at [568, 191] on icon at bounding box center [571, 189] width 8 height 8
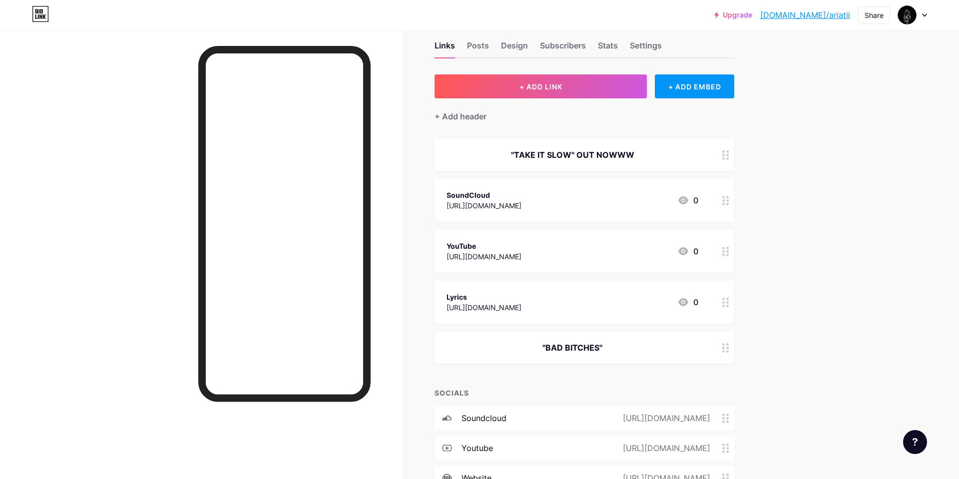
click at [680, 346] on div ""BAD BITCHES"" at bounding box center [573, 348] width 252 height 12
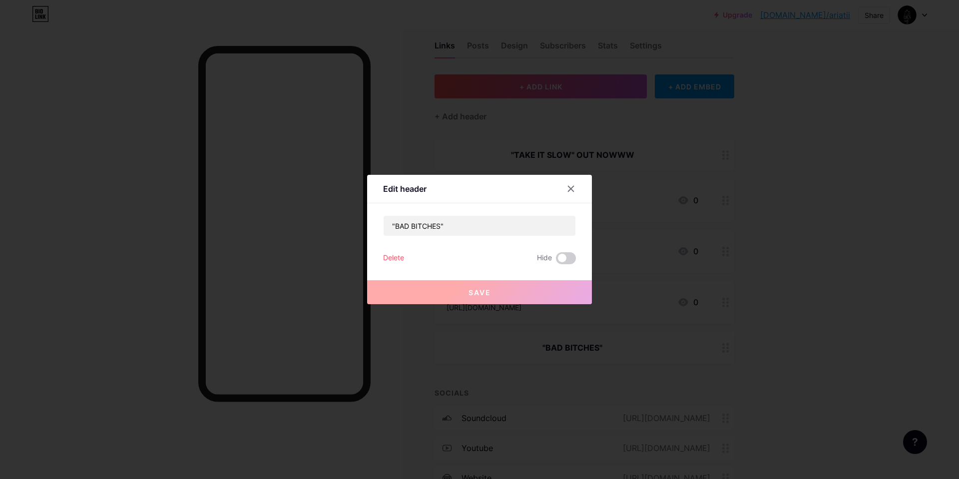
click at [391, 258] on div "Delete" at bounding box center [393, 258] width 21 height 12
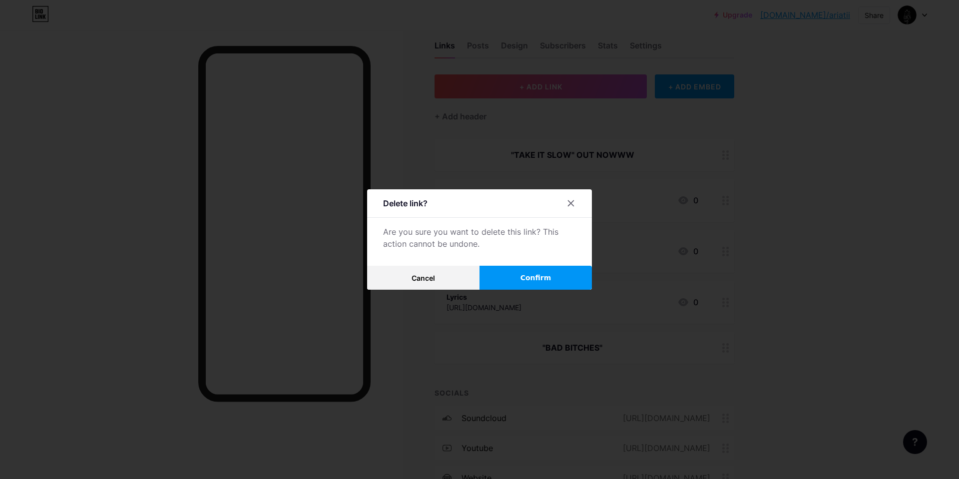
click at [506, 274] on button "Confirm" at bounding box center [536, 278] width 112 height 24
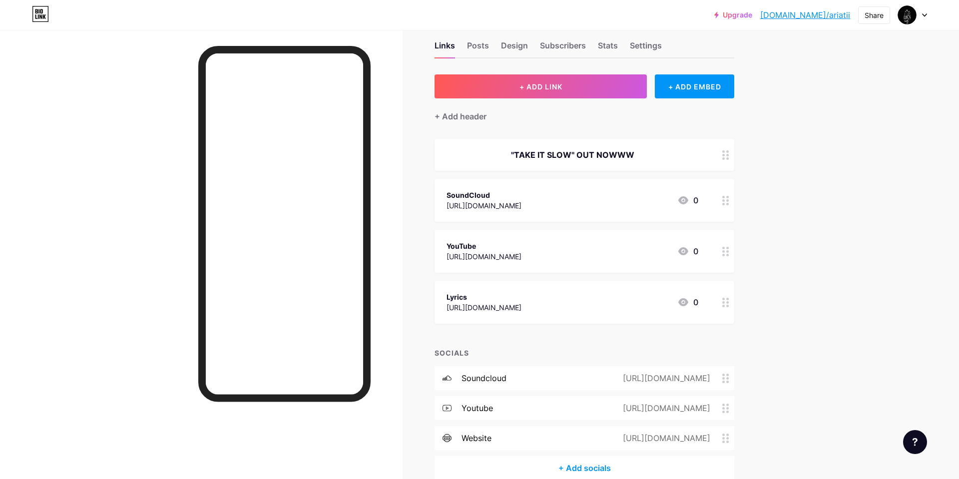
click at [506, 49] on div "Design" at bounding box center [514, 48] width 27 height 18
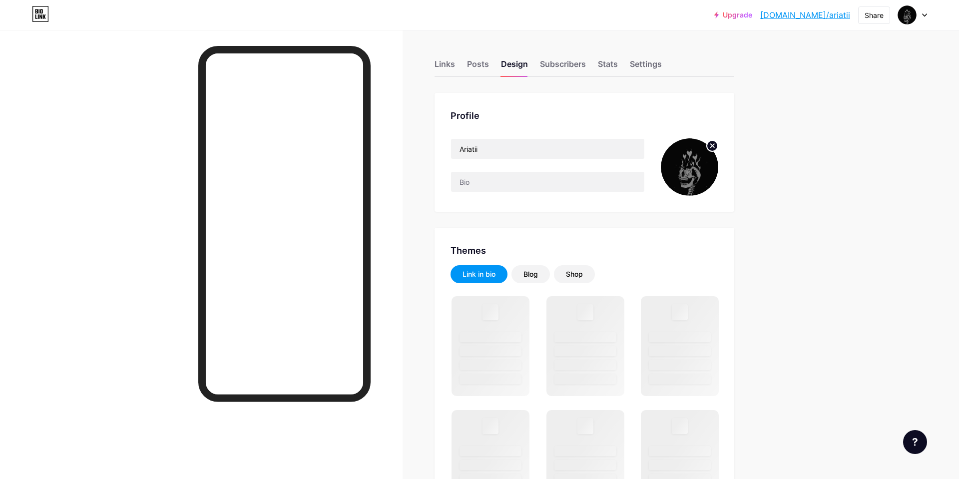
click at [481, 194] on div "Ariatii" at bounding box center [548, 166] width 194 height 57
click at [477, 185] on input "text" at bounding box center [547, 182] width 193 height 20
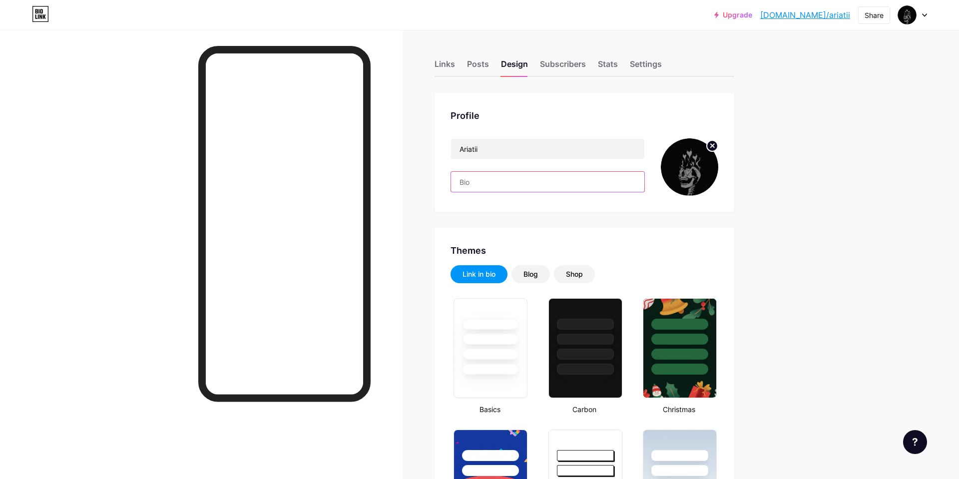
type input "#000000"
type input "#ffffff"
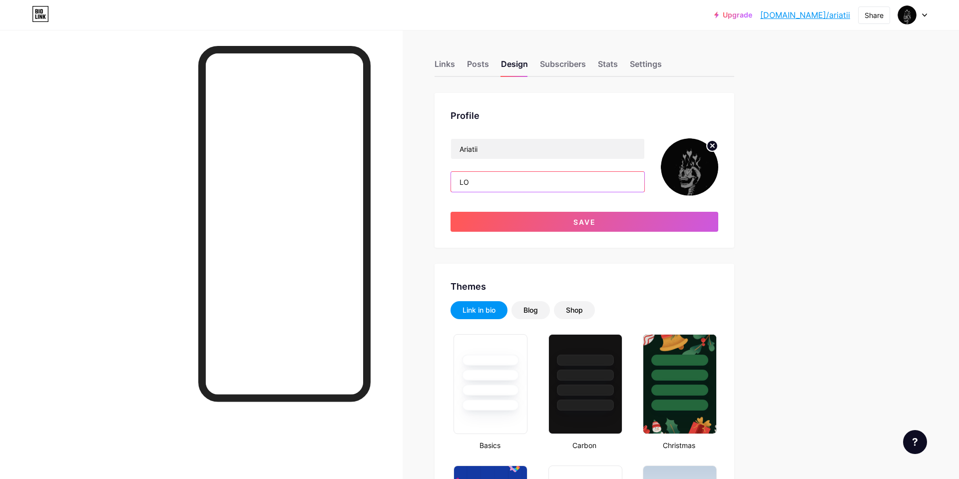
type input "L"
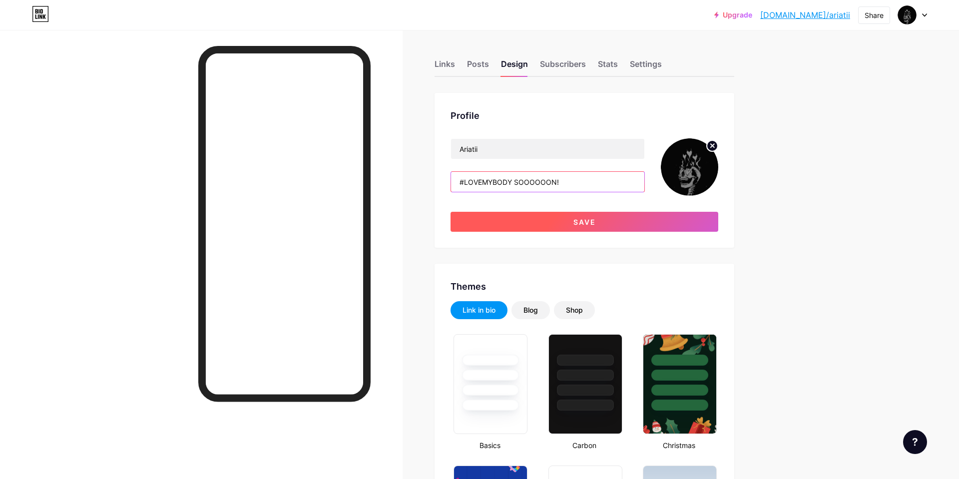
type input "#LOVEMYBODY SOOOOOON!"
click at [539, 225] on button "Save" at bounding box center [585, 222] width 268 height 20
type input "#ffffff"
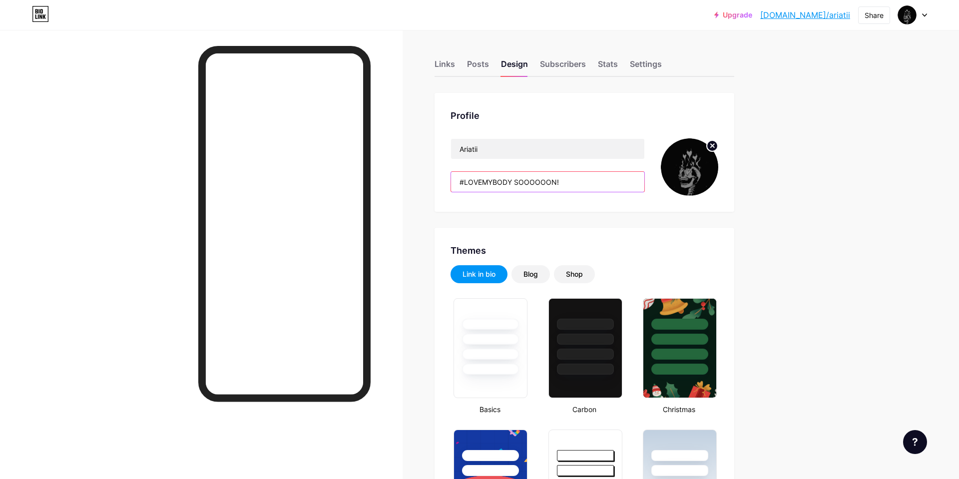
drag, startPoint x: 576, startPoint y: 186, endPoint x: 433, endPoint y: 182, distance: 142.9
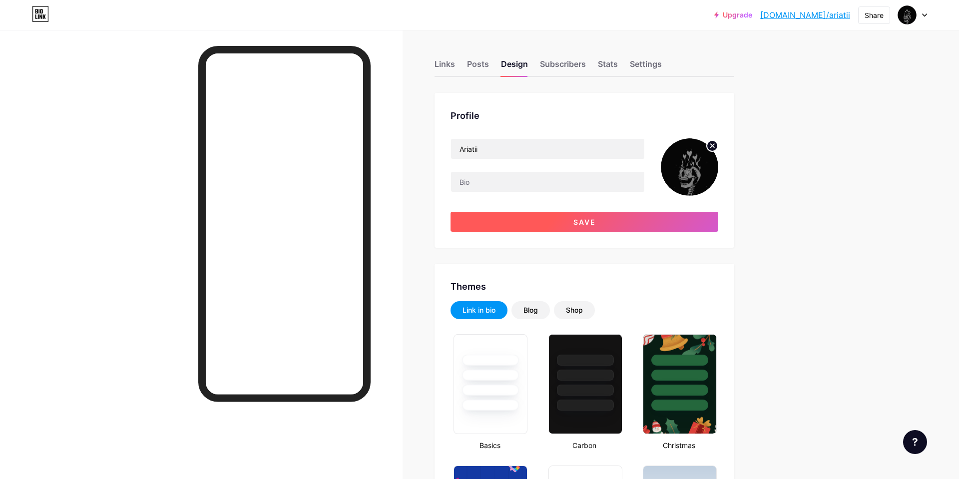
click at [505, 221] on button "Save" at bounding box center [585, 222] width 268 height 20
type input "#ffffff"
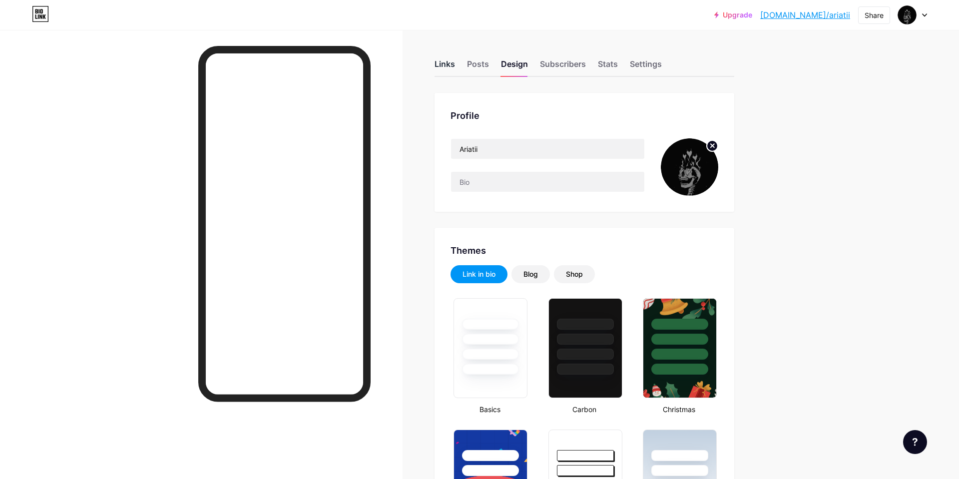
click at [452, 69] on div "Links" at bounding box center [445, 67] width 20 height 18
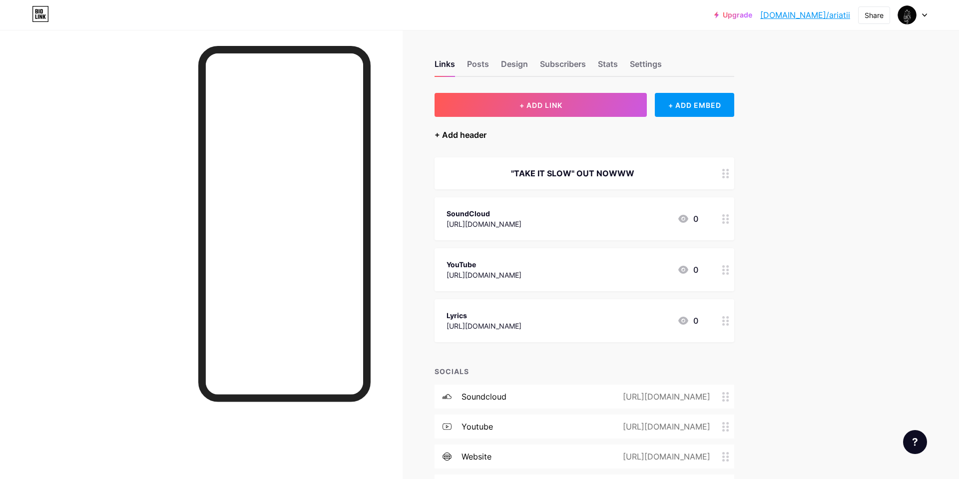
click at [453, 133] on div "+ Add header" at bounding box center [461, 135] width 52 height 12
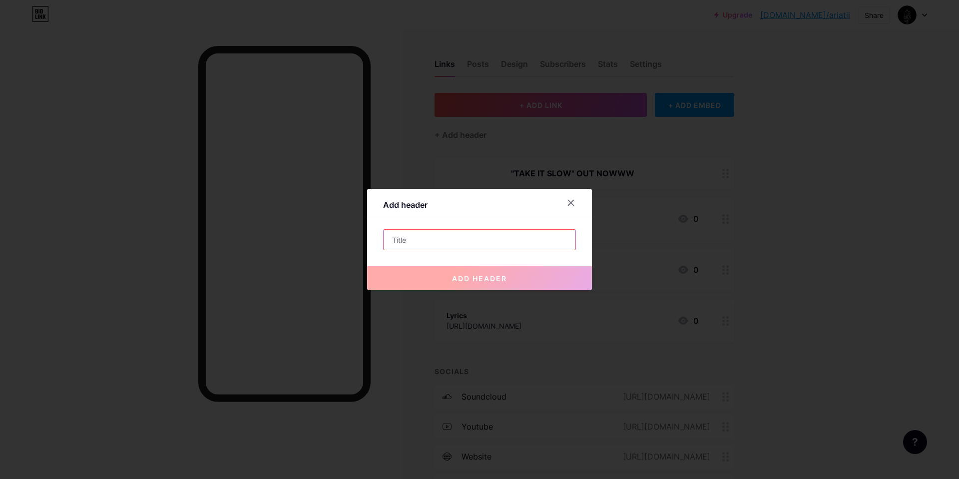
click at [435, 237] on input "text" at bounding box center [480, 240] width 192 height 20
paste input "#LOVEMYBODY SOOOOOON!"
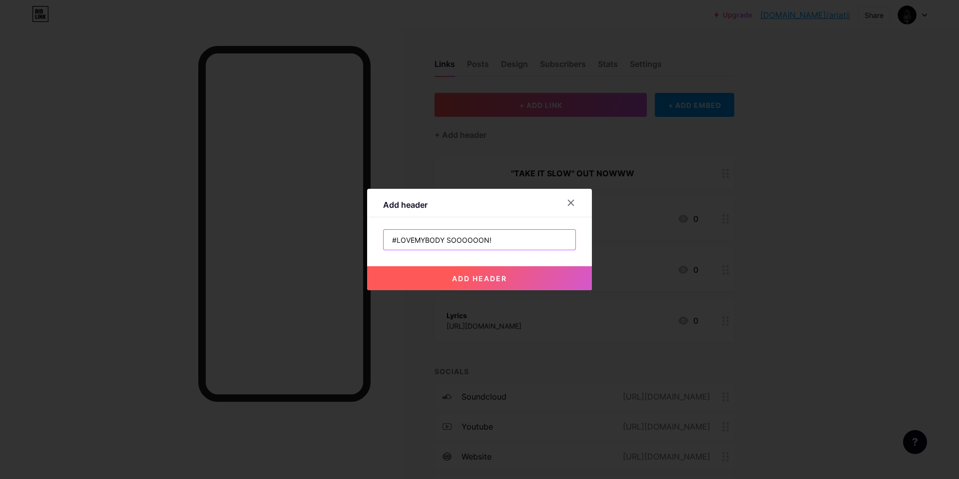
type input "#LOVEMYBODY SOOOOOON!"
click at [452, 286] on button "add header" at bounding box center [479, 278] width 225 height 24
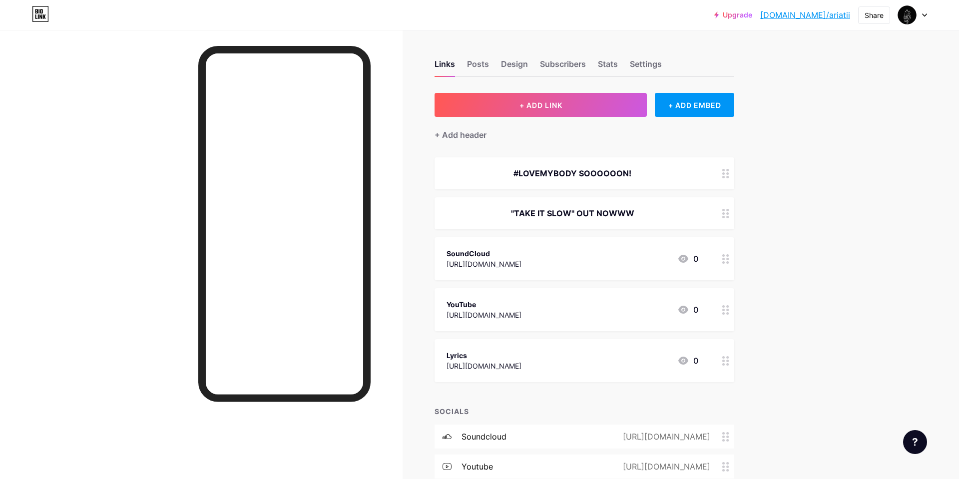
drag, startPoint x: 709, startPoint y: 176, endPoint x: 716, endPoint y: 186, distance: 11.9
click at [716, 186] on div "#LOVEMYBODY SOOOOOON!" at bounding box center [585, 173] width 300 height 32
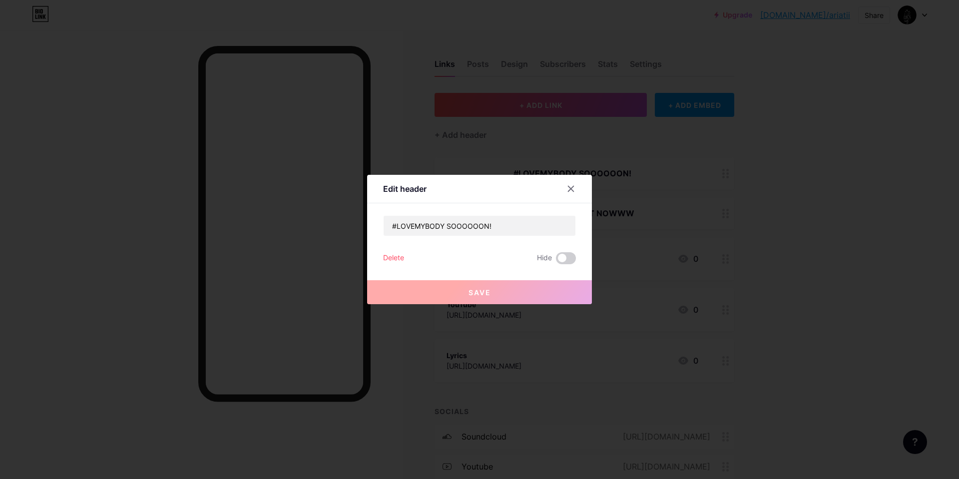
click at [722, 173] on div at bounding box center [479, 239] width 959 height 479
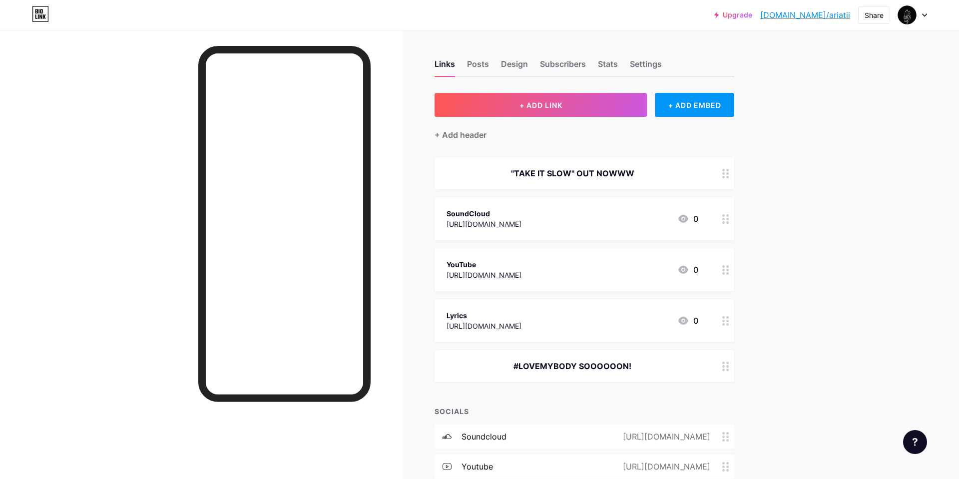
click at [838, 14] on link "[DOMAIN_NAME]/ariatii" at bounding box center [806, 15] width 90 height 12
click at [459, 131] on div "+ Add header" at bounding box center [461, 135] width 52 height 12
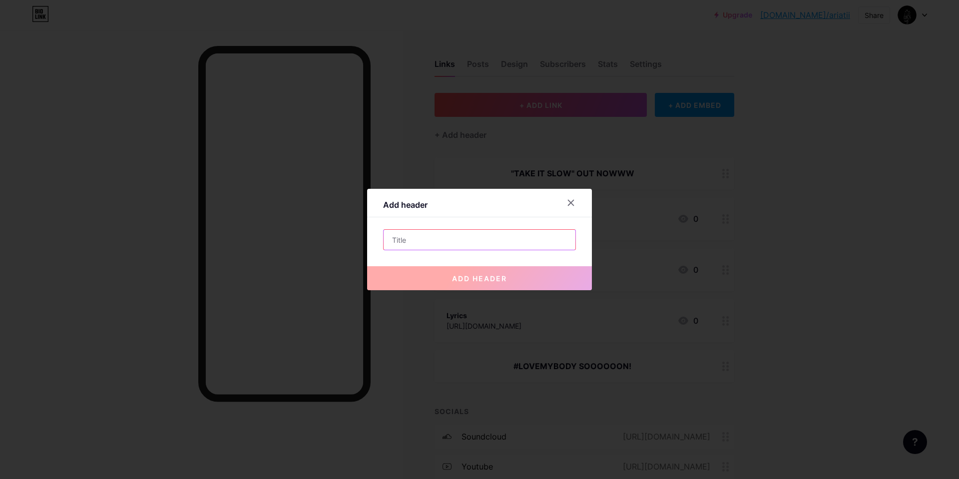
click at [451, 233] on input "text" at bounding box center [480, 240] width 192 height 20
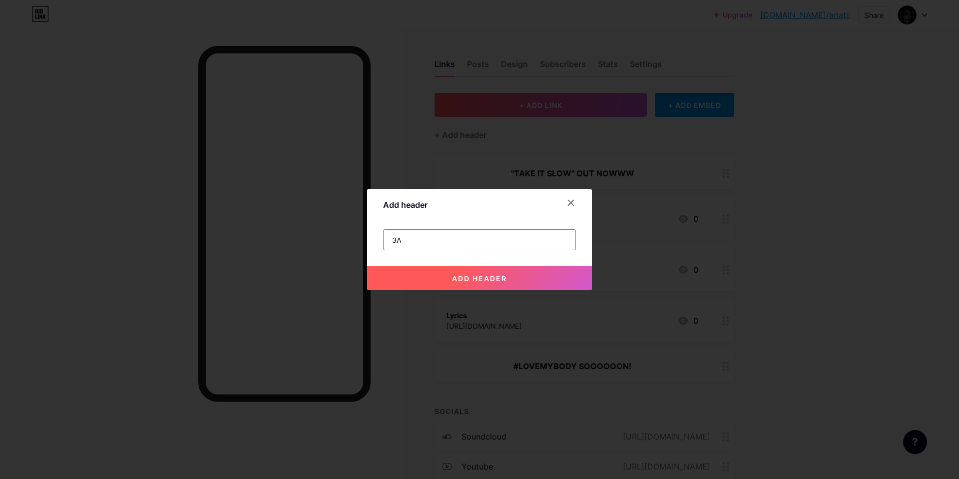
type input "3"
click at [577, 202] on div at bounding box center [571, 203] width 18 height 18
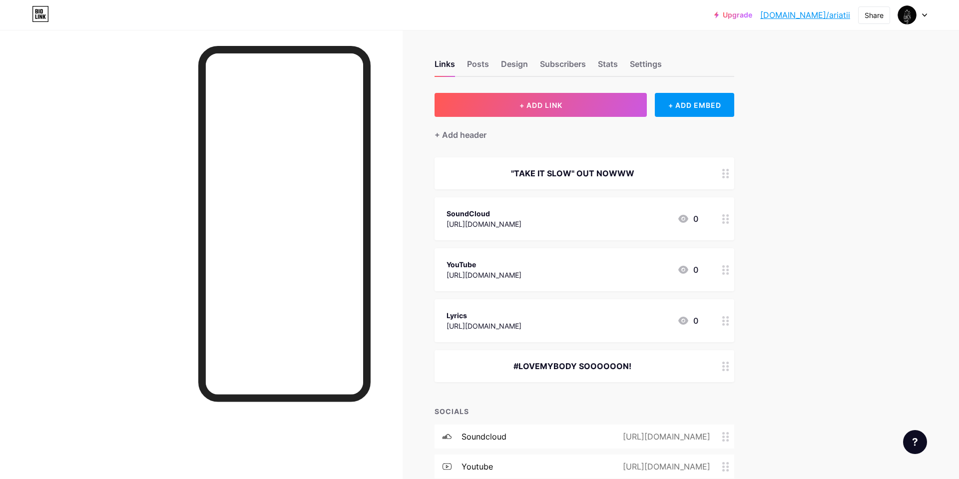
click at [540, 363] on div "#LOVEMYBODY SOOOOOON!" at bounding box center [573, 366] width 252 height 12
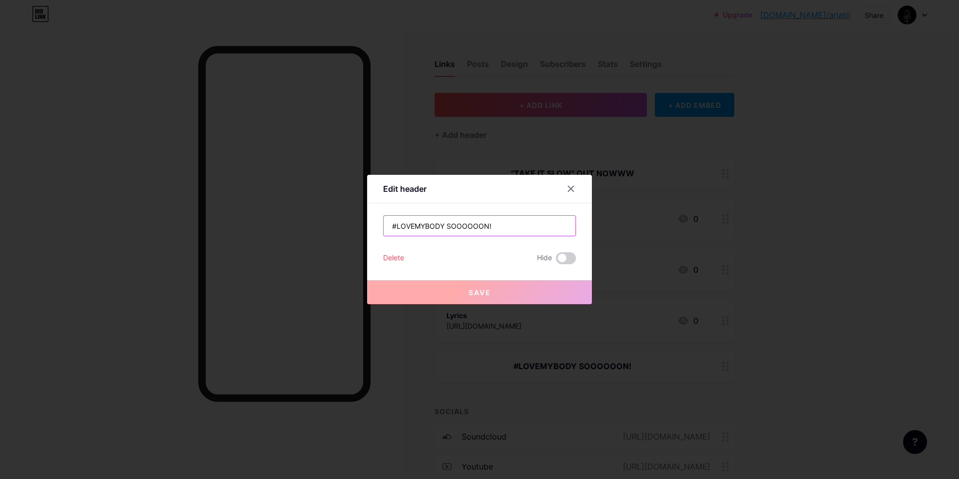
drag, startPoint x: 445, startPoint y: 229, endPoint x: 352, endPoint y: 222, distance: 93.2
click at [352, 222] on div "Edit header #LOVEMYBODY SOOOOOON! Delete Hide Save" at bounding box center [479, 239] width 959 height 479
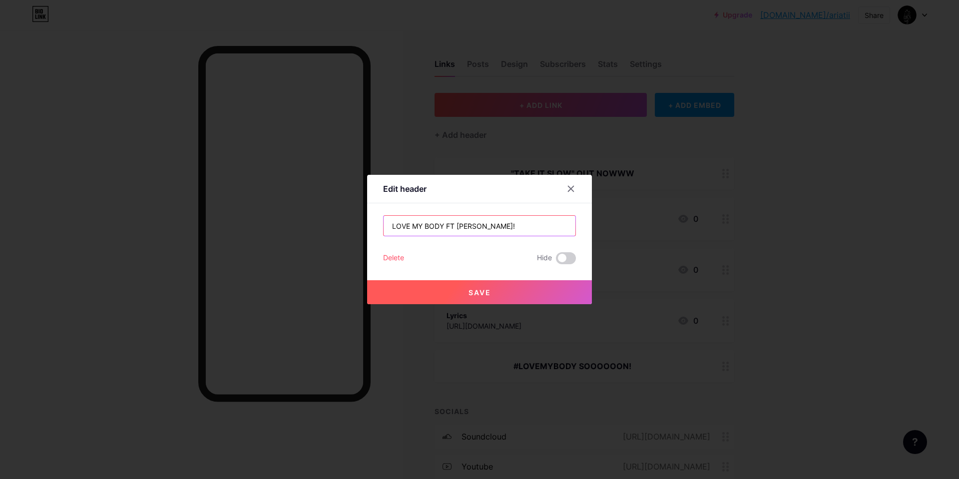
drag, startPoint x: 550, startPoint y: 231, endPoint x: 372, endPoint y: 221, distance: 178.1
click at [368, 223] on div "Edit header LOVE MY BODY FT [PERSON_NAME]! Delete Hide Save" at bounding box center [479, 239] width 225 height 129
type input "L"
type input """
type input "#LOVEMYBODY"
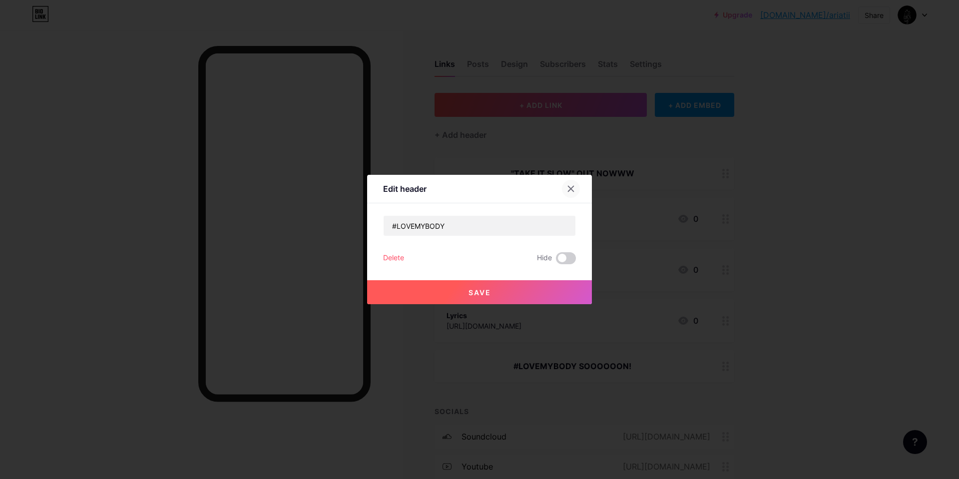
click at [570, 192] on icon at bounding box center [571, 189] width 8 height 8
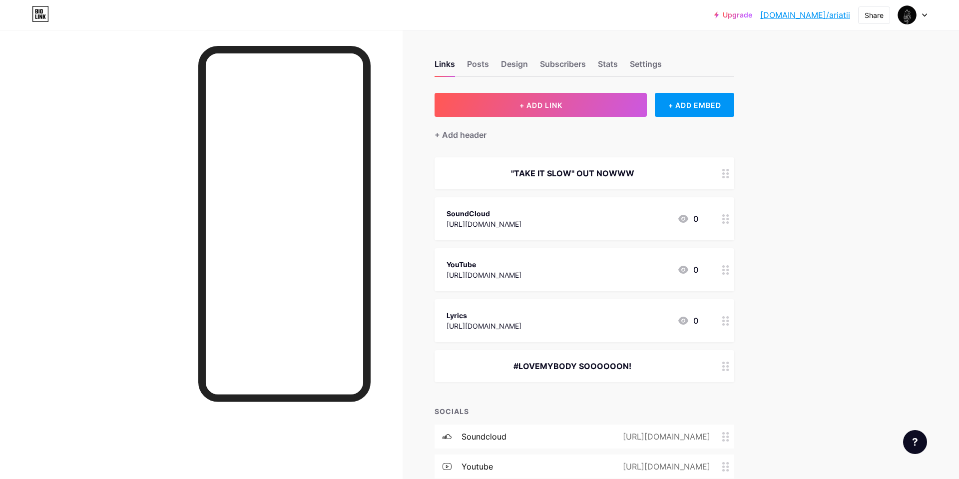
click at [590, 183] on div ""TAKE IT SLOW" OUT NOWWW" at bounding box center [585, 173] width 300 height 32
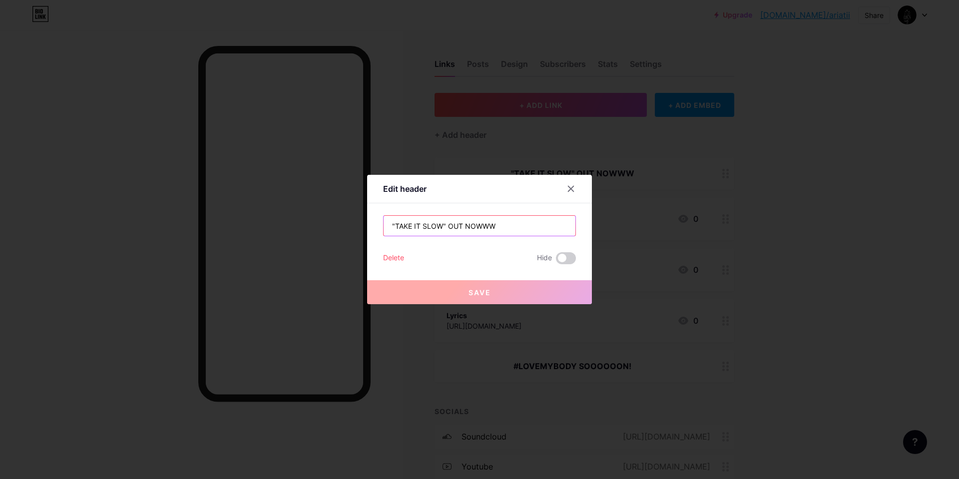
click at [447, 225] on input ""TAKE IT SLOW" OUT NOWWW" at bounding box center [480, 226] width 192 height 20
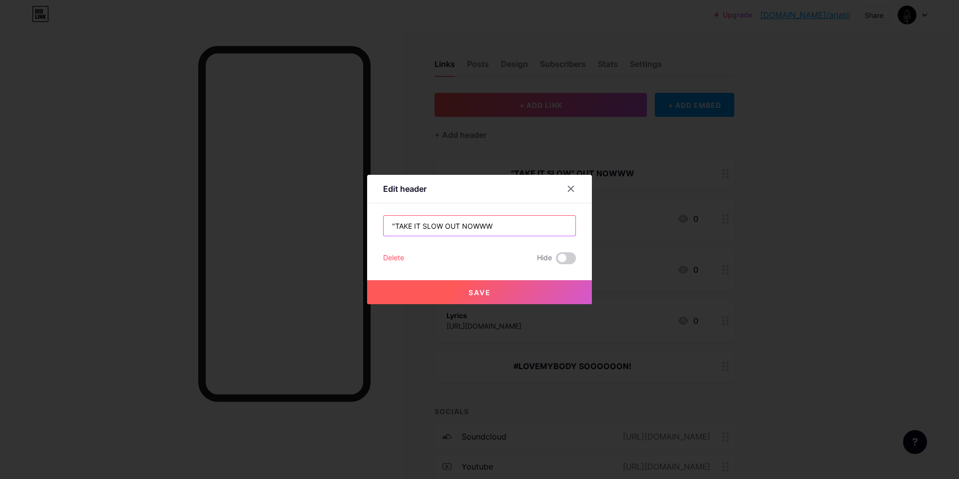
click at [394, 225] on input ""TAKE IT SLOW OUT NOWWW" at bounding box center [480, 226] width 192 height 20
type input "TAKE IT SLOW OUT NOWWW"
click at [450, 284] on button "Save" at bounding box center [479, 292] width 225 height 24
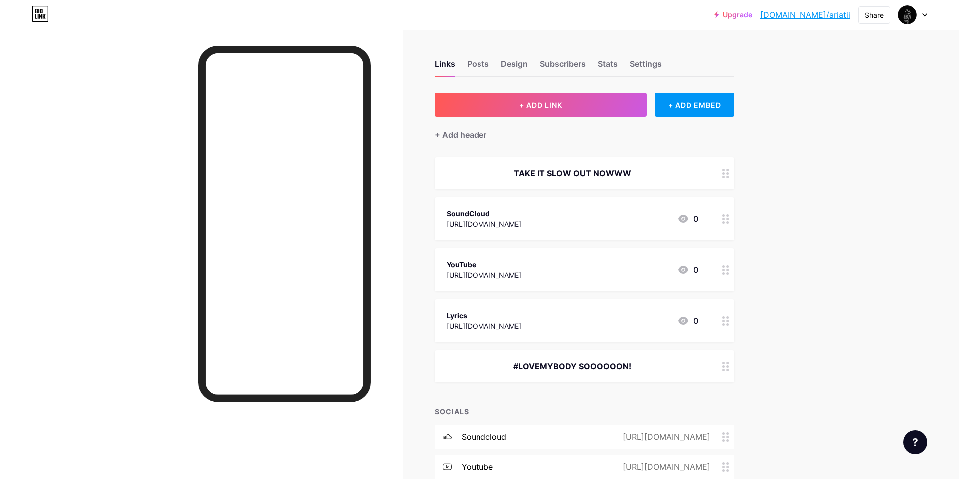
click at [483, 174] on div "TAKE IT SLOW OUT NOWWW" at bounding box center [573, 173] width 252 height 12
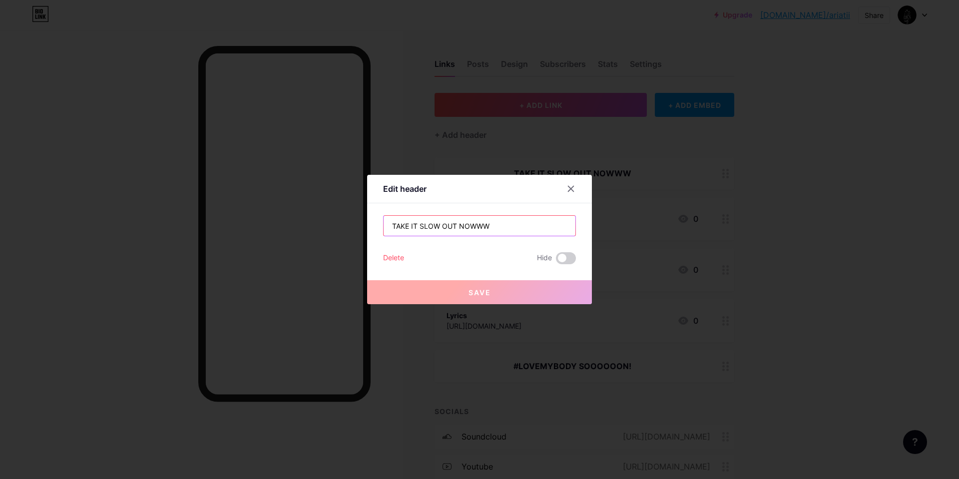
click at [390, 225] on input "TAKE IT SLOW OUT NOWWW" at bounding box center [480, 226] width 192 height 20
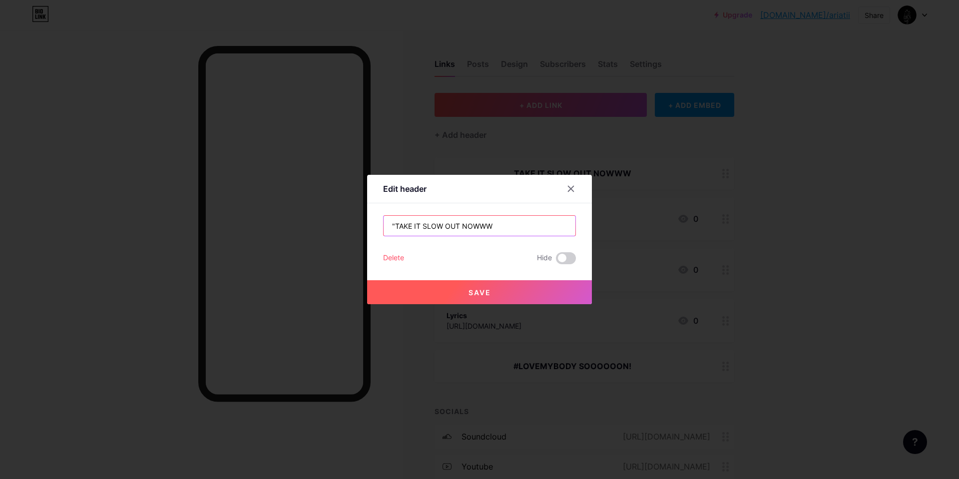
click at [443, 226] on input ""TAKE IT SLOW OUT NOWWW" at bounding box center [480, 226] width 192 height 20
type input ""TAKE IT SLOW" OUT NOWWW"
click at [441, 285] on button "Save" at bounding box center [479, 292] width 225 height 24
